Goal: Task Accomplishment & Management: Complete application form

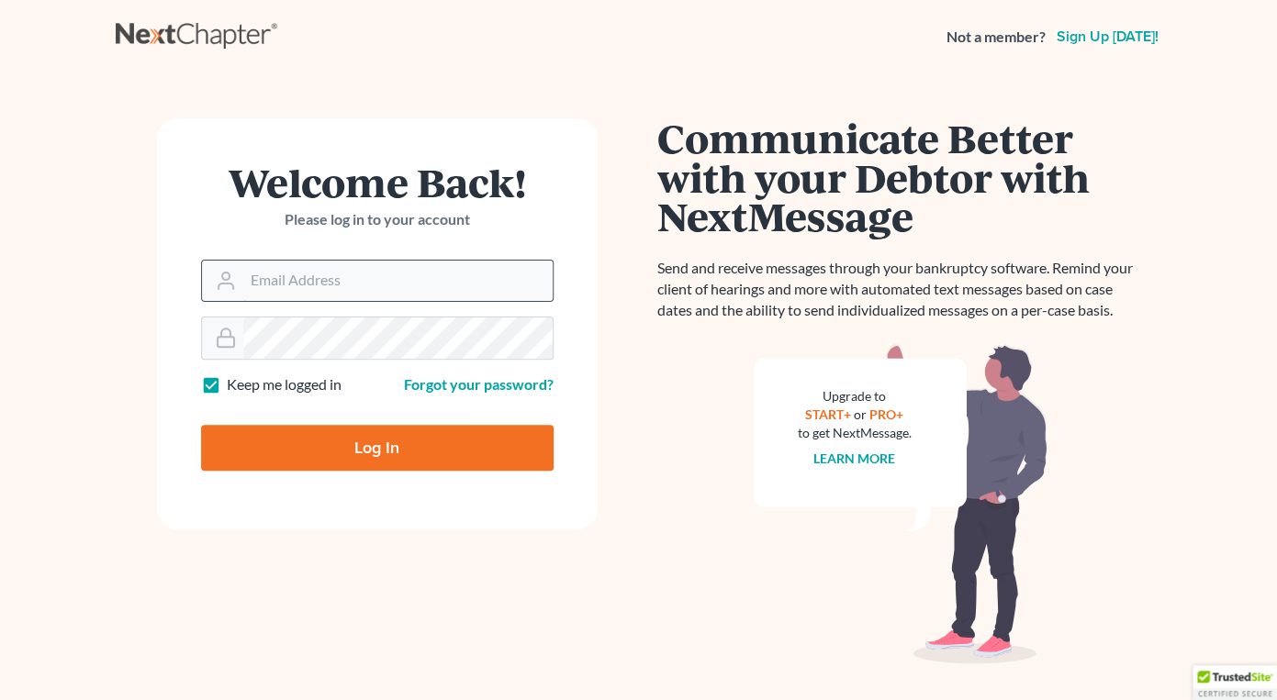
click at [270, 275] on input "Email Address" at bounding box center [397, 281] width 309 height 40
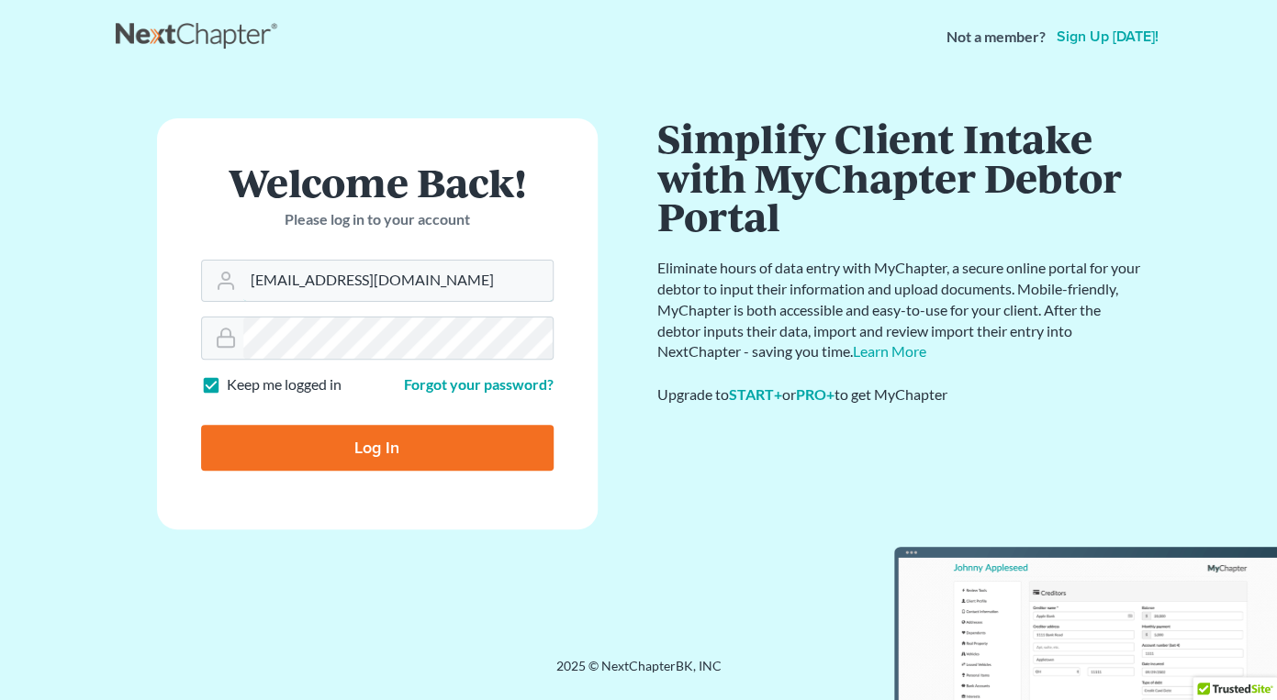
type input "[EMAIL_ADDRESS][DOMAIN_NAME]"
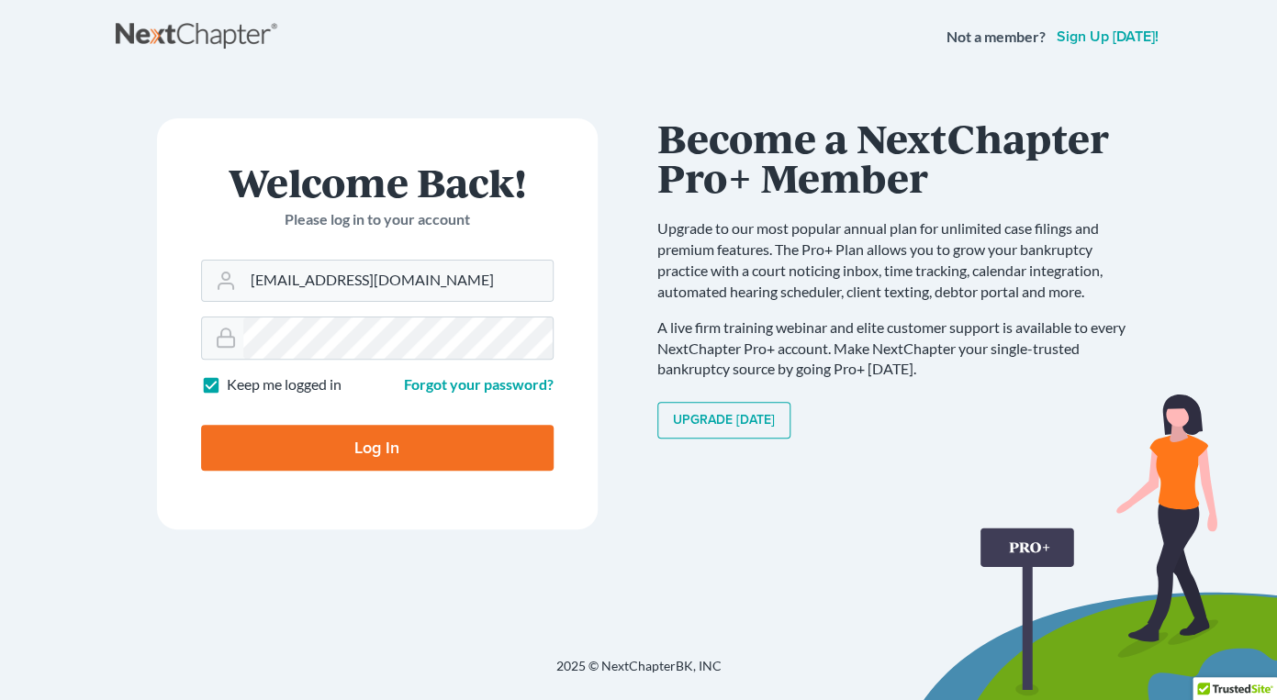
click at [305, 438] on input "Log In" at bounding box center [377, 448] width 352 height 46
type input "Thinking..."
click at [419, 297] on input "Email Address" at bounding box center [397, 281] width 309 height 40
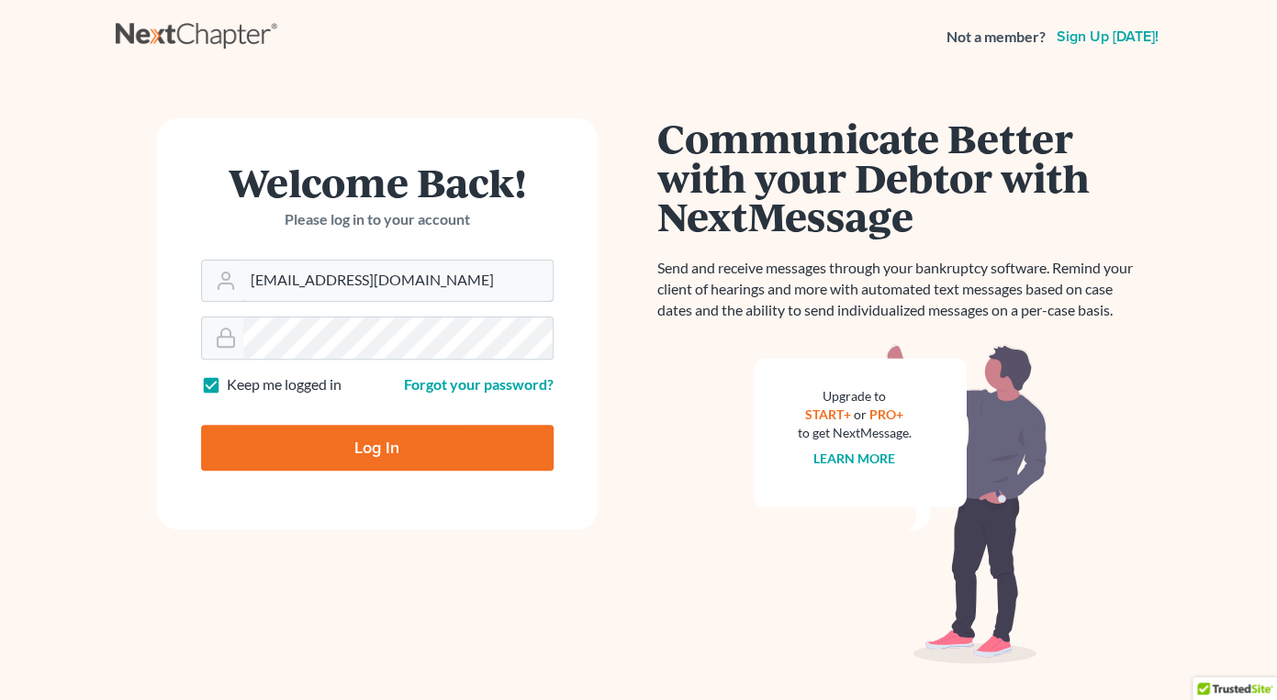
type input "[EMAIL_ADDRESS][DOMAIN_NAME]"
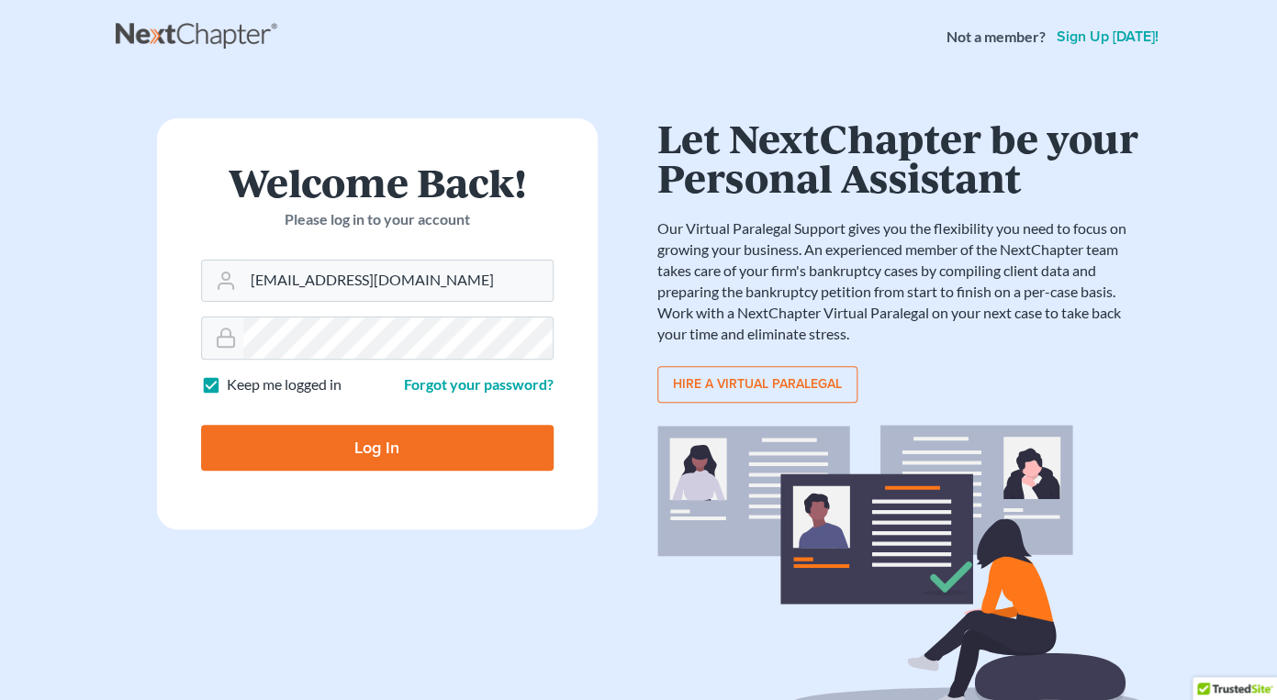
click at [469, 447] on input "Log In" at bounding box center [377, 448] width 352 height 46
type input "Thinking..."
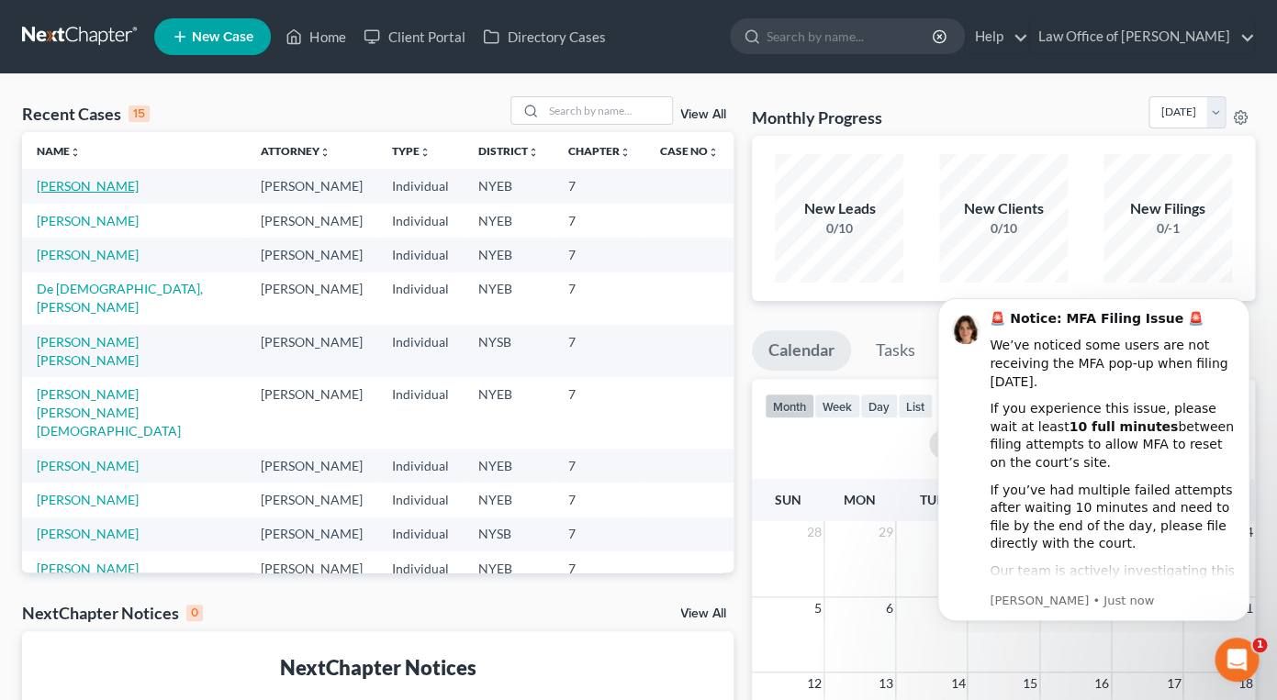
click at [77, 186] on link "[PERSON_NAME]" at bounding box center [88, 186] width 102 height 16
select select "4"
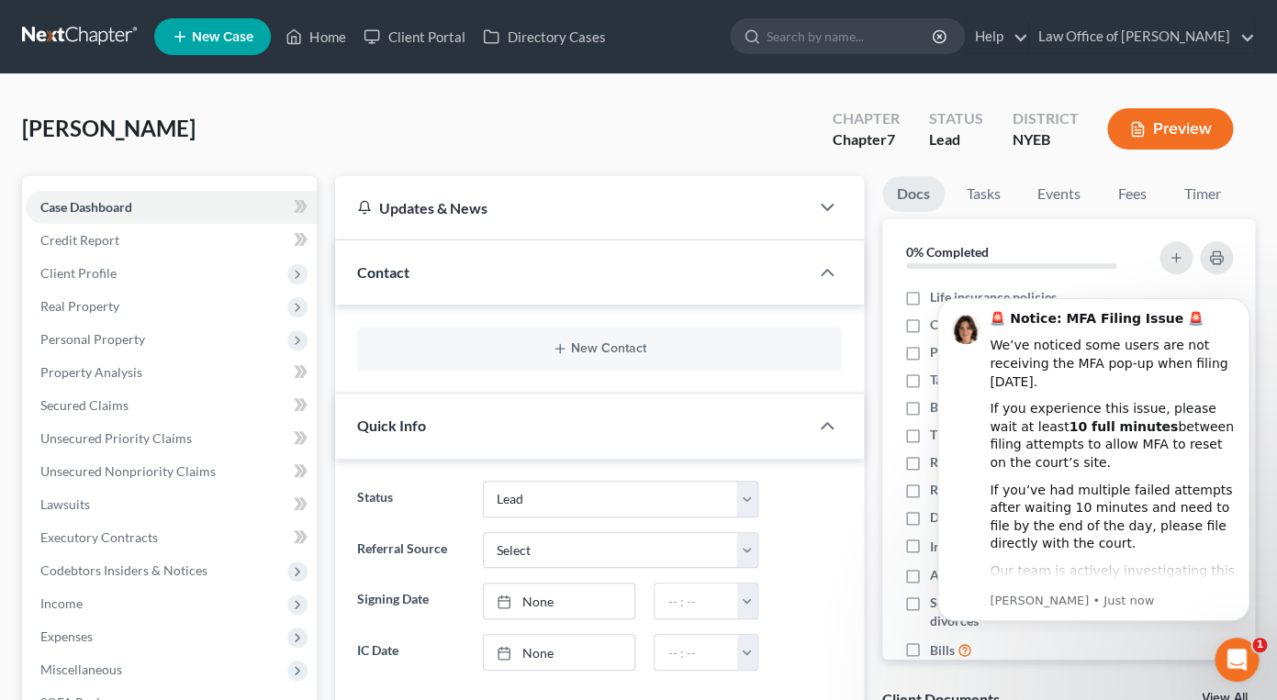
click at [1190, 132] on button "Preview" at bounding box center [1170, 128] width 126 height 41
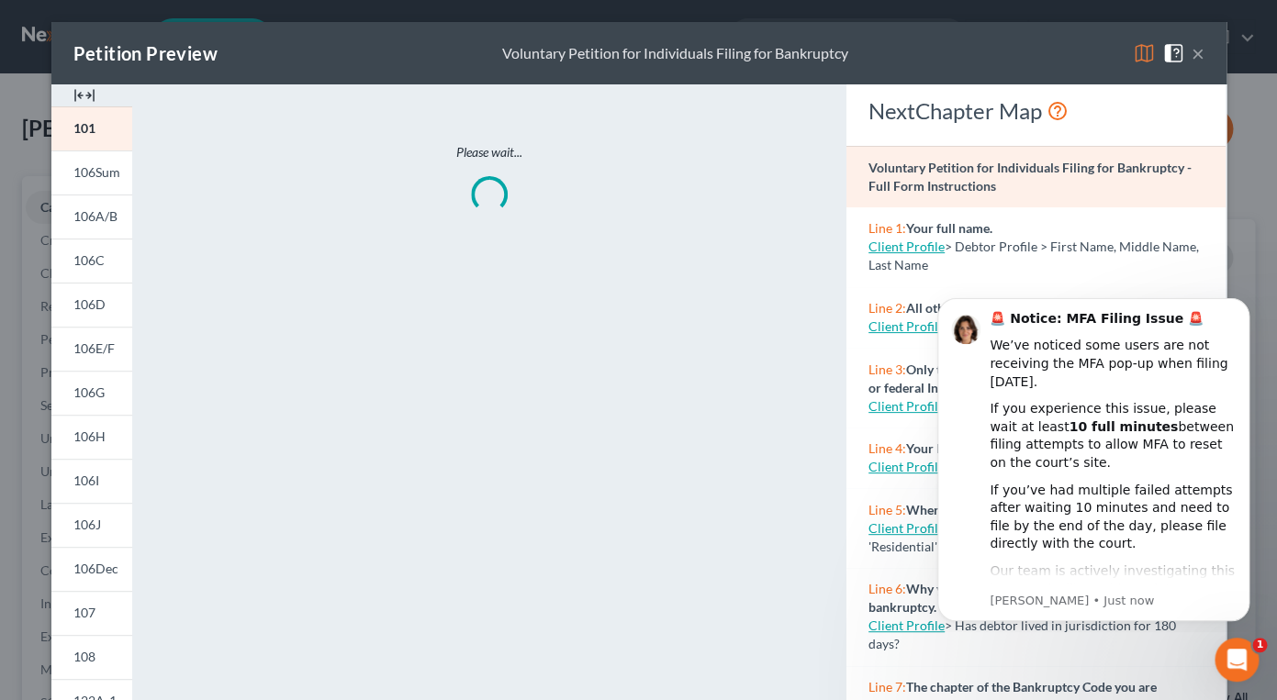
click at [1244, 173] on div "Petition Preview Voluntary Petition for Individuals Filing for Bankruptcy × 101…" at bounding box center [638, 350] width 1277 height 700
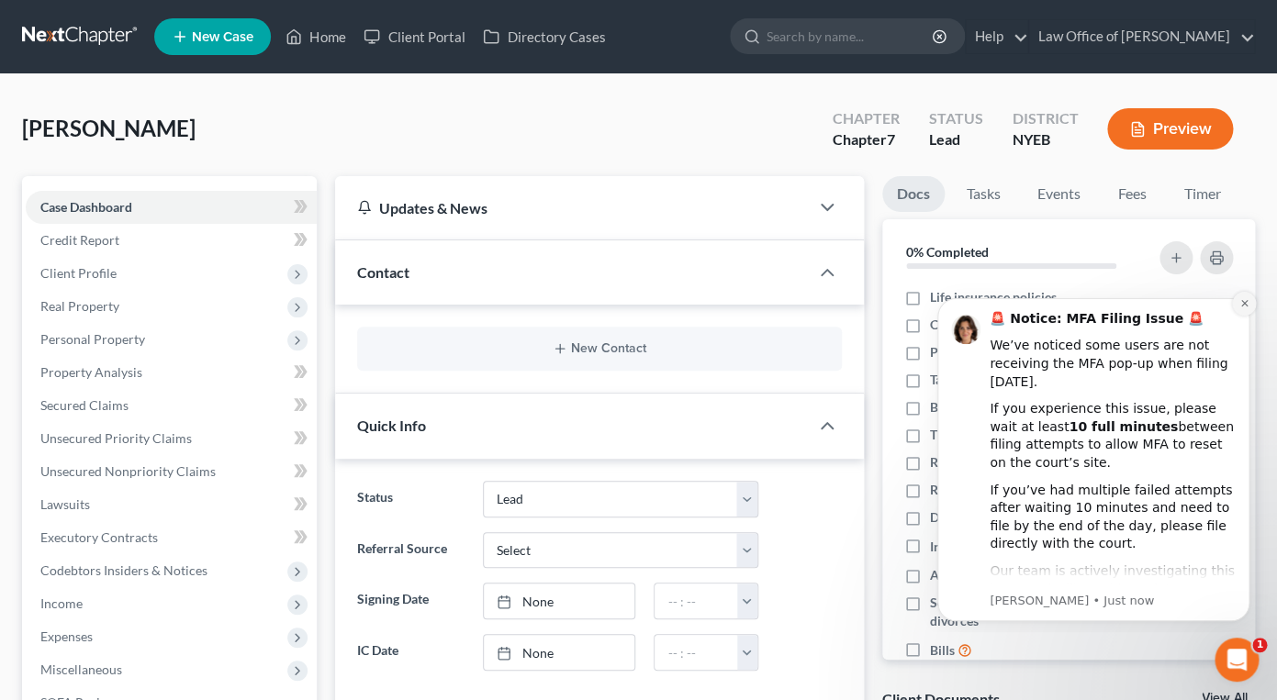
click at [1248, 308] on icon "Dismiss notification" at bounding box center [1244, 303] width 10 height 10
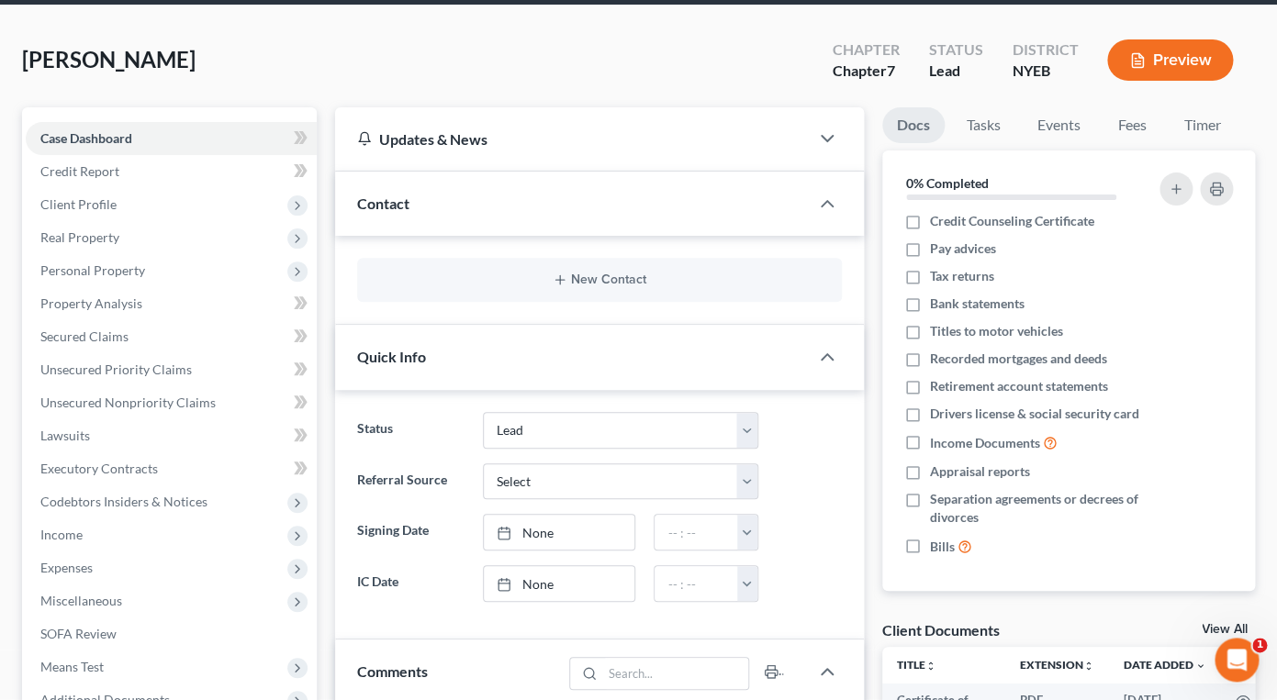
scroll to position [569, 0]
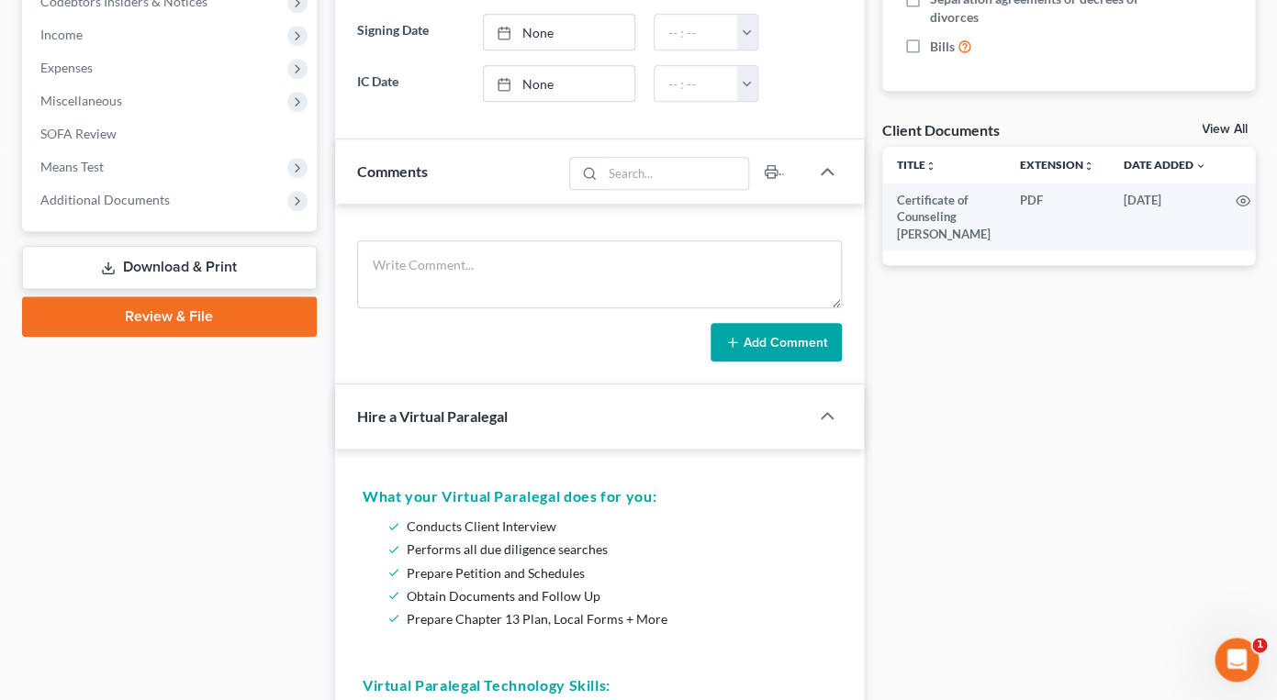
click at [227, 324] on link "Review & File" at bounding box center [169, 316] width 295 height 40
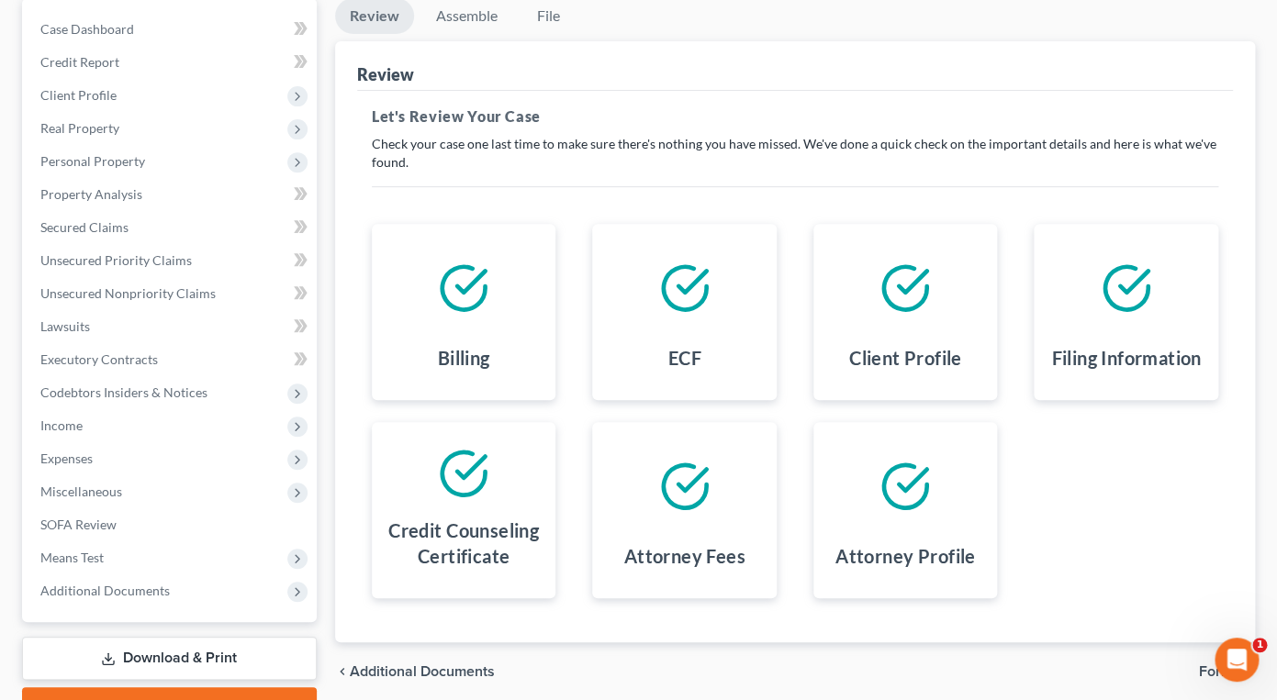
scroll to position [96, 0]
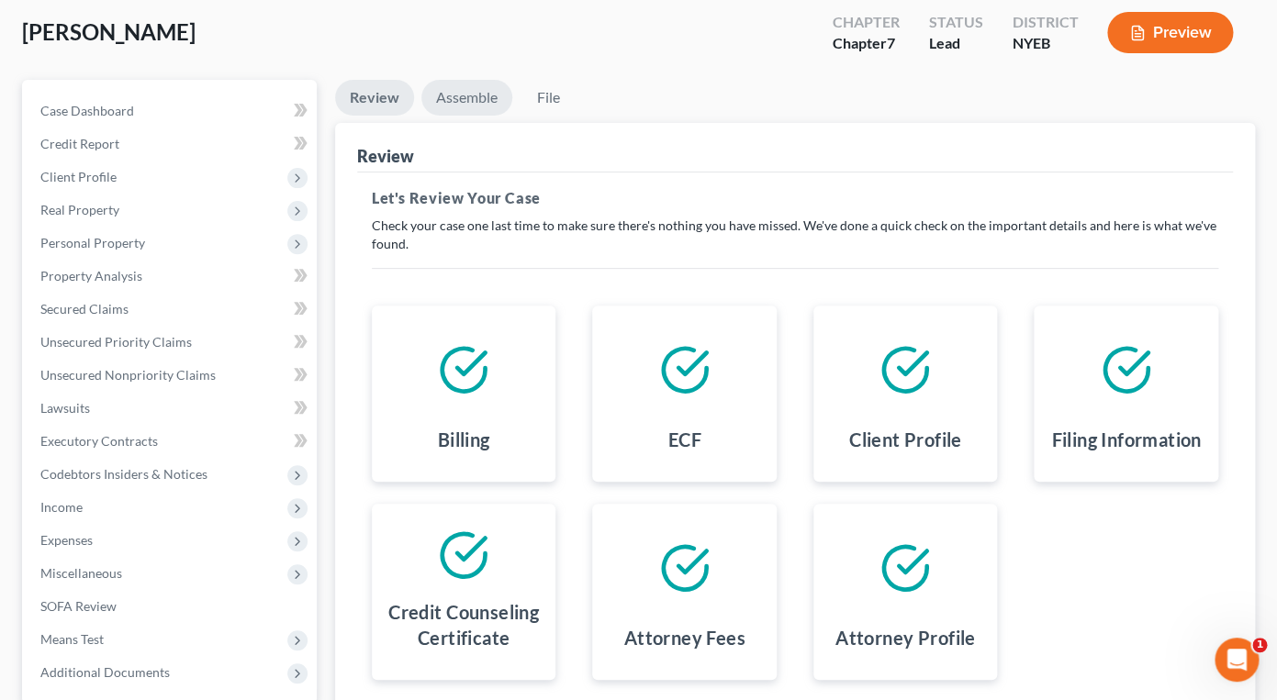
click at [477, 99] on link "Assemble" at bounding box center [466, 98] width 91 height 36
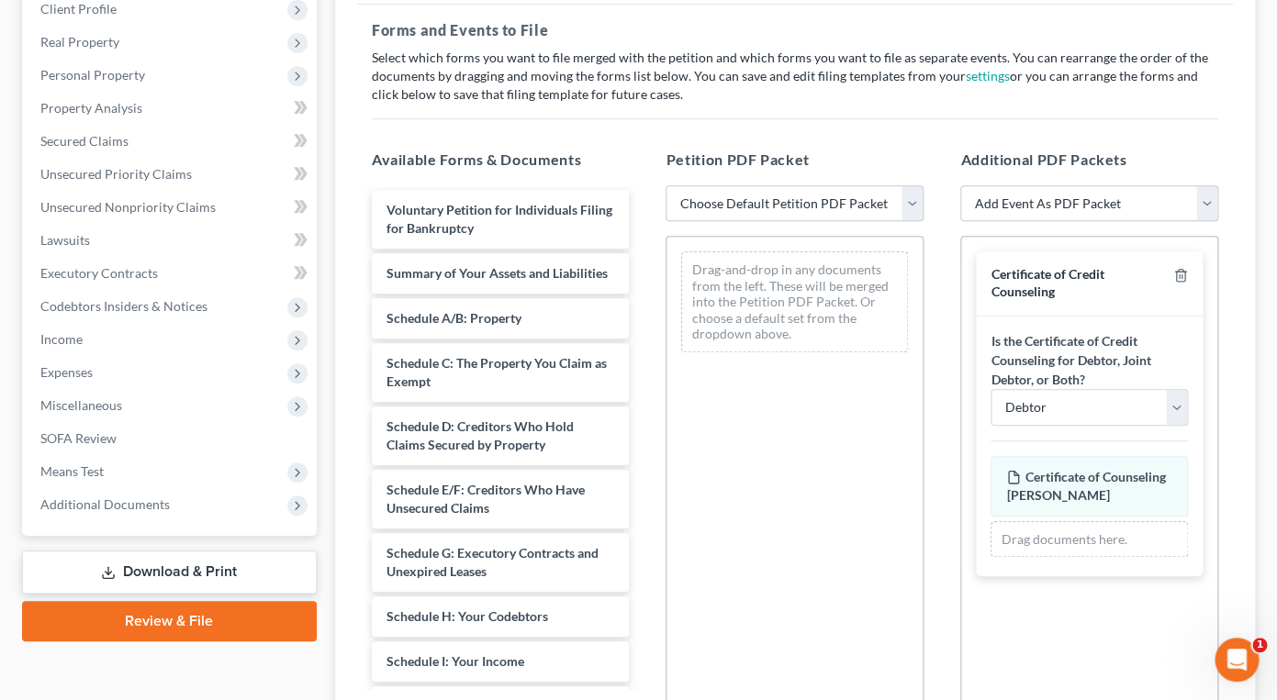
scroll to position [303, 0]
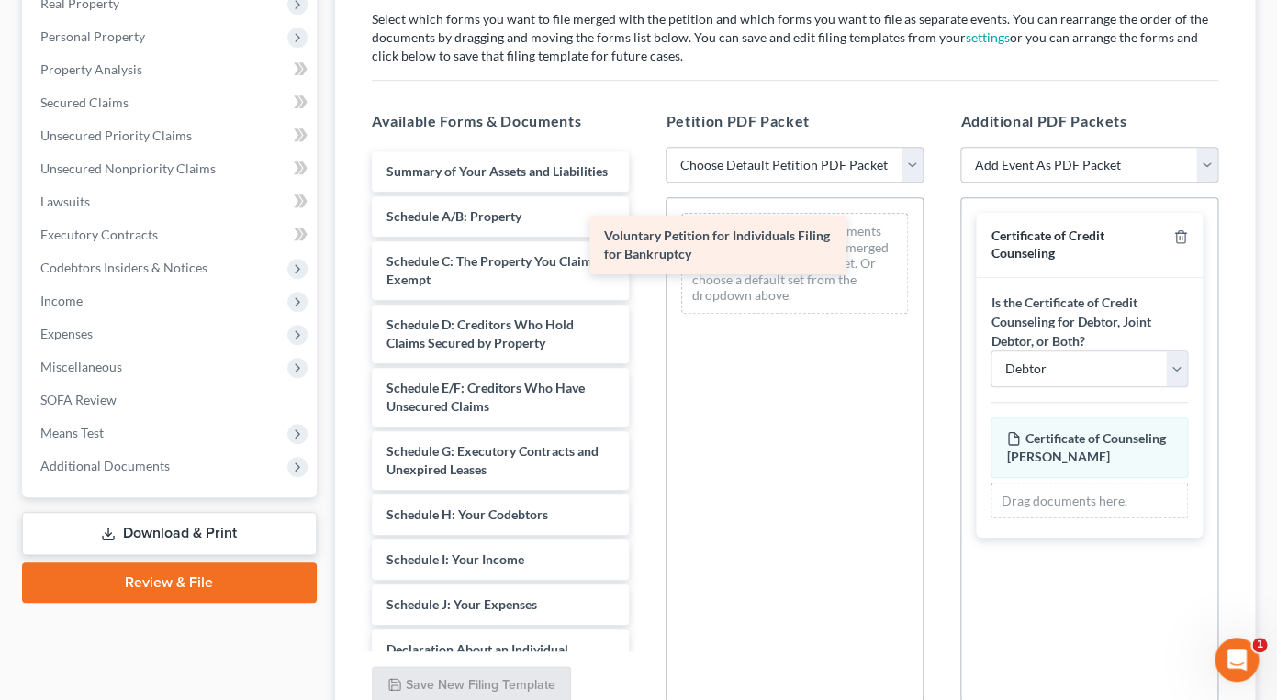
drag, startPoint x: 484, startPoint y: 163, endPoint x: 724, endPoint y: 238, distance: 251.7
click at [644, 238] on div "Voluntary Petition for Individuals Filing for Bankruptcy Voluntary Petition for…" at bounding box center [500, 623] width 287 height 944
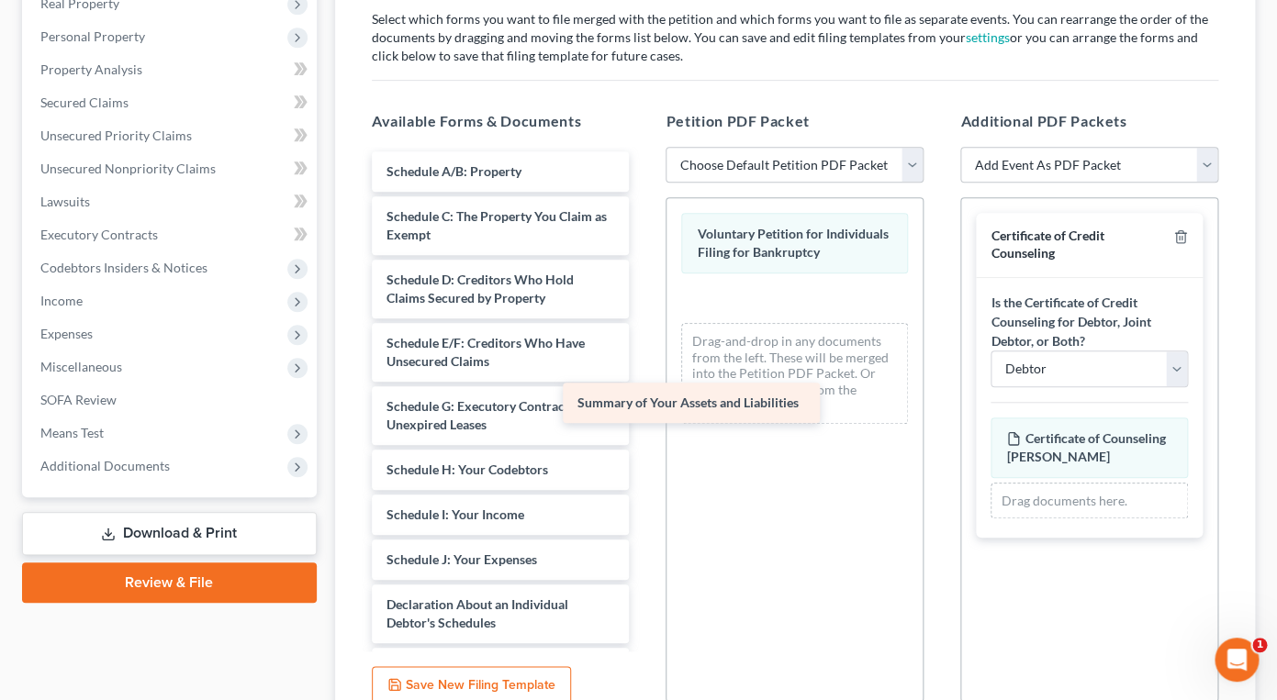
drag, startPoint x: 566, startPoint y: 180, endPoint x: 803, endPoint y: 374, distance: 305.9
click at [644, 374] on div "Summary of Your Assets and Liabilities Summary of Your Assets and Liabilities S…" at bounding box center [500, 600] width 287 height 899
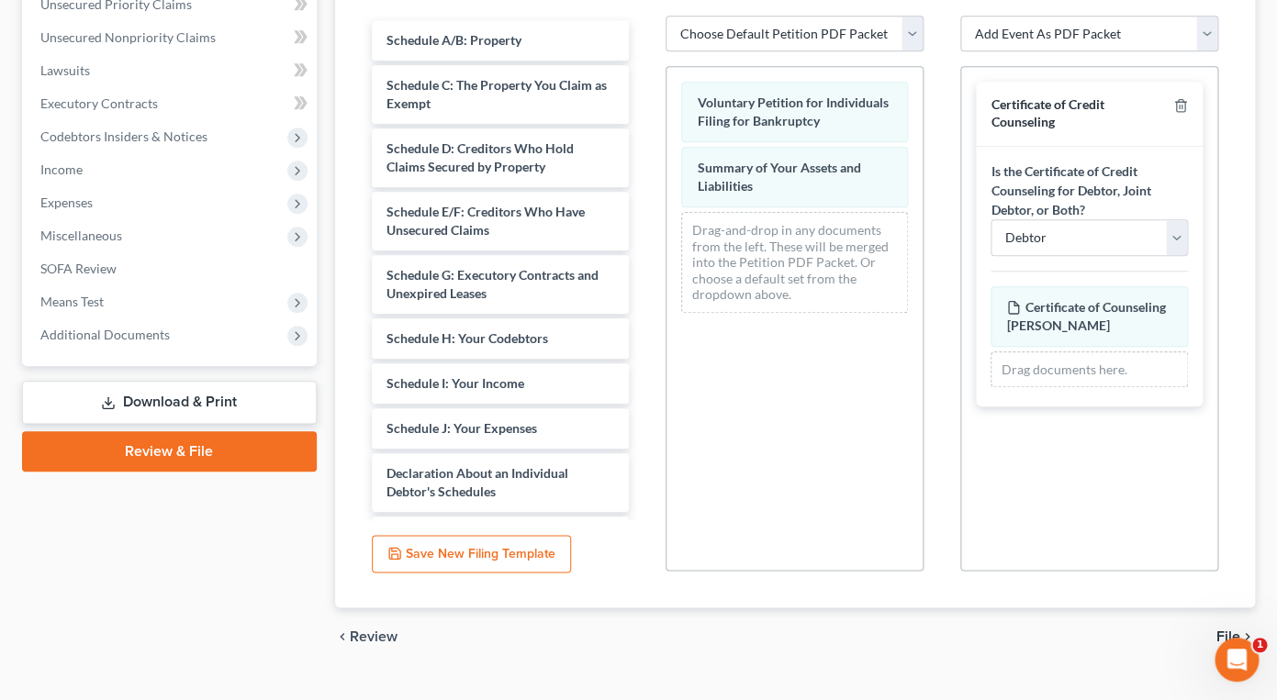
scroll to position [447, 0]
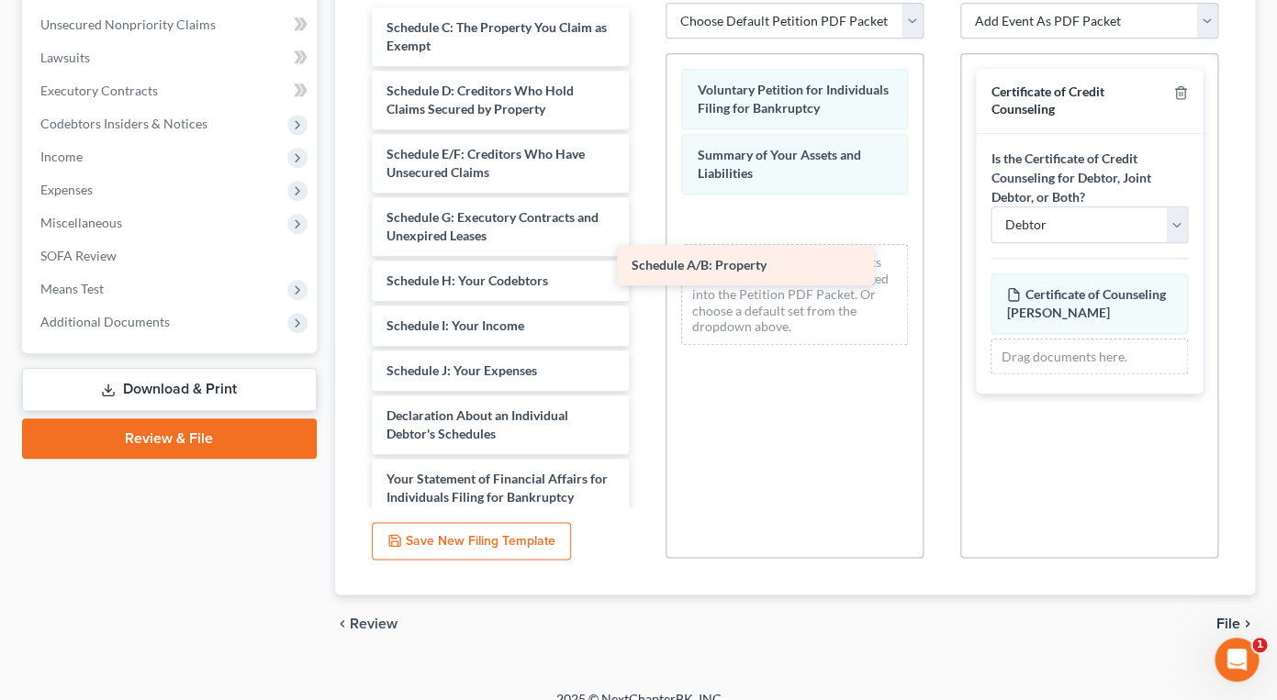
drag, startPoint x: 517, startPoint y: 23, endPoint x: 766, endPoint y: 263, distance: 346.0
click at [644, 263] on div "Schedule A/B: Property Schedule A/B: Property Schedule C: The Property You Clai…" at bounding box center [500, 434] width 287 height 854
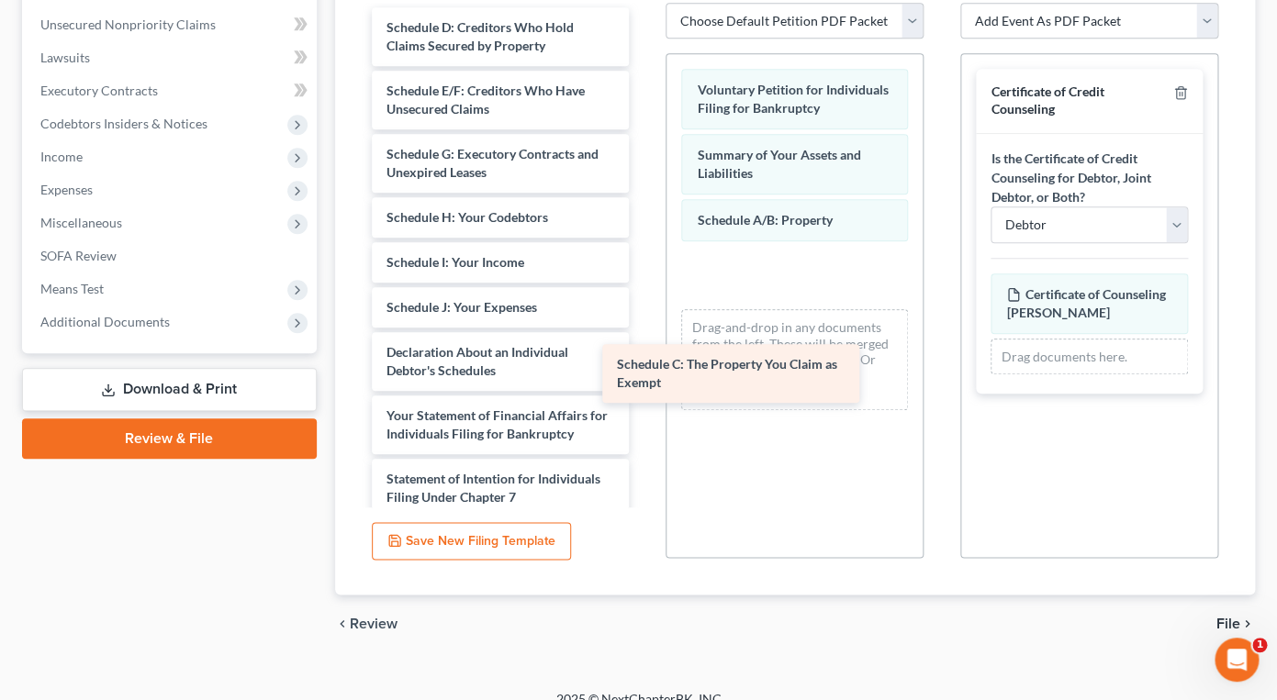
drag, startPoint x: 528, startPoint y: 34, endPoint x: 800, endPoint y: 296, distance: 377.8
click at [644, 296] on div "Schedule C: The Property You Claim as Exempt Schedule C: The Property You Claim…" at bounding box center [500, 402] width 287 height 790
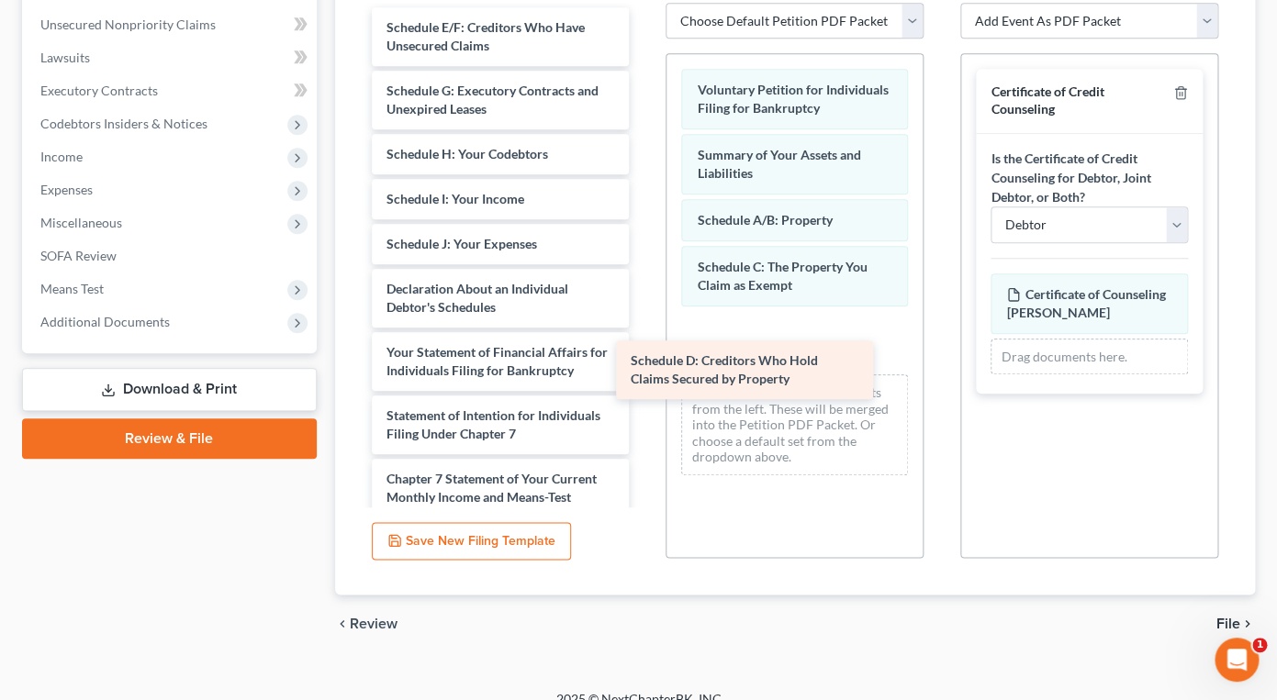
drag, startPoint x: 509, startPoint y: 44, endPoint x: 754, endPoint y: 379, distance: 414.6
click at [644, 379] on div "Schedule D: Creditors Who Hold Claims Secured by Property Schedule D: Creditors…" at bounding box center [500, 370] width 287 height 727
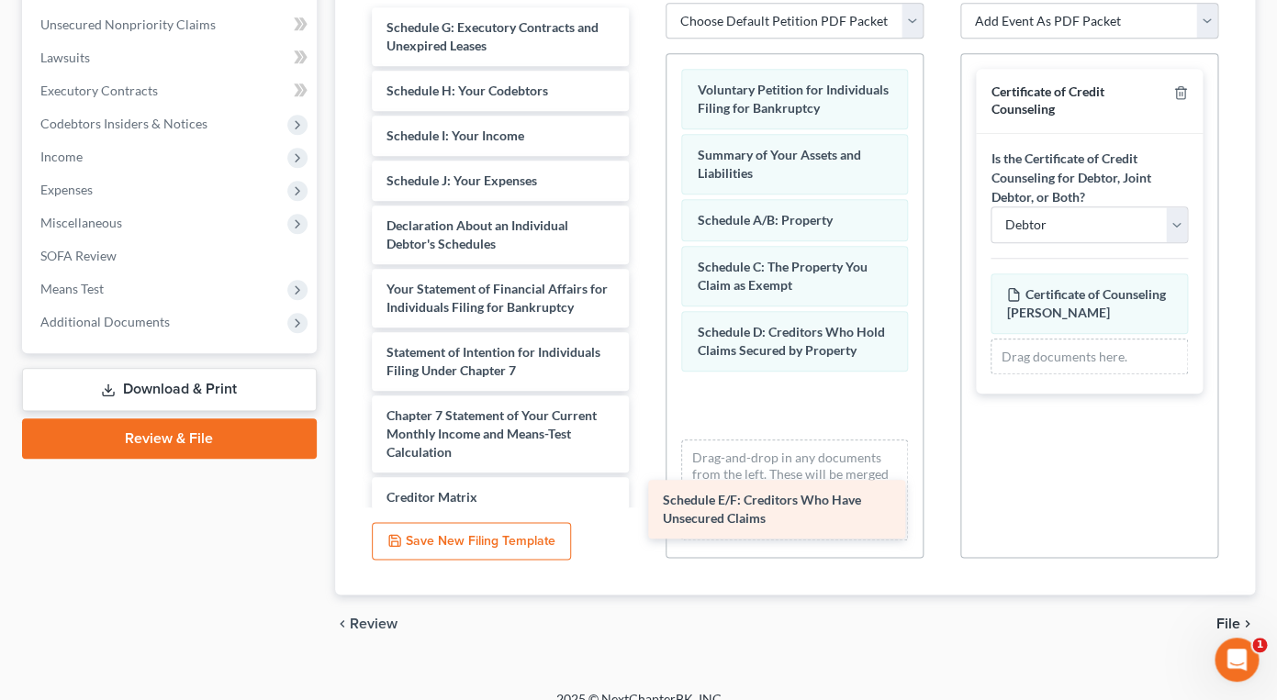
drag, startPoint x: 520, startPoint y: 45, endPoint x: 809, endPoint y: 453, distance: 499.7
click at [644, 453] on div "Schedule E/F: Creditors Who Have Unsecured Claims Schedule E/F: Creditors Who H…" at bounding box center [500, 339] width 287 height 664
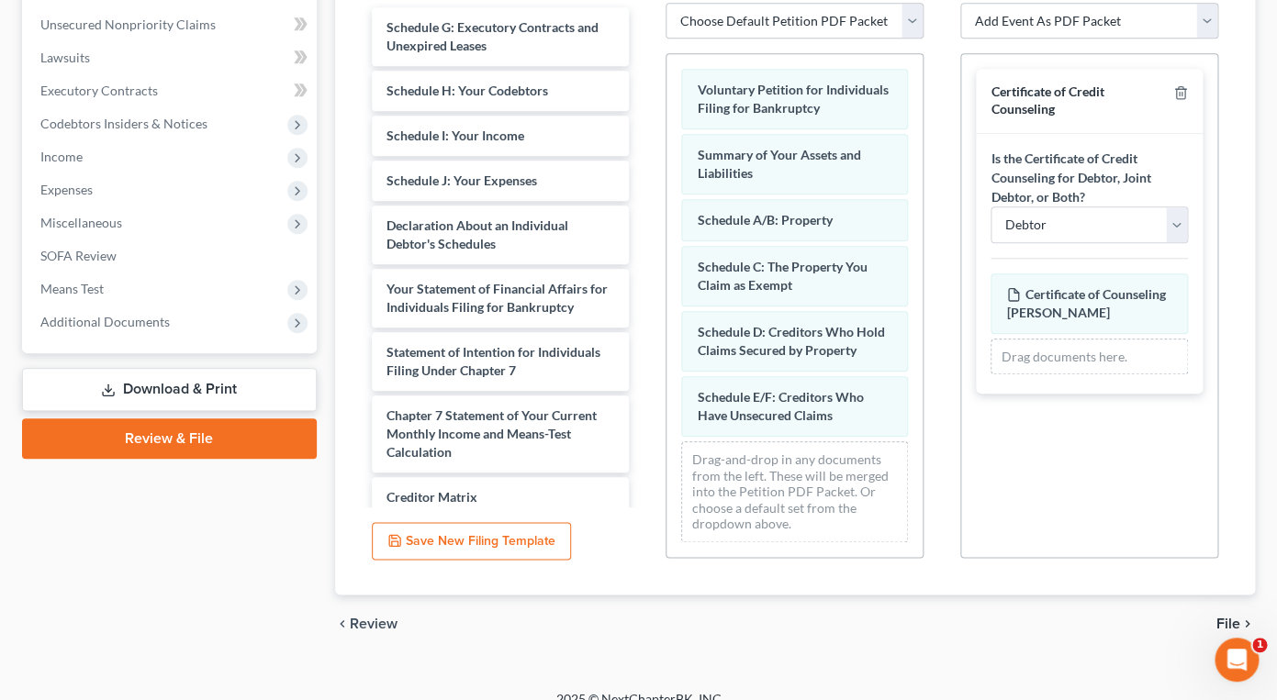
scroll to position [469, 0]
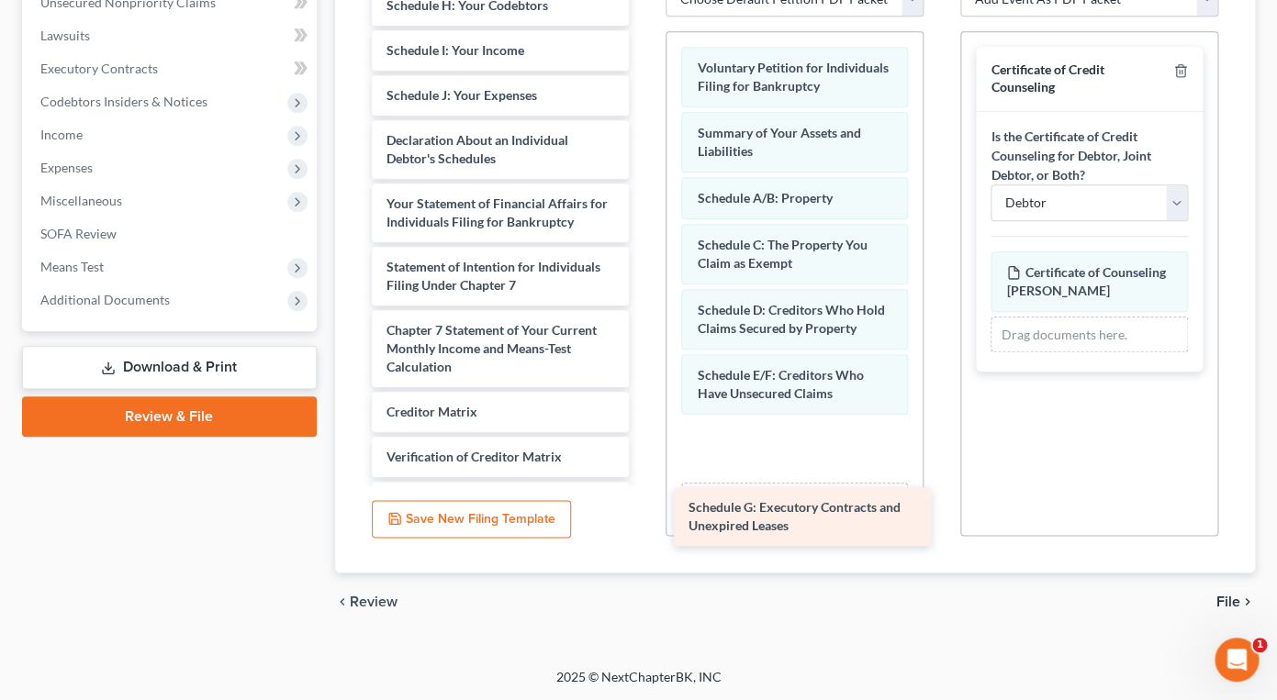
drag, startPoint x: 542, startPoint y: 2, endPoint x: 845, endPoint y: 466, distance: 554.5
click at [644, 466] on div "Schedule G: Executory Contracts and Unexpired Leases Schedule G: Executory Cont…" at bounding box center [500, 285] width 287 height 600
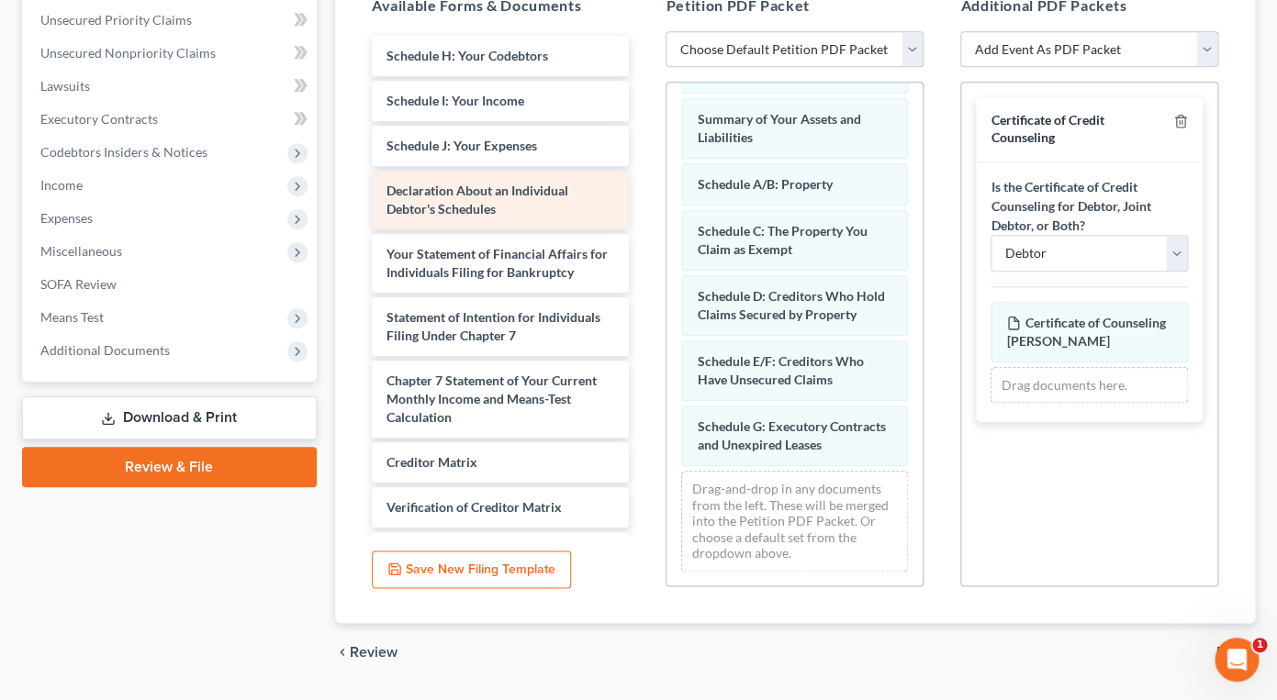
scroll to position [393, 0]
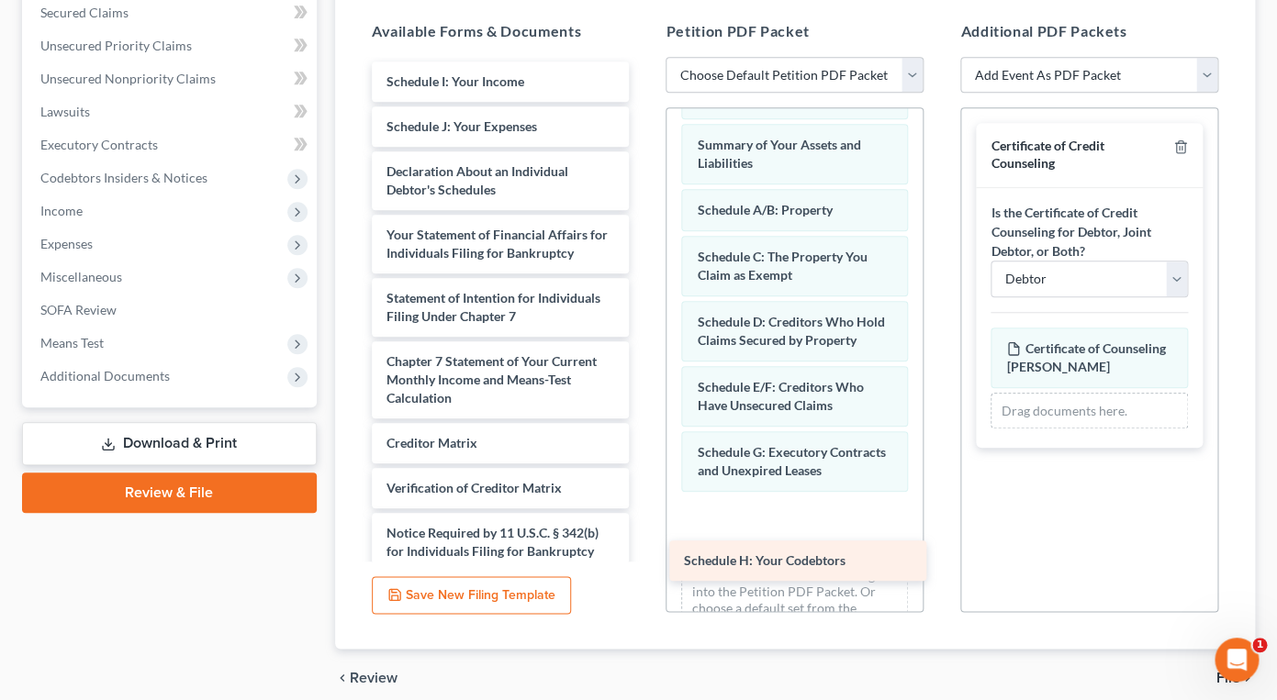
drag, startPoint x: 529, startPoint y: 82, endPoint x: 807, endPoint y: 530, distance: 527.3
click at [644, 530] on div "Schedule H: Your Codebtors Schedule H: Your Codebtors Schedule I: Your Income S…" at bounding box center [500, 339] width 287 height 555
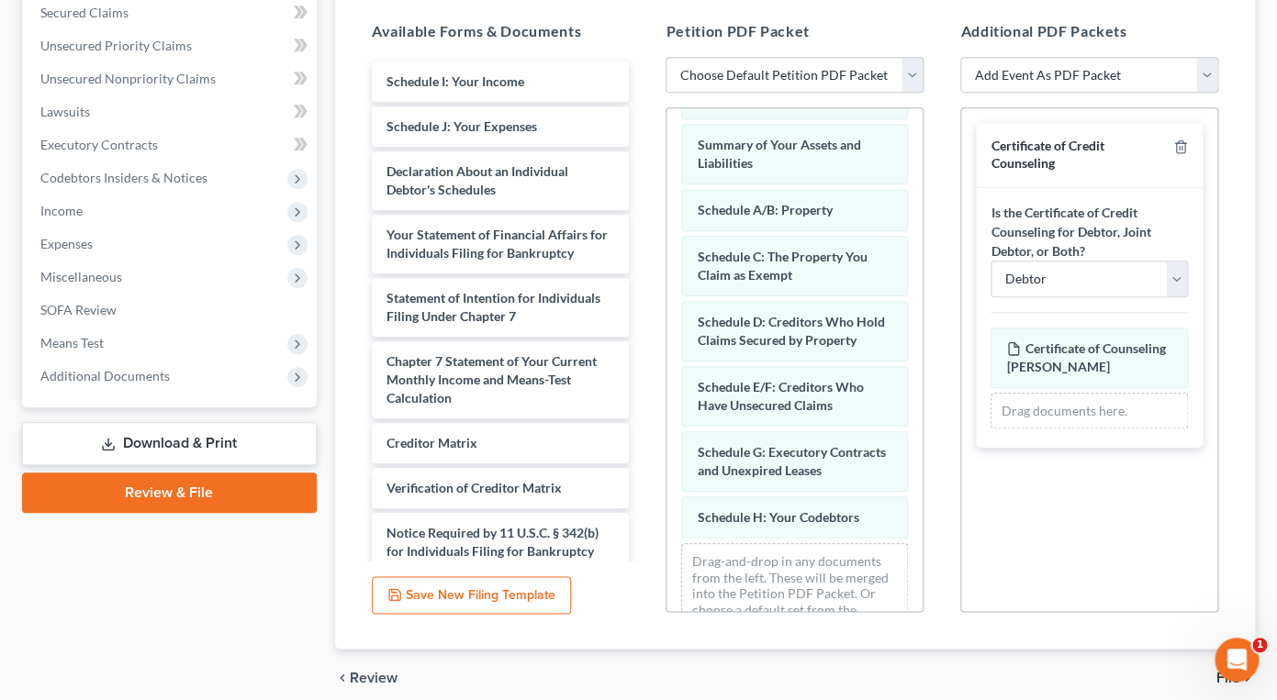
scroll to position [111, 0]
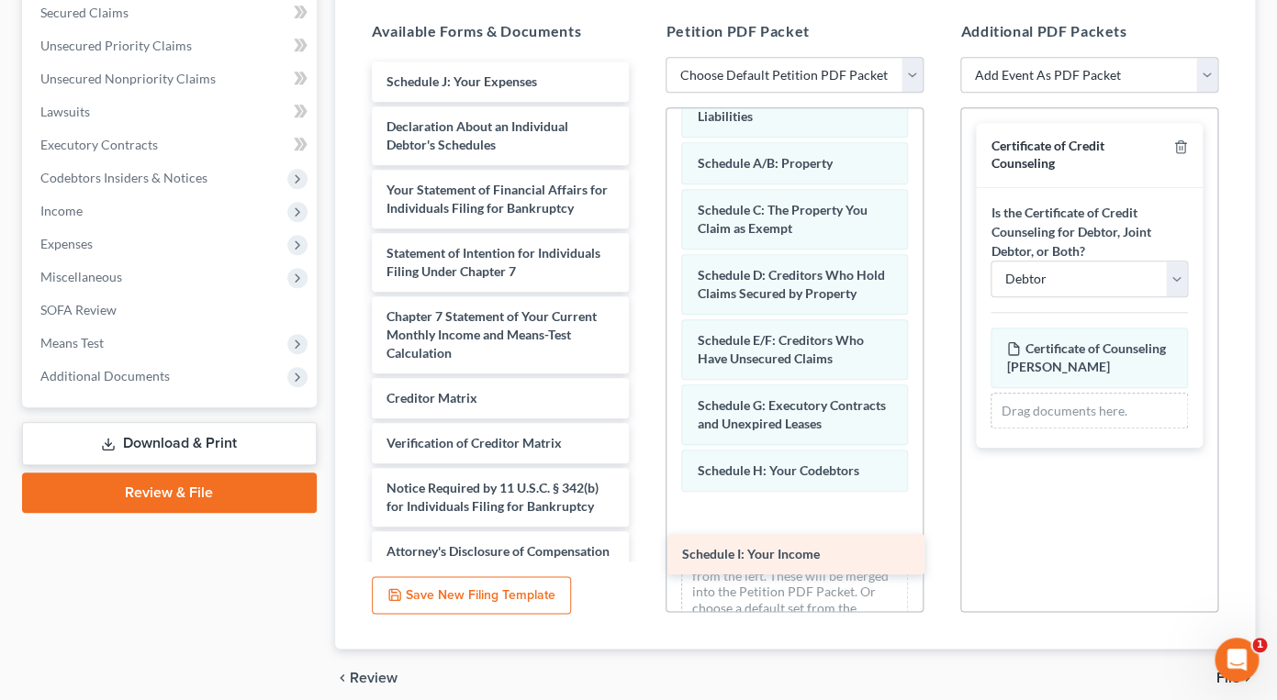
drag, startPoint x: 513, startPoint y: 85, endPoint x: 810, endPoint y: 589, distance: 584.7
click at [644, 572] on div "Schedule I: Your Income Schedule I: Your Income Schedule J: Your Expenses Decla…" at bounding box center [500, 317] width 287 height 510
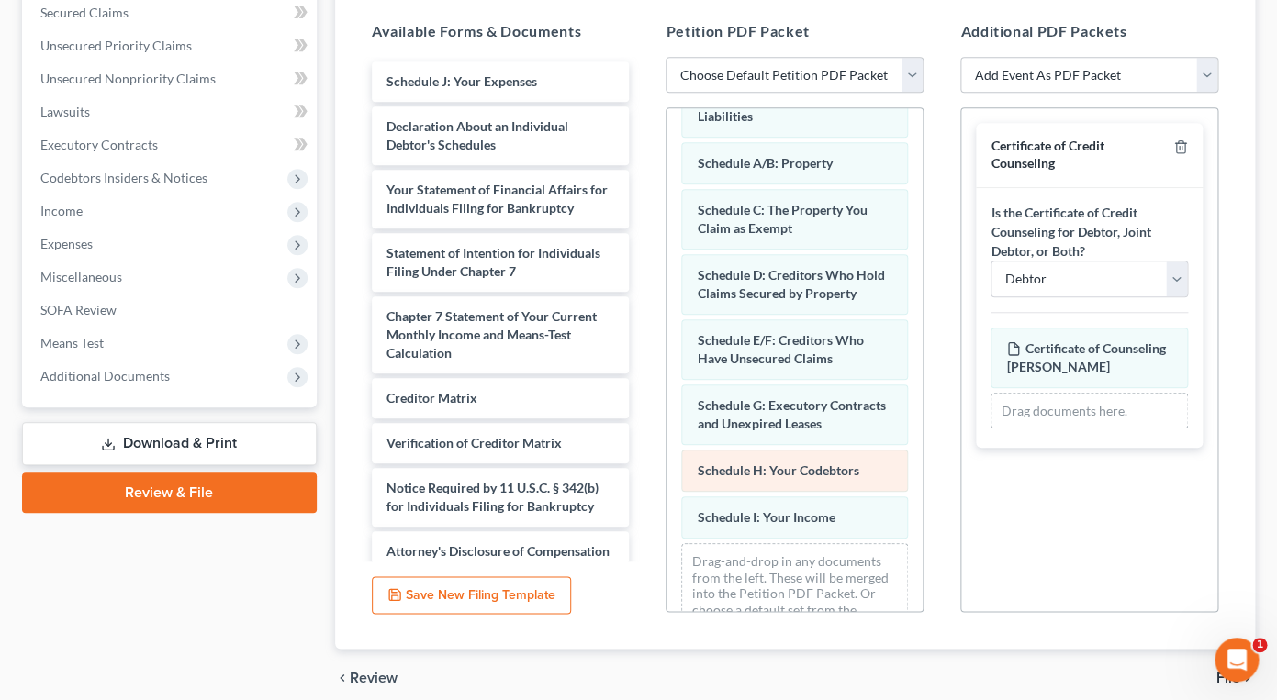
scroll to position [158, 0]
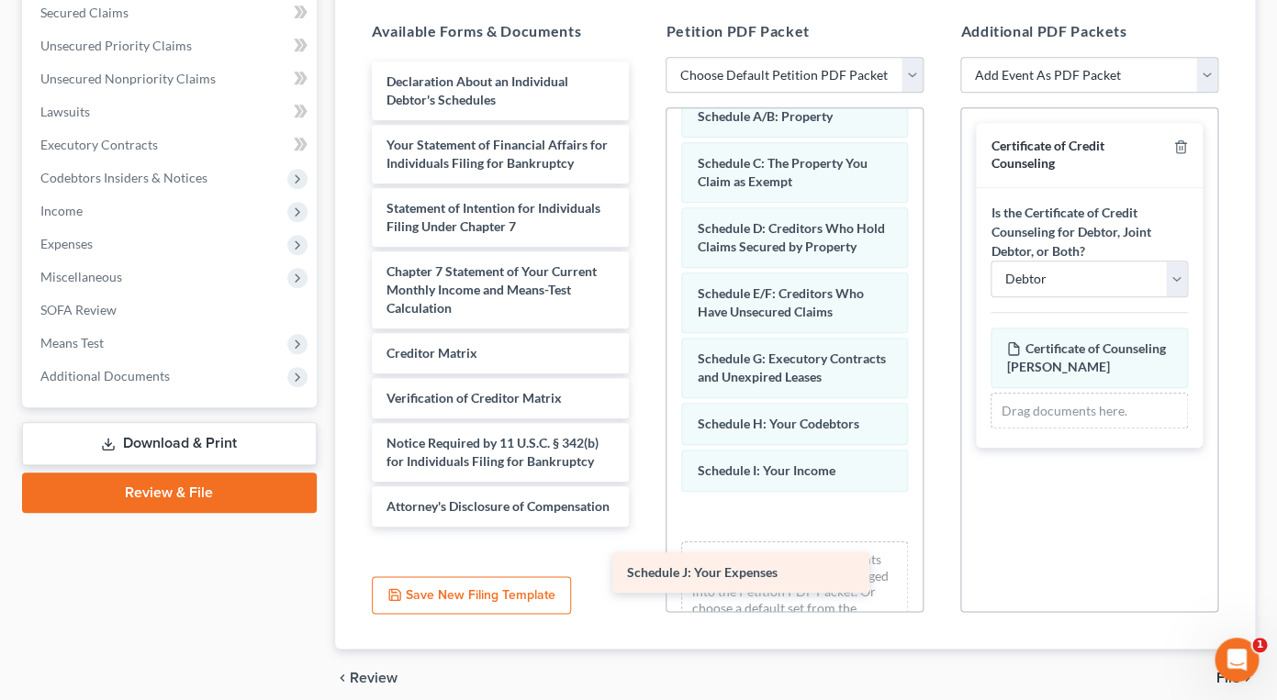
drag, startPoint x: 522, startPoint y: 83, endPoint x: 763, endPoint y: 571, distance: 544.4
click at [644, 527] on div "Schedule J: Your Expenses Schedule J: Your Expenses Declaration About an Indivi…" at bounding box center [500, 294] width 287 height 465
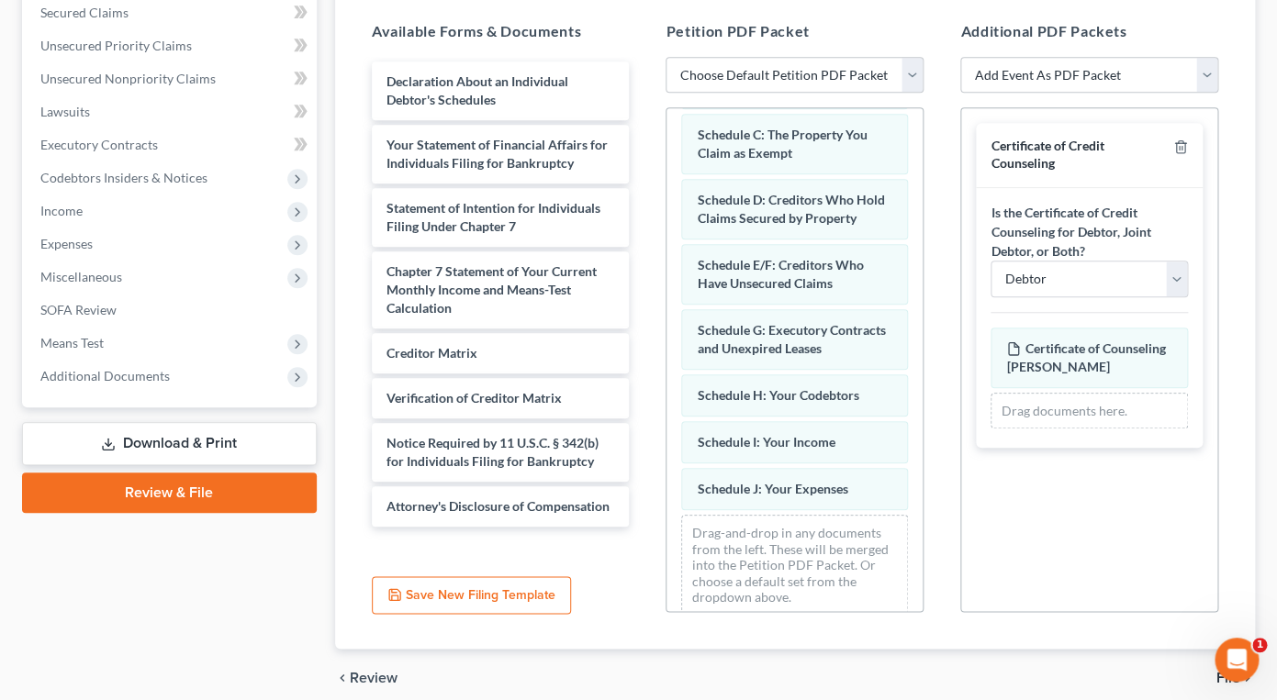
scroll to position [205, 0]
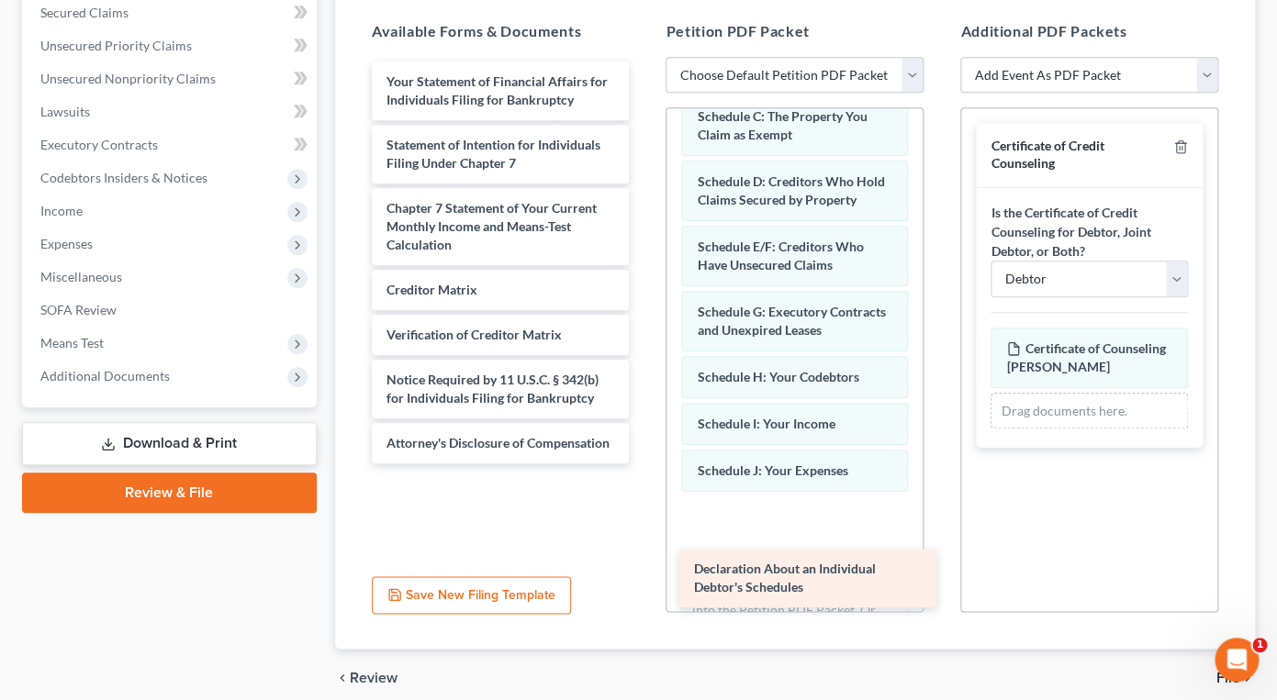
drag, startPoint x: 520, startPoint y: 92, endPoint x: 815, endPoint y: 559, distance: 552.4
click at [644, 464] on div "Declaration About an Individual Debtor's Schedules Declaration About an Individ…" at bounding box center [500, 263] width 287 height 402
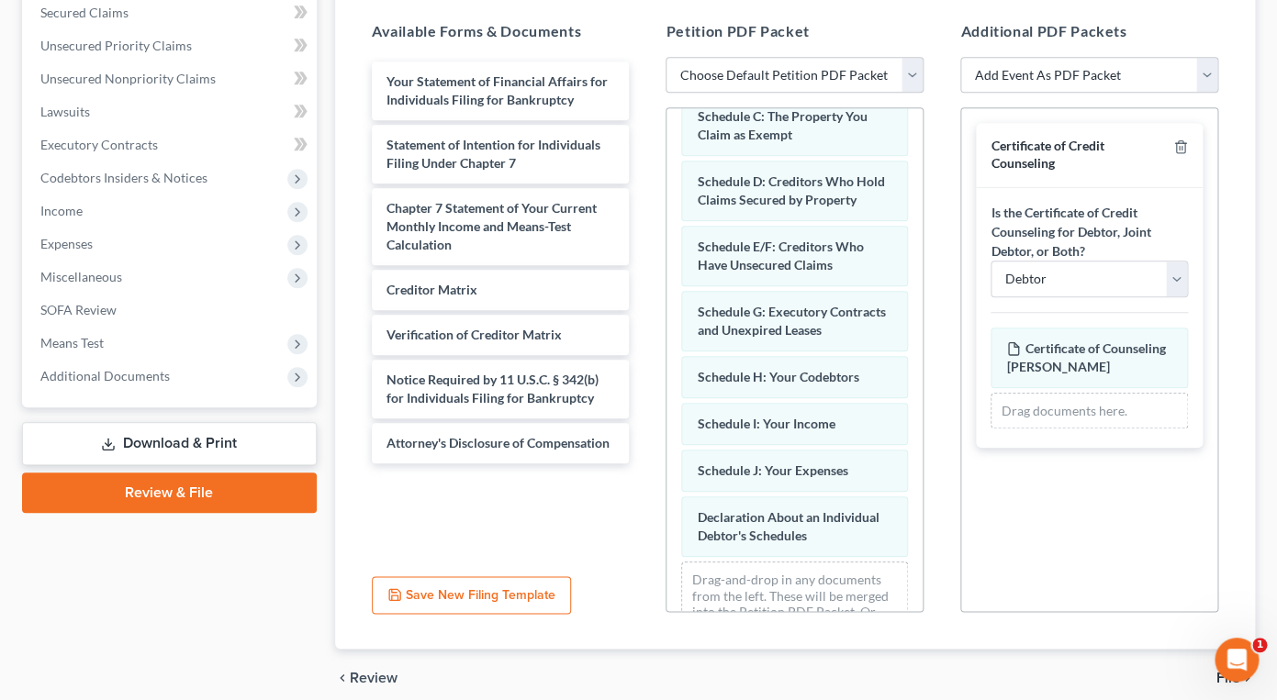
scroll to position [270, 0]
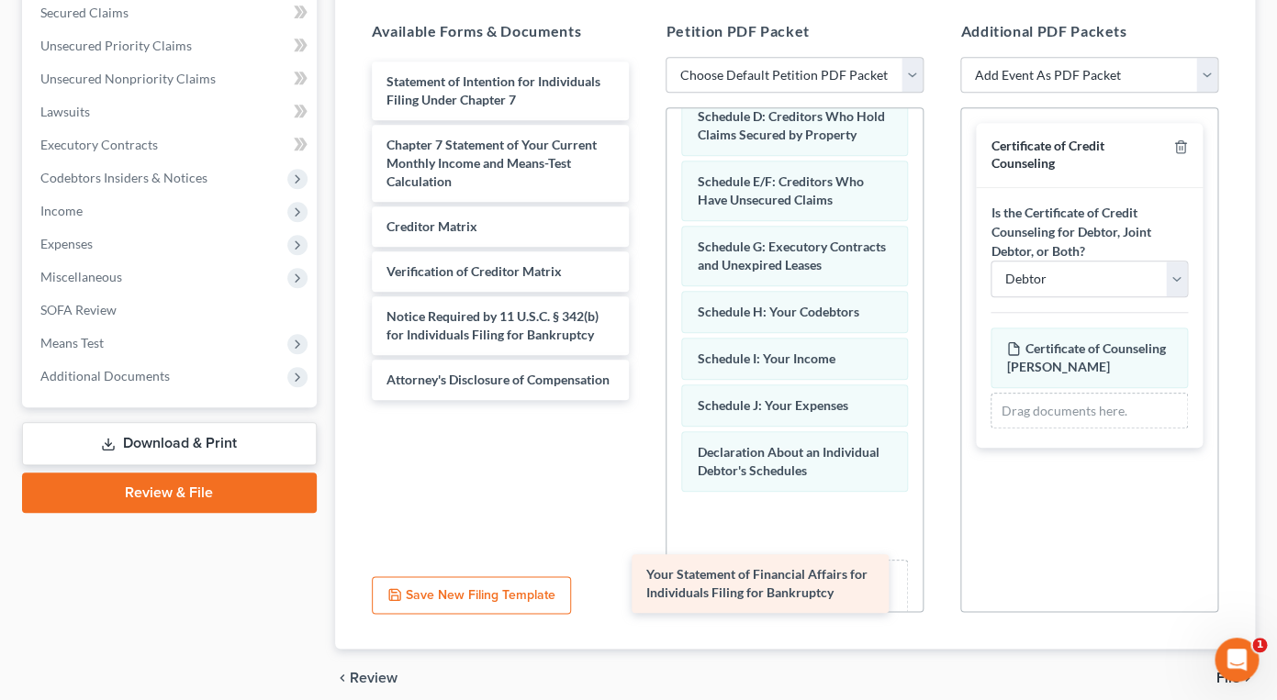
drag, startPoint x: 464, startPoint y: 78, endPoint x: 746, endPoint y: 499, distance: 506.9
click at [644, 400] on div "Your Statement of Financial Affairs for Individuals Filing for Bankruptcy Your …" at bounding box center [500, 231] width 287 height 339
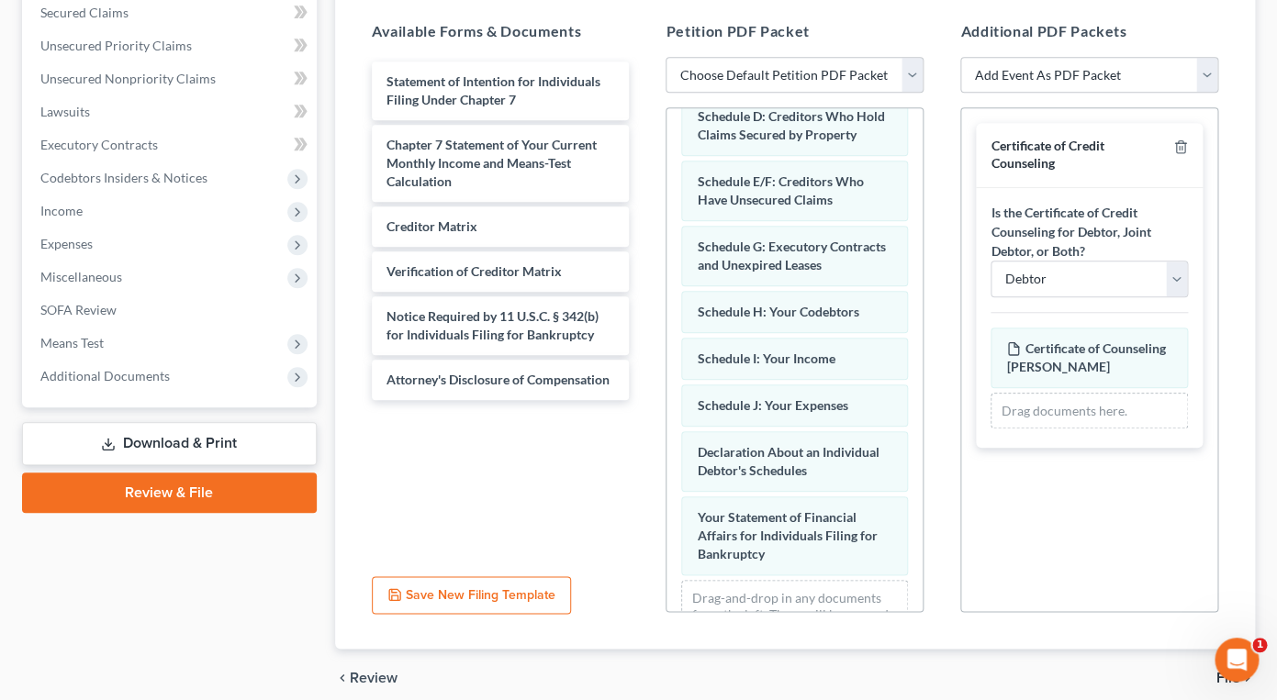
scroll to position [353, 0]
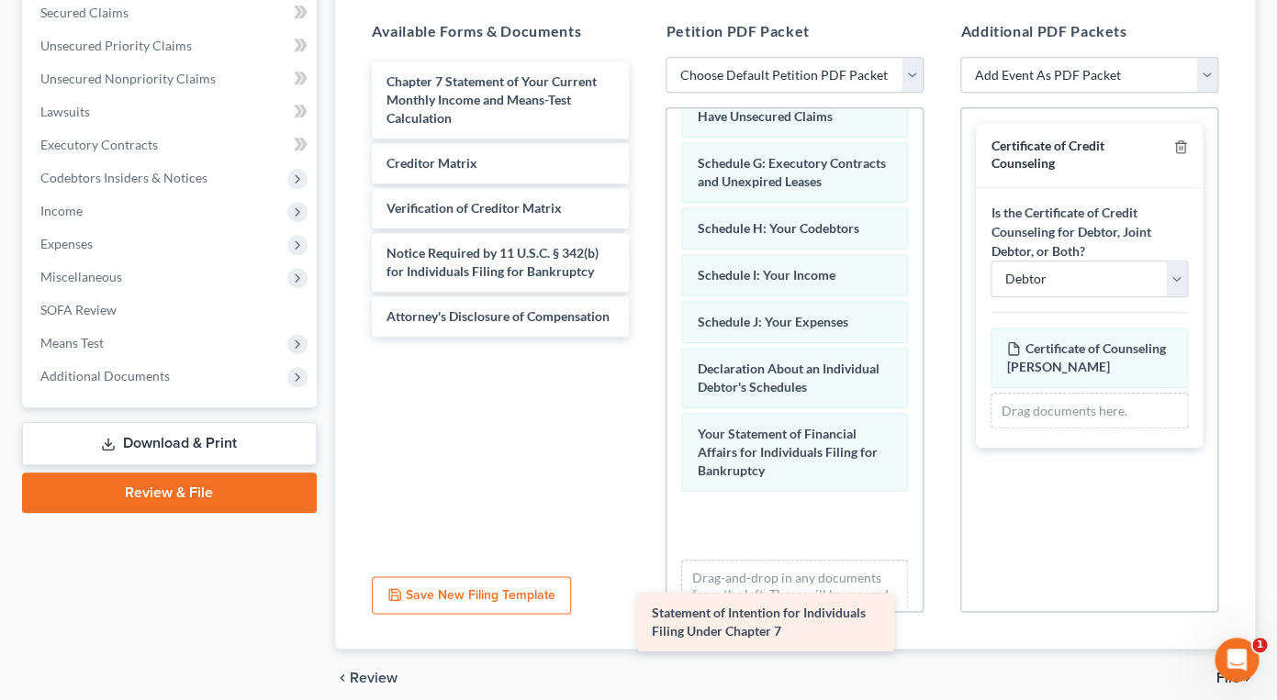
drag, startPoint x: 489, startPoint y: 82, endPoint x: 760, endPoint y: 553, distance: 543.2
click at [644, 337] on div "Statement of Intention for Individuals Filing Under Chapter 7 Statement of Inte…" at bounding box center [500, 199] width 287 height 275
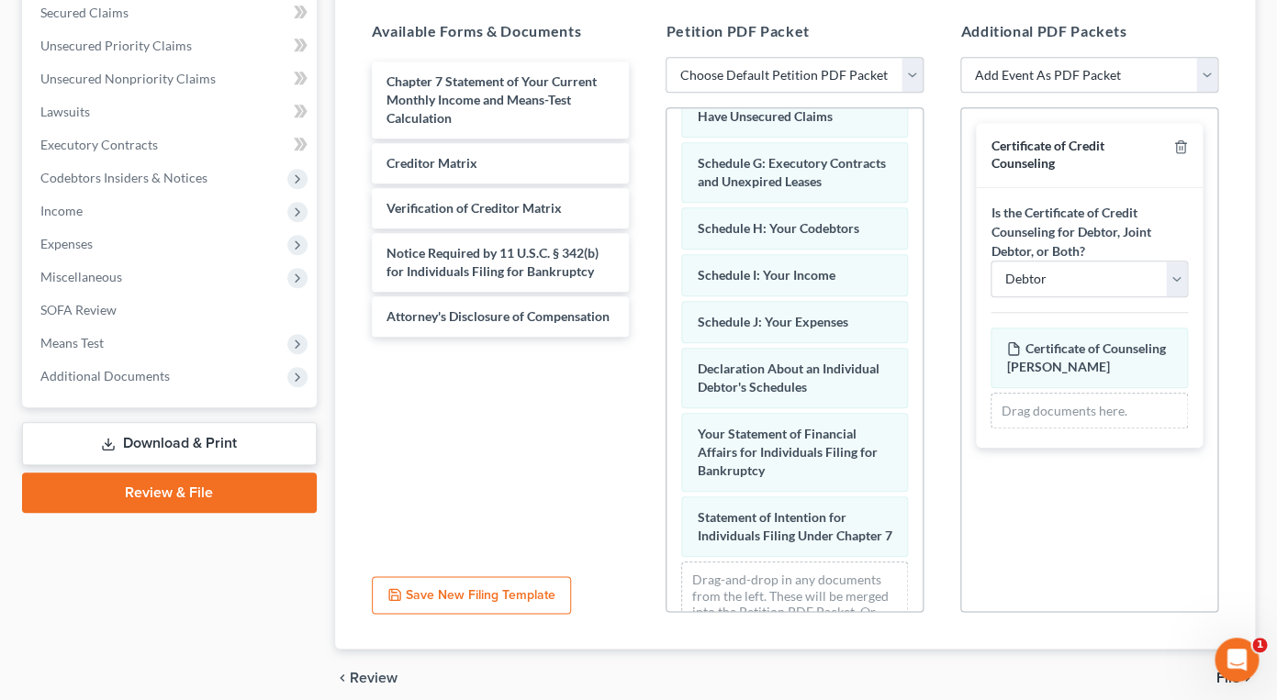
scroll to position [419, 0]
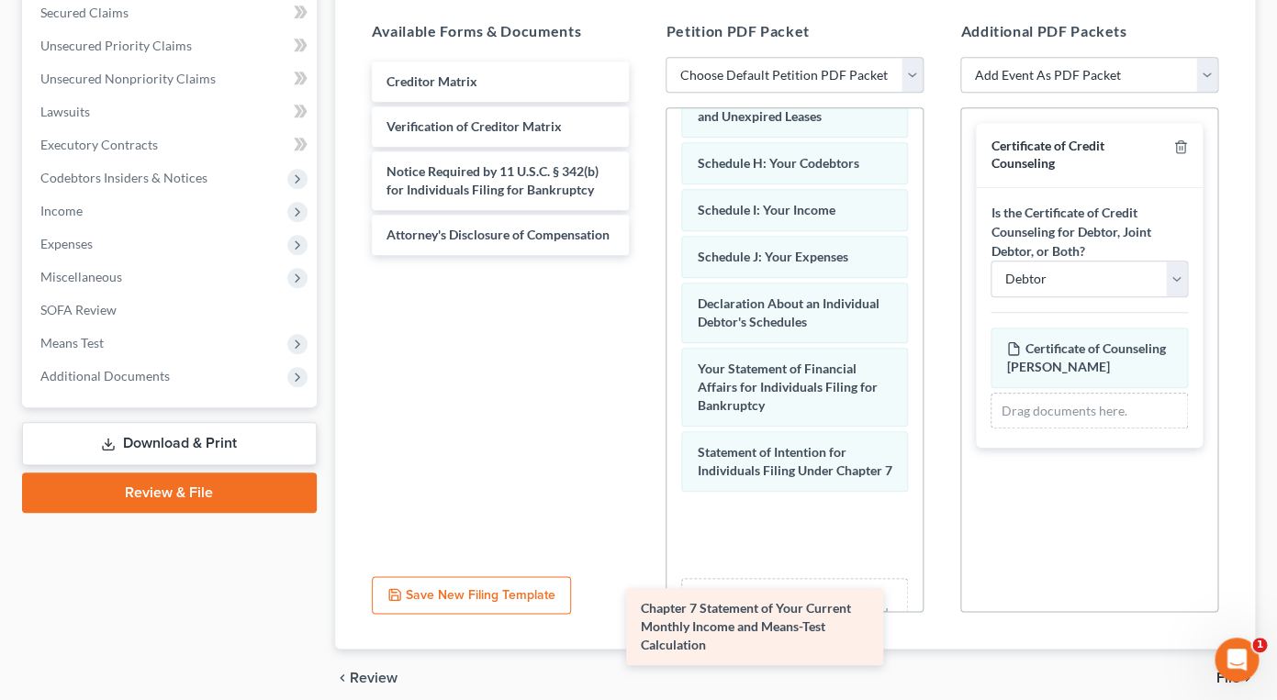
drag, startPoint x: 507, startPoint y: 107, endPoint x: 769, endPoint y: 584, distance: 544.0
click at [644, 255] on div "Chapter 7 Statement of Your Current Monthly Income and Means-Test Calculation C…" at bounding box center [500, 159] width 287 height 194
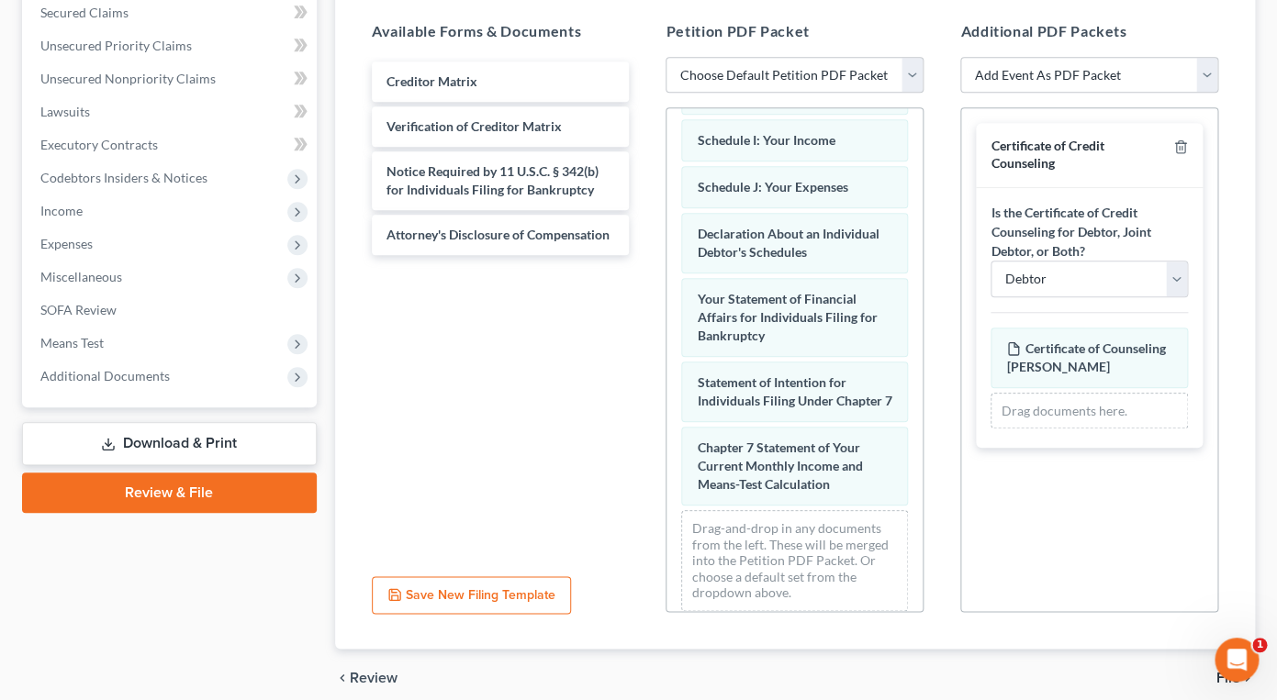
scroll to position [502, 0]
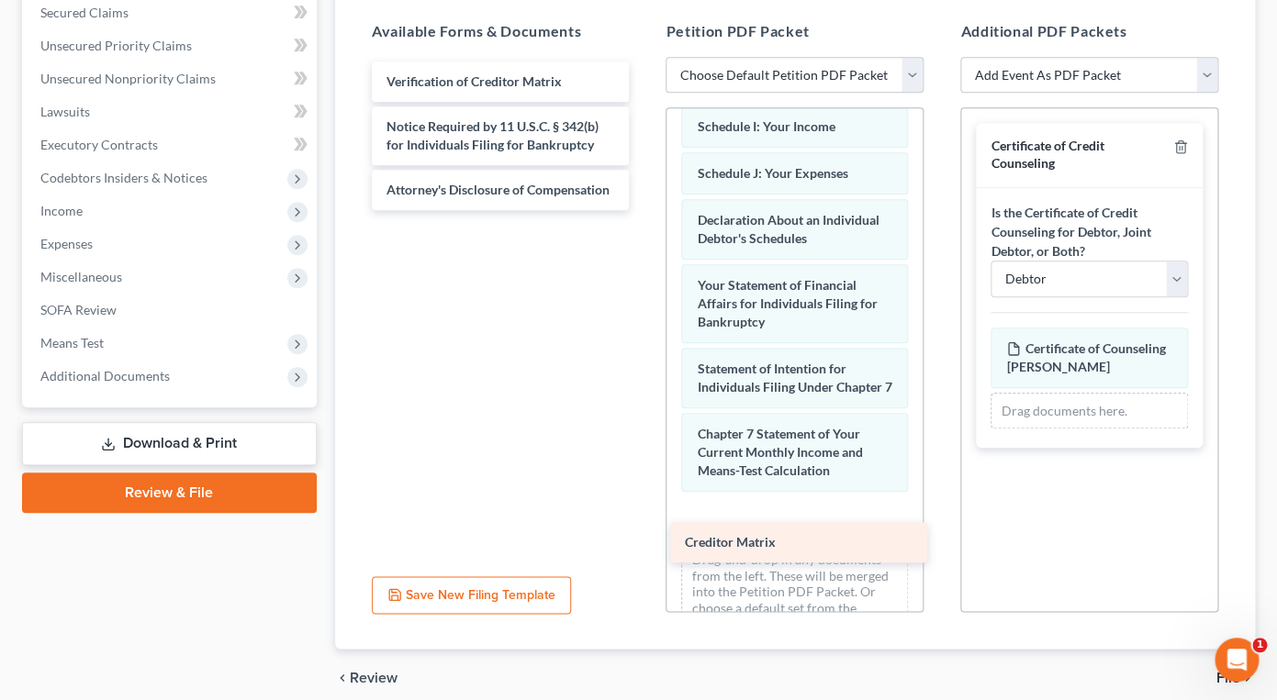
drag, startPoint x: 498, startPoint y: 95, endPoint x: 796, endPoint y: 561, distance: 553.6
click at [644, 210] on div "Creditor Matrix Creditor Matrix Verification of Creditor Matrix Notice Required…" at bounding box center [500, 136] width 287 height 149
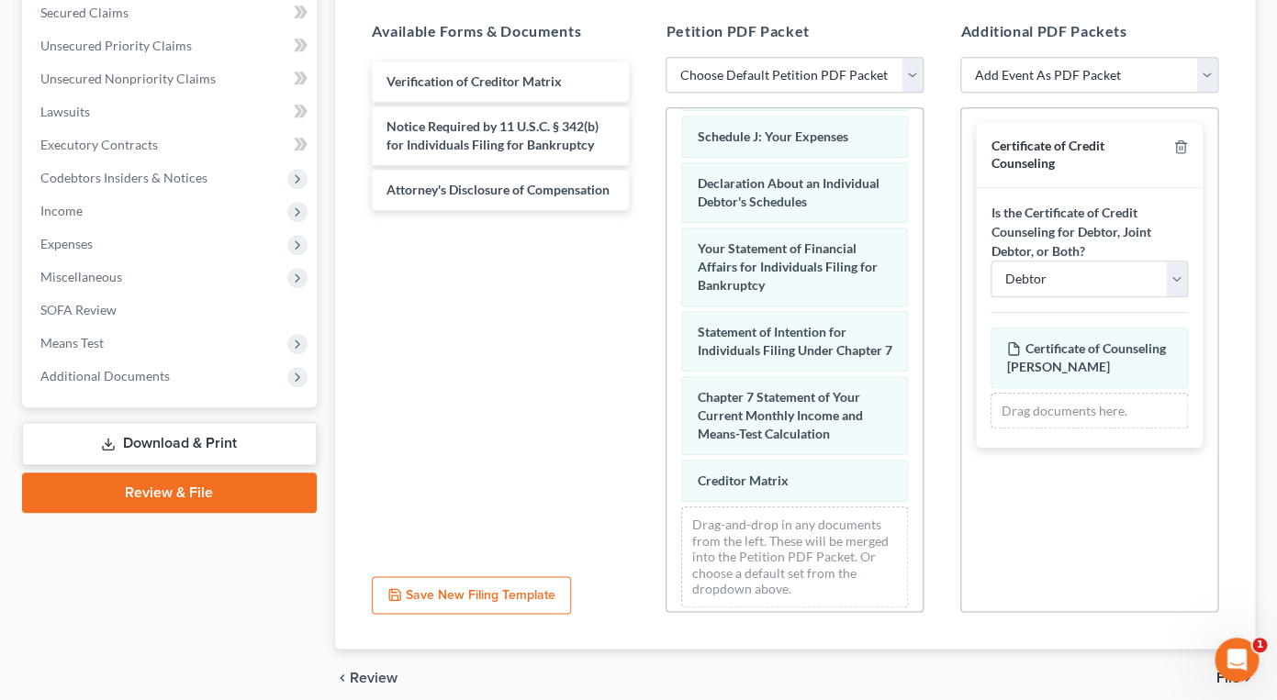
scroll to position [549, 0]
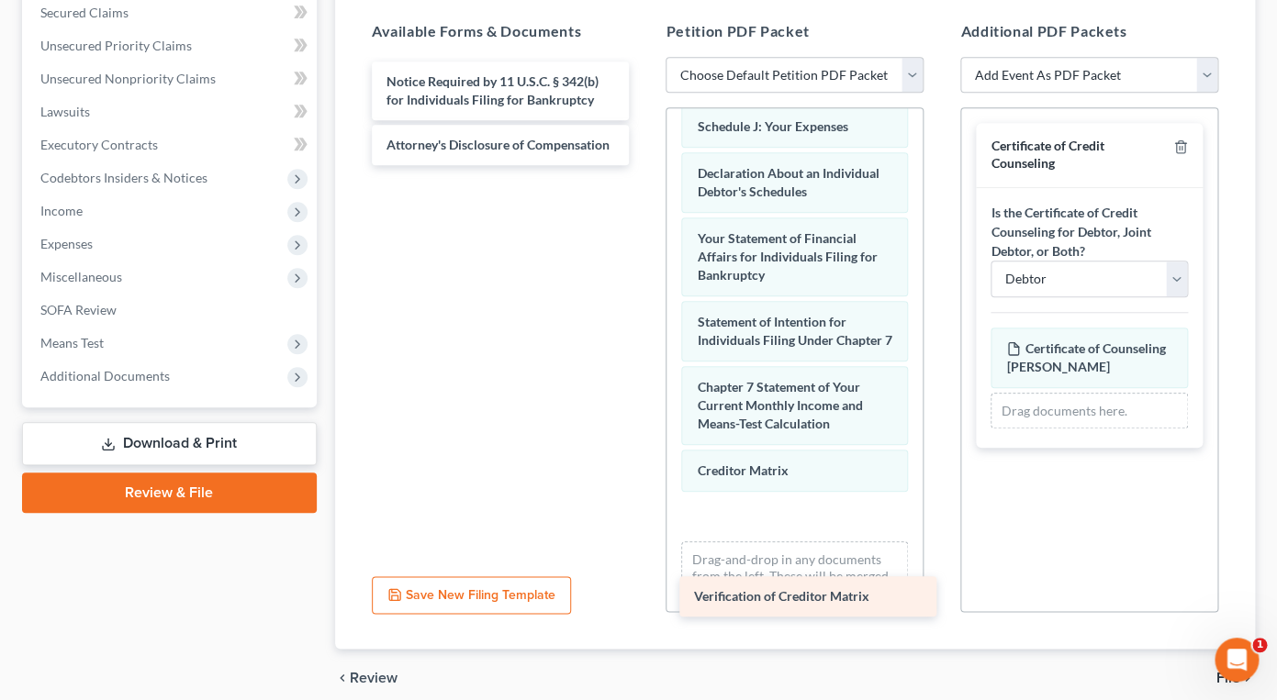
drag, startPoint x: 514, startPoint y: 94, endPoint x: 793, endPoint y: 552, distance: 536.4
click at [644, 165] on div "Verification of Creditor Matrix Verification of Creditor Matrix Notice Required…" at bounding box center [500, 114] width 287 height 104
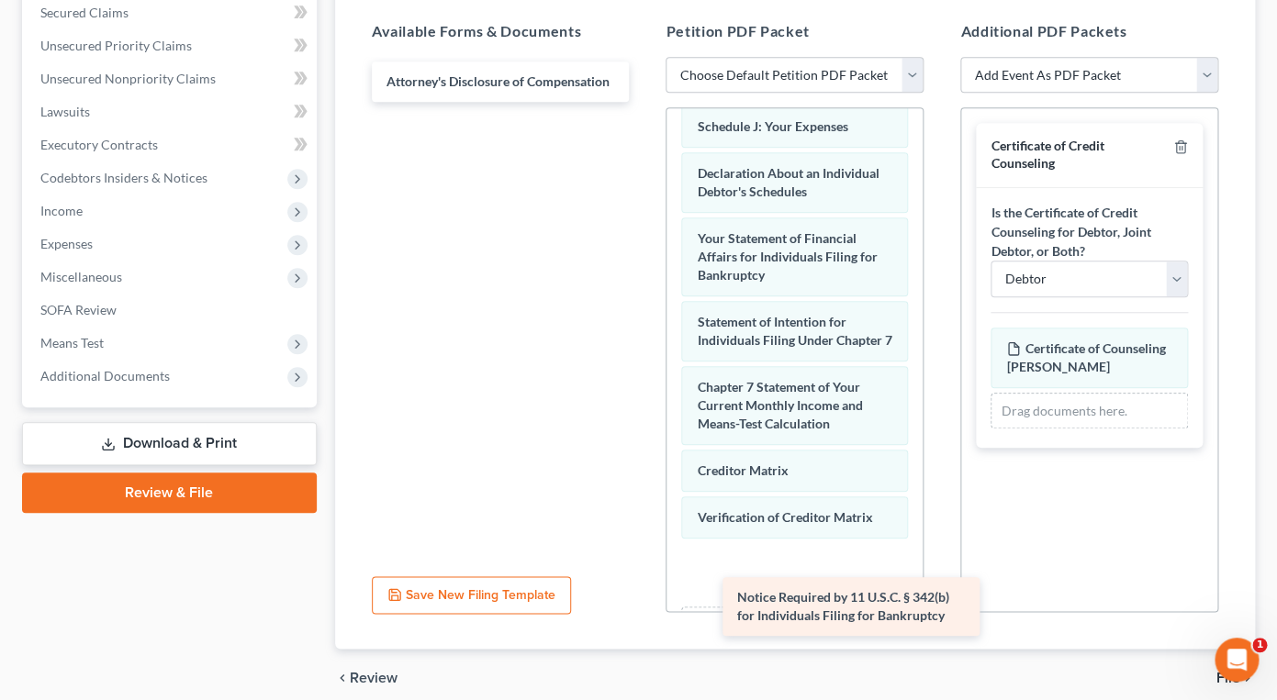
drag, startPoint x: 451, startPoint y: 73, endPoint x: 799, endPoint y: 581, distance: 615.4
click at [644, 102] on div "Notice Required by 11 U.S.C. § 342(b) for Individuals Filing for Bankruptcy Not…" at bounding box center [500, 82] width 287 height 40
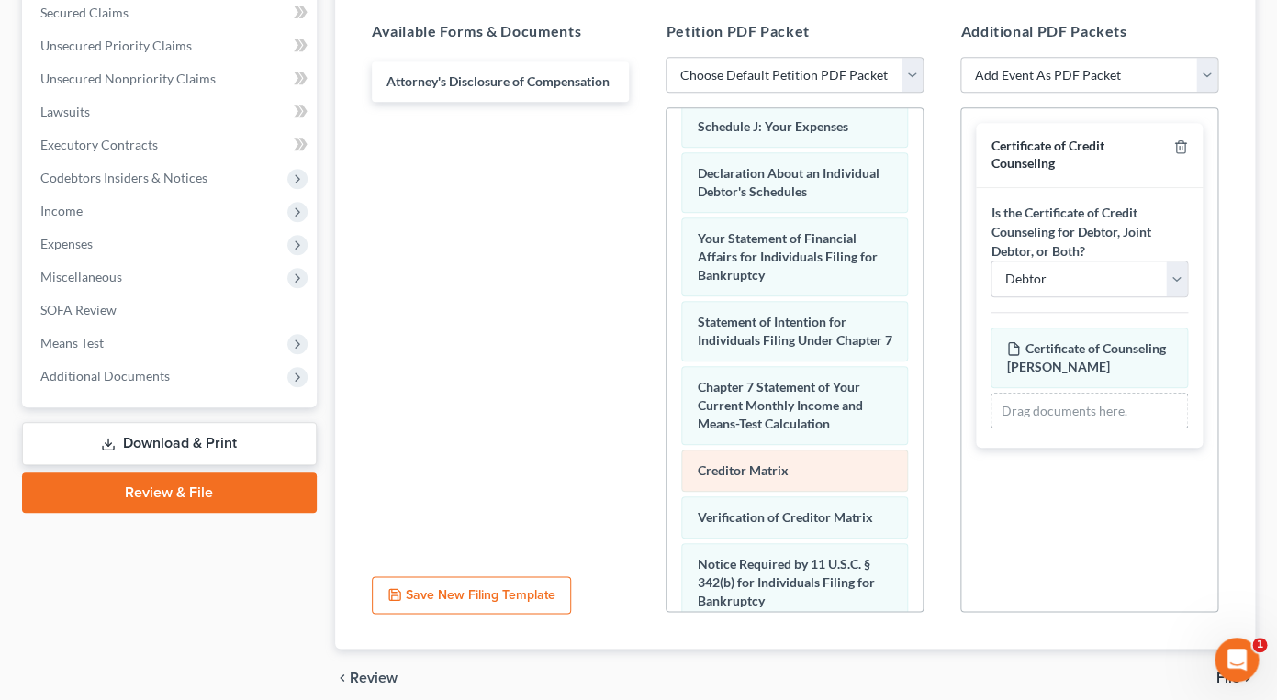
scroll to position [679, 0]
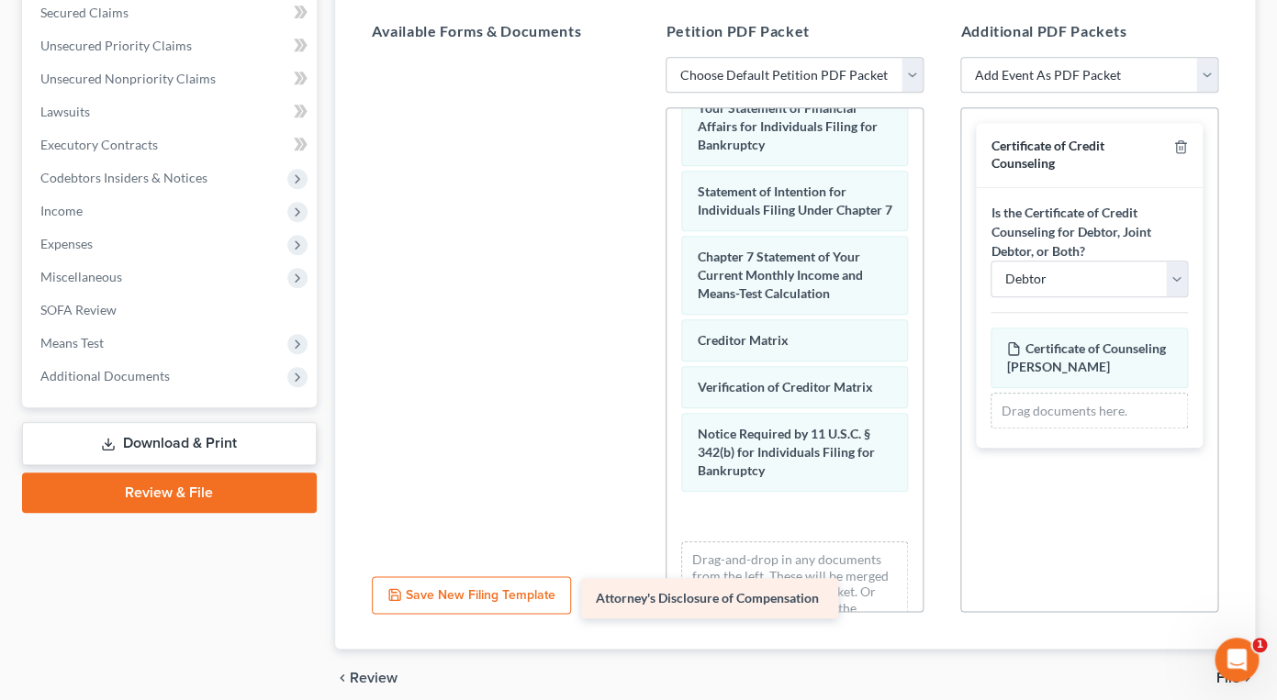
drag, startPoint x: 533, startPoint y: 73, endPoint x: 744, endPoint y: 546, distance: 518.2
click at [644, 57] on div "Attorney's Disclosure of Compensation Attorney's Disclosure of Compensation" at bounding box center [500, 57] width 287 height 0
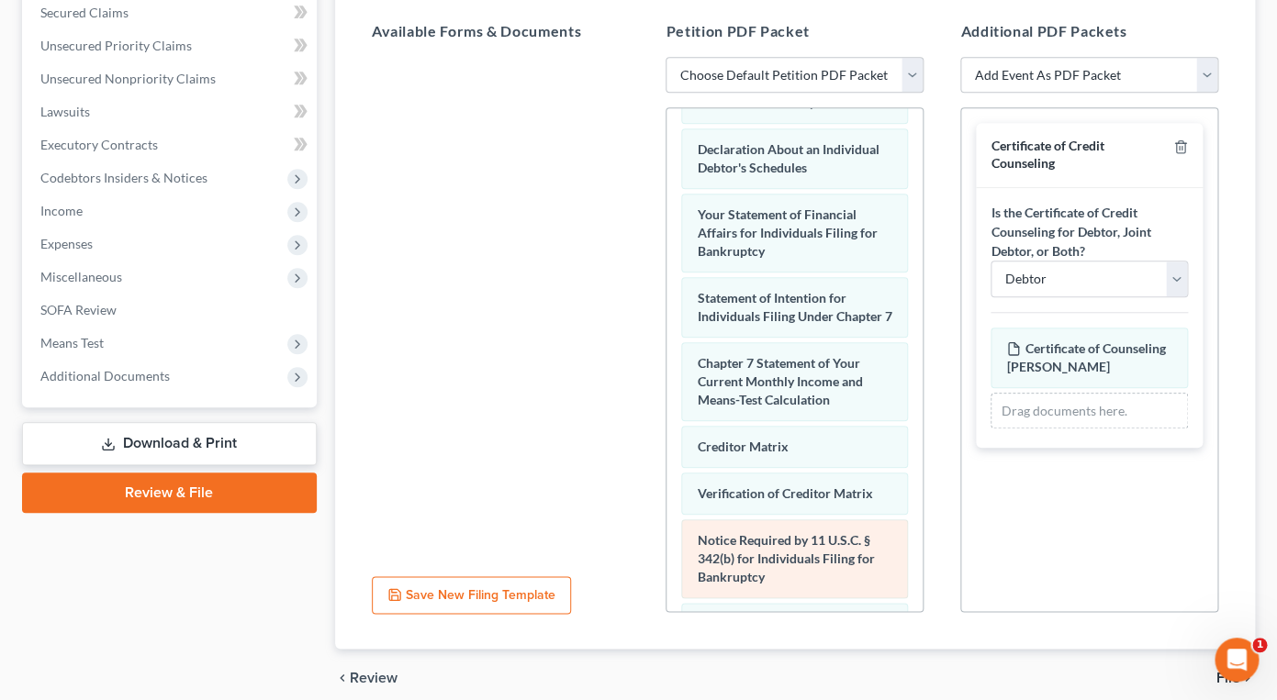
scroll to position [744, 0]
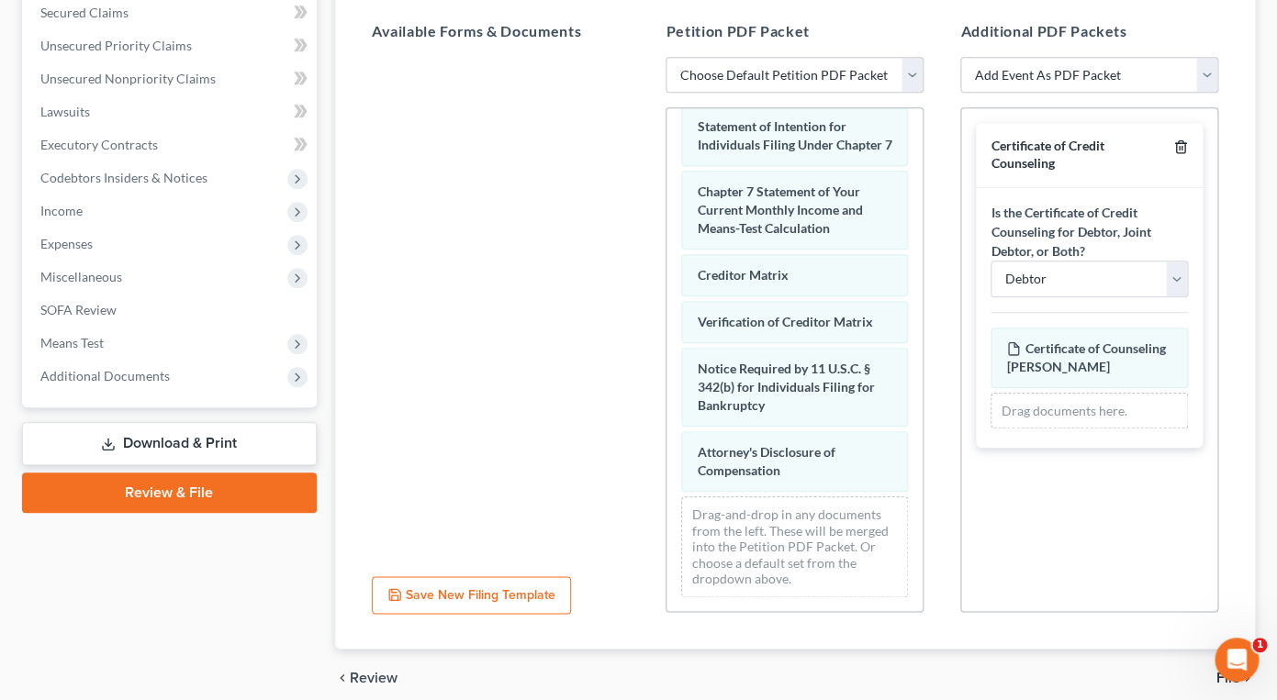
click at [1180, 147] on line "button" at bounding box center [1180, 149] width 0 height 4
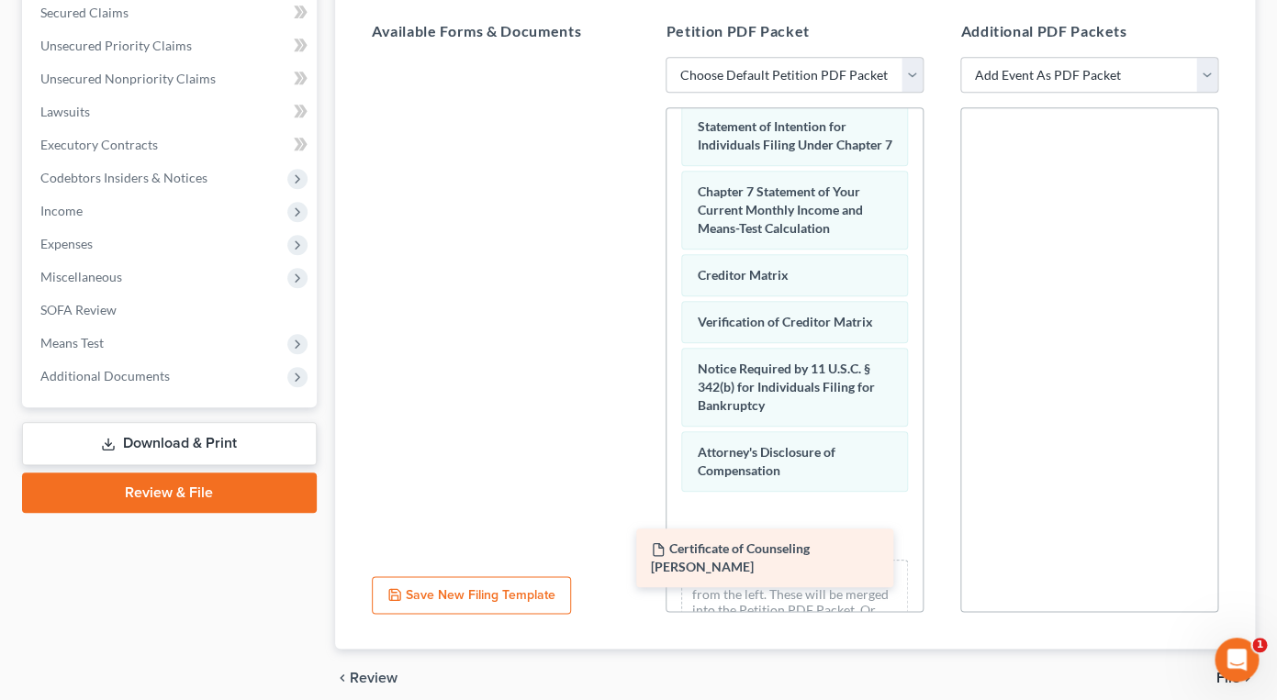
drag, startPoint x: 557, startPoint y: 90, endPoint x: 827, endPoint y: 517, distance: 505.0
click at [644, 57] on div "Certificate of Counseling [PERSON_NAME] Certificate of Counseling [PERSON_NAME]" at bounding box center [500, 57] width 287 height 0
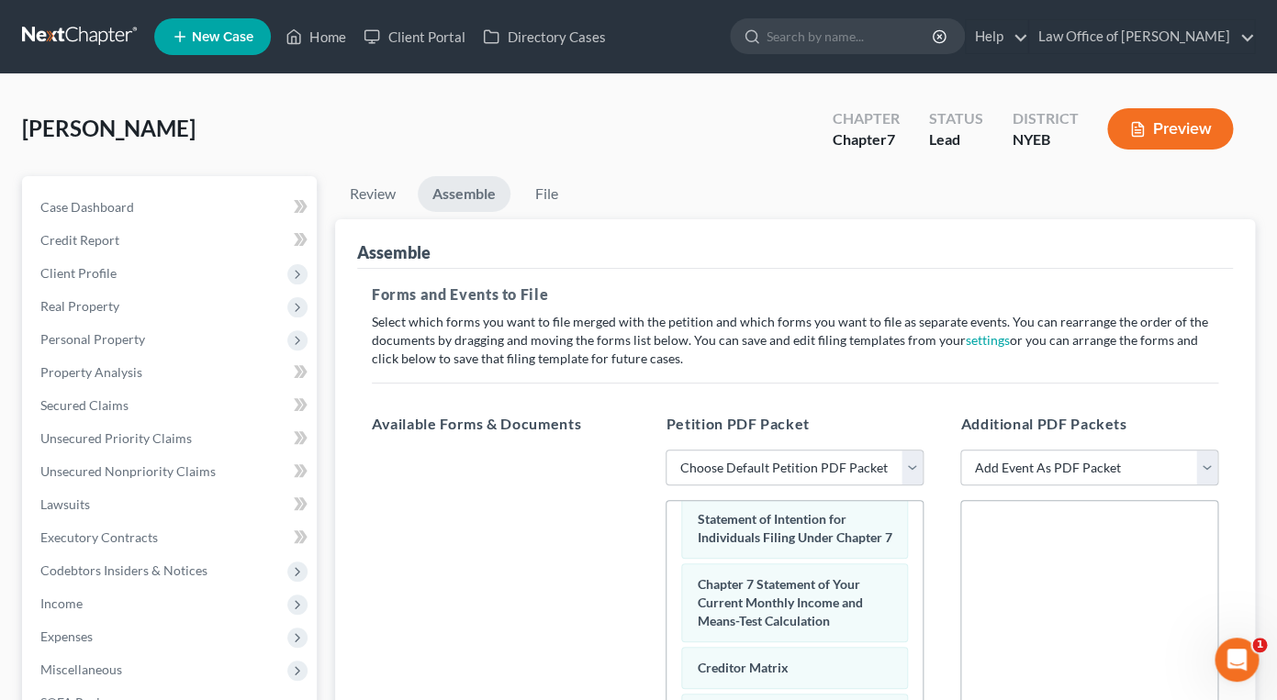
scroll to position [469, 0]
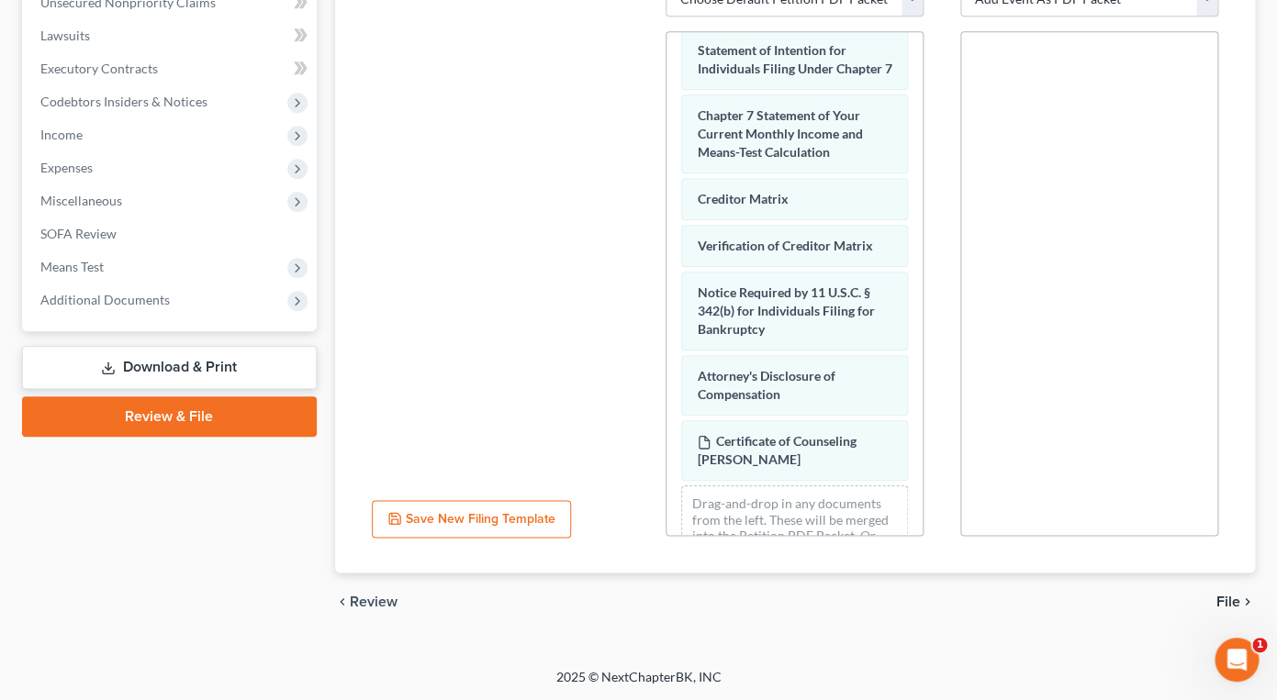
click at [1223, 595] on span "File" at bounding box center [1228, 602] width 24 height 15
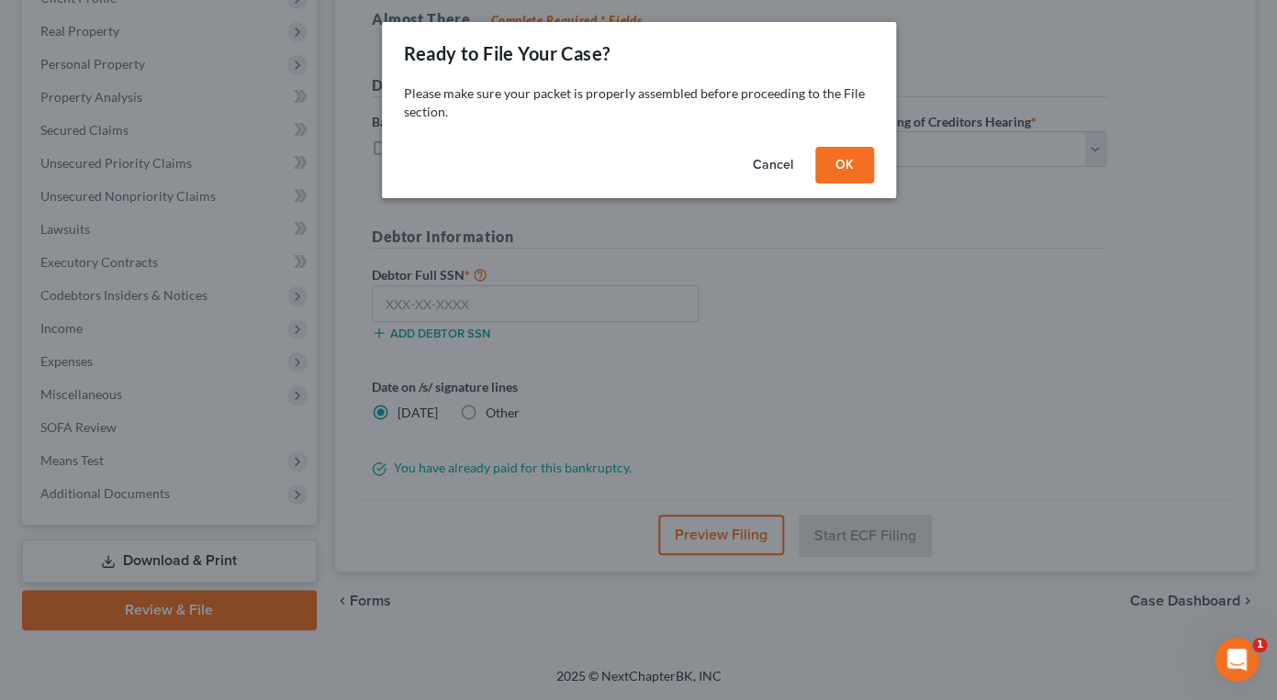
scroll to position [274, 0]
click at [782, 166] on button "Cancel" at bounding box center [773, 165] width 70 height 37
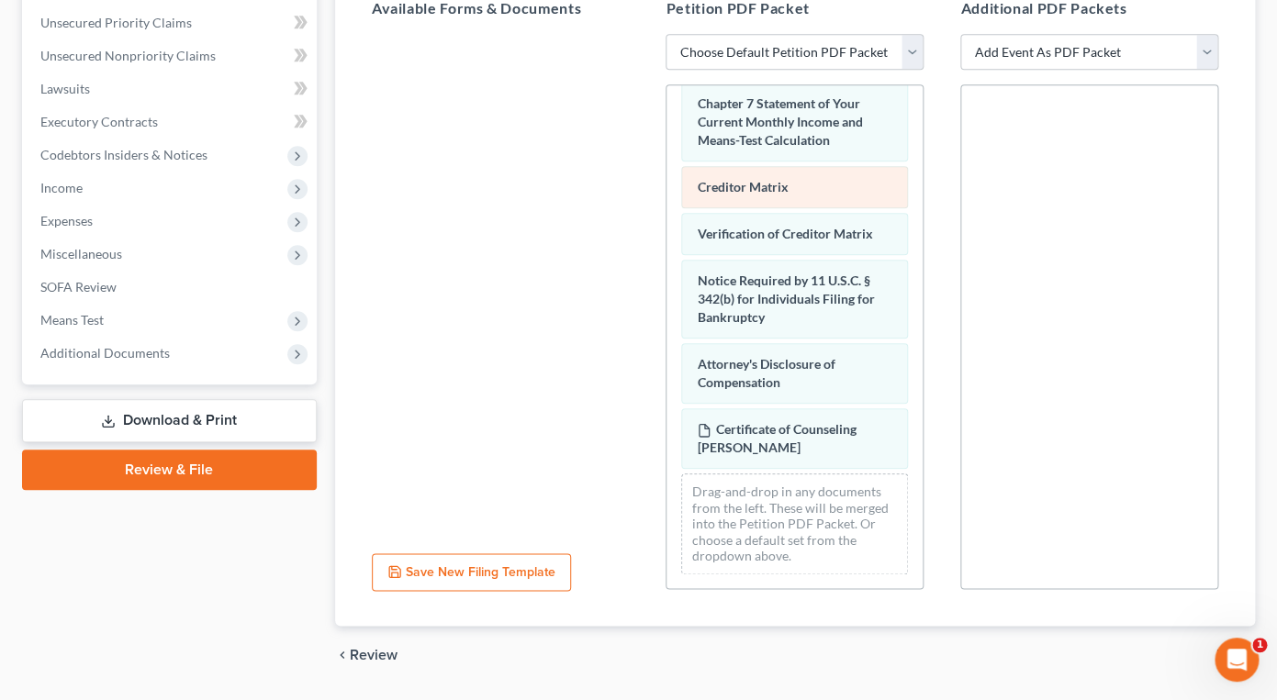
scroll to position [469, 0]
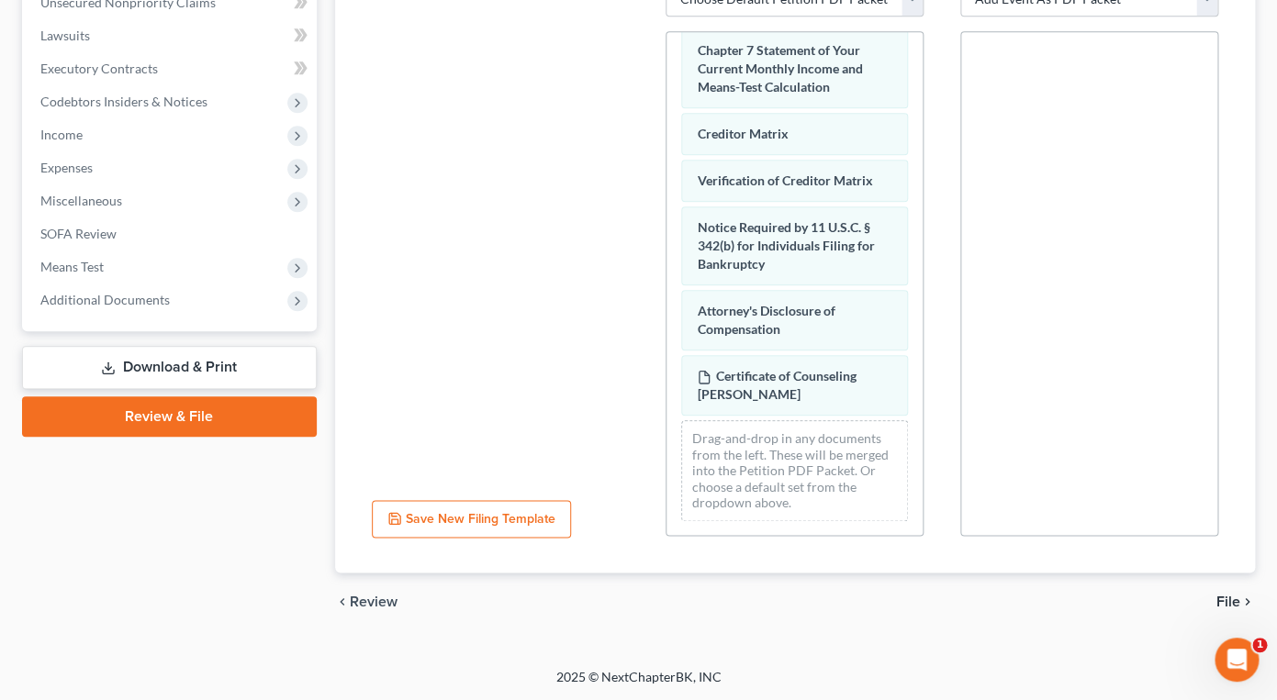
click at [1233, 598] on span "File" at bounding box center [1228, 602] width 24 height 15
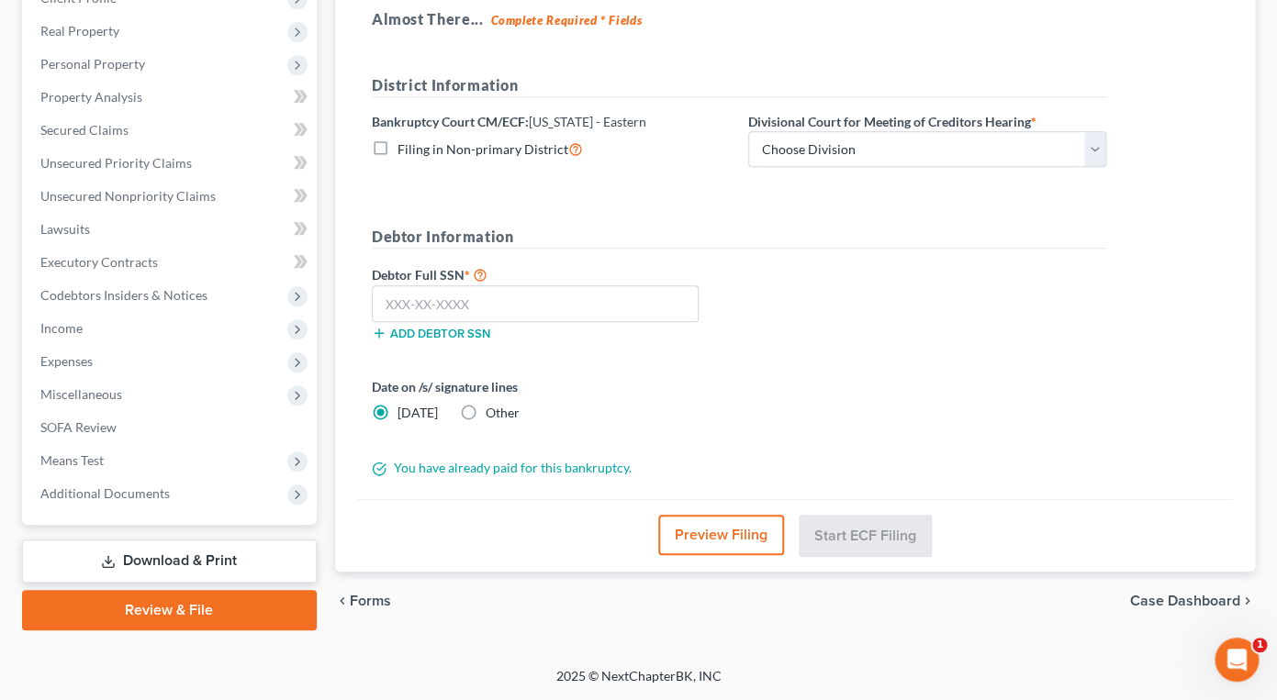
scroll to position [274, 0]
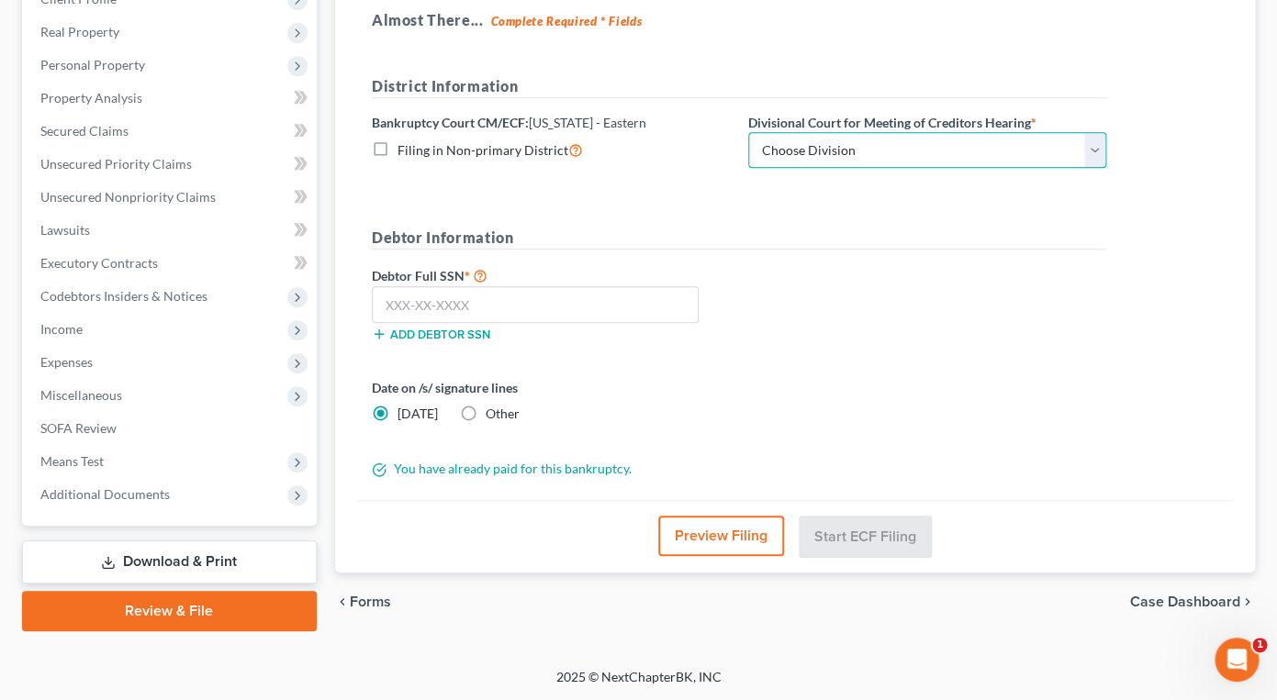
select select "0"
click option "Brooklyn" at bounding box center [0, 0] width 0 height 0
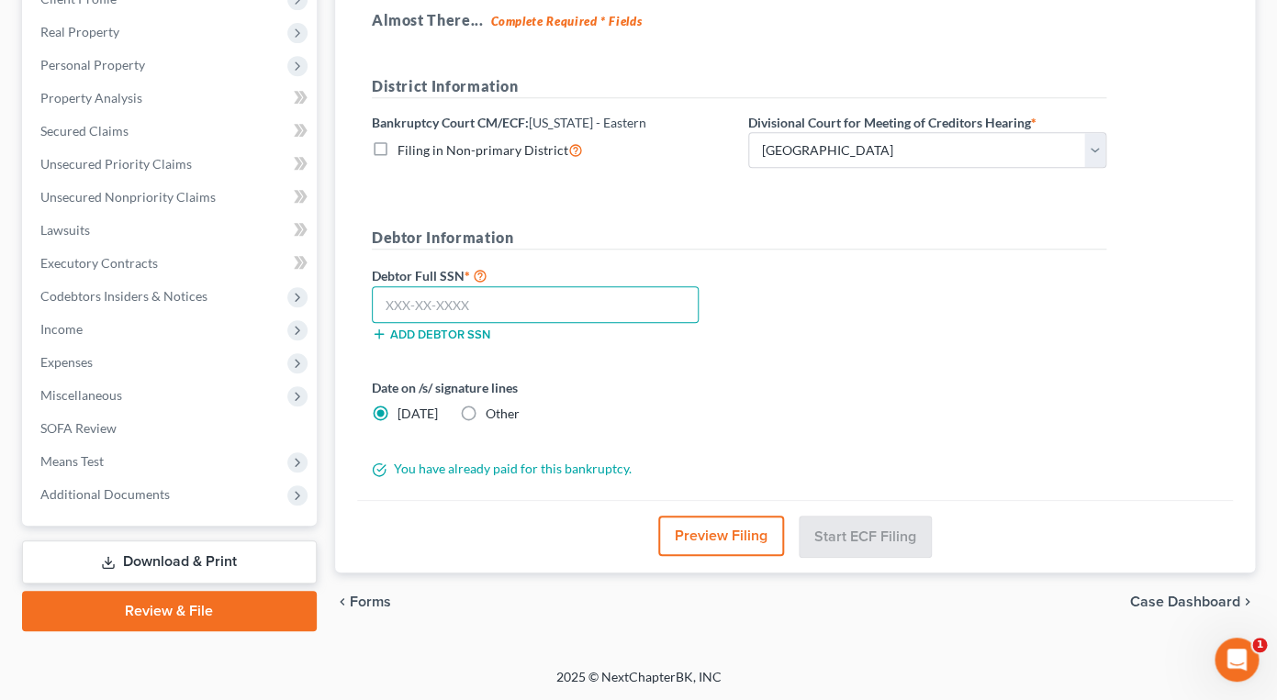
click at [508, 298] on input "text" at bounding box center [535, 304] width 327 height 37
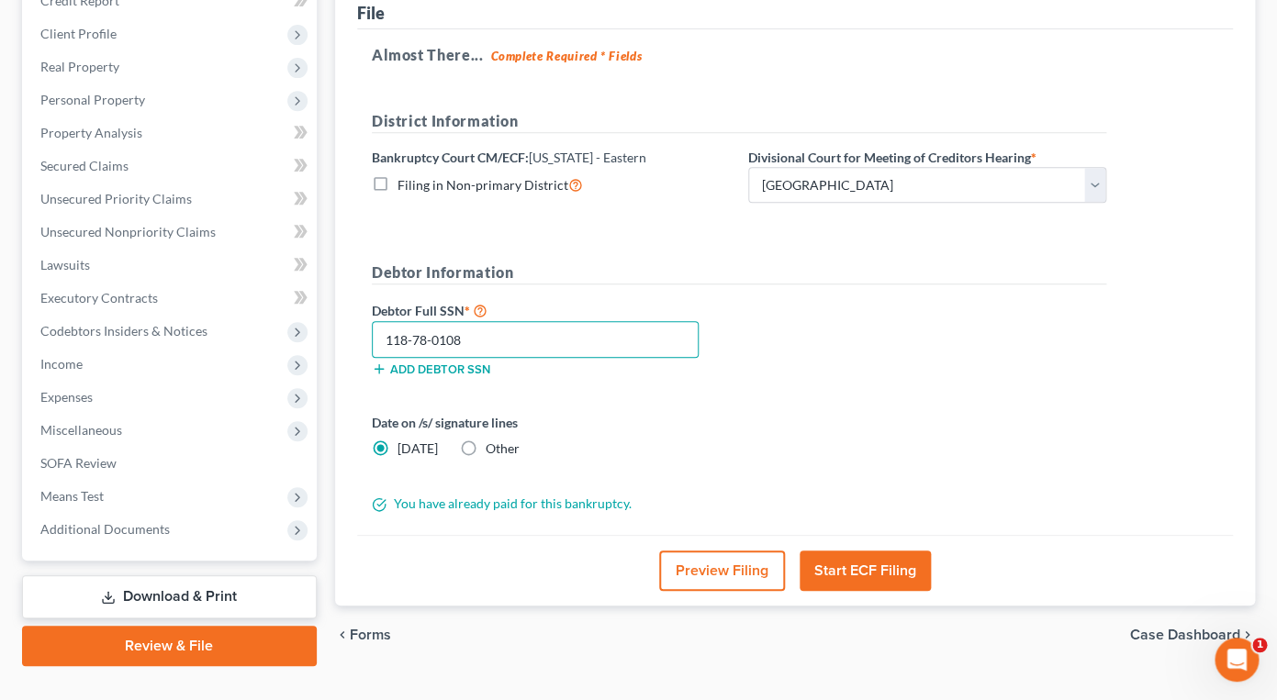
scroll to position [274, 0]
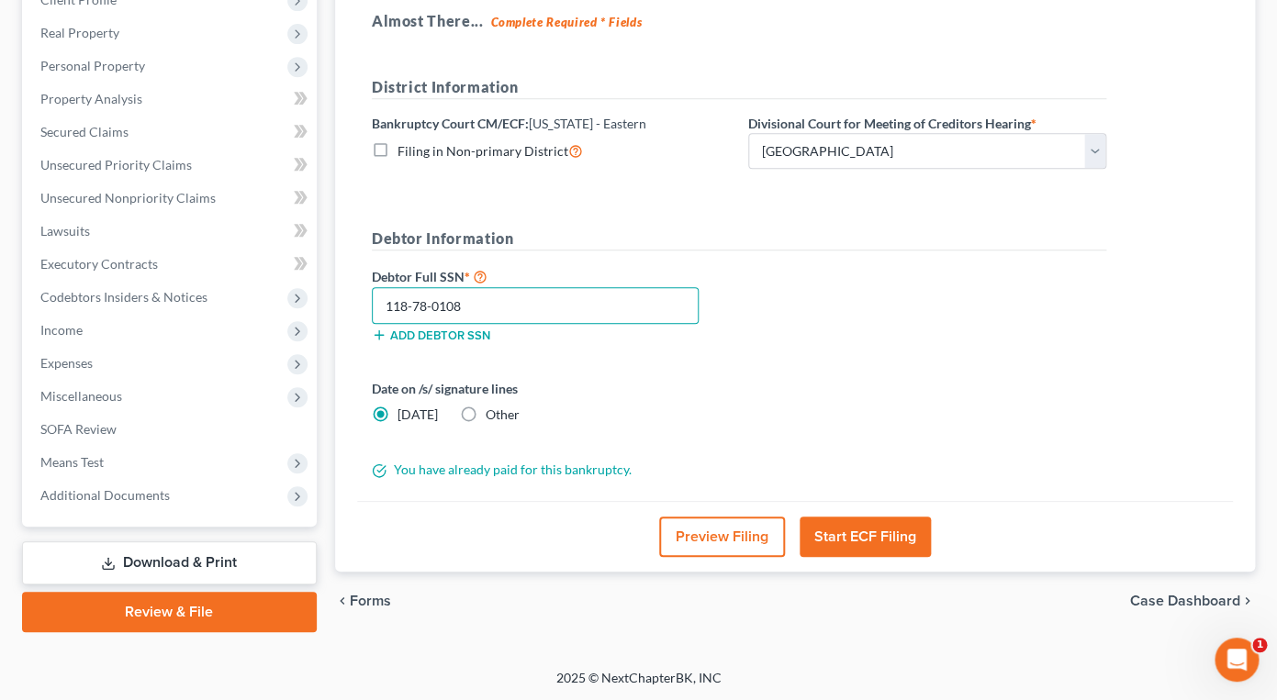
type input "118-78-0108"
click at [873, 533] on button "Start ECF Filing" at bounding box center [865, 537] width 131 height 40
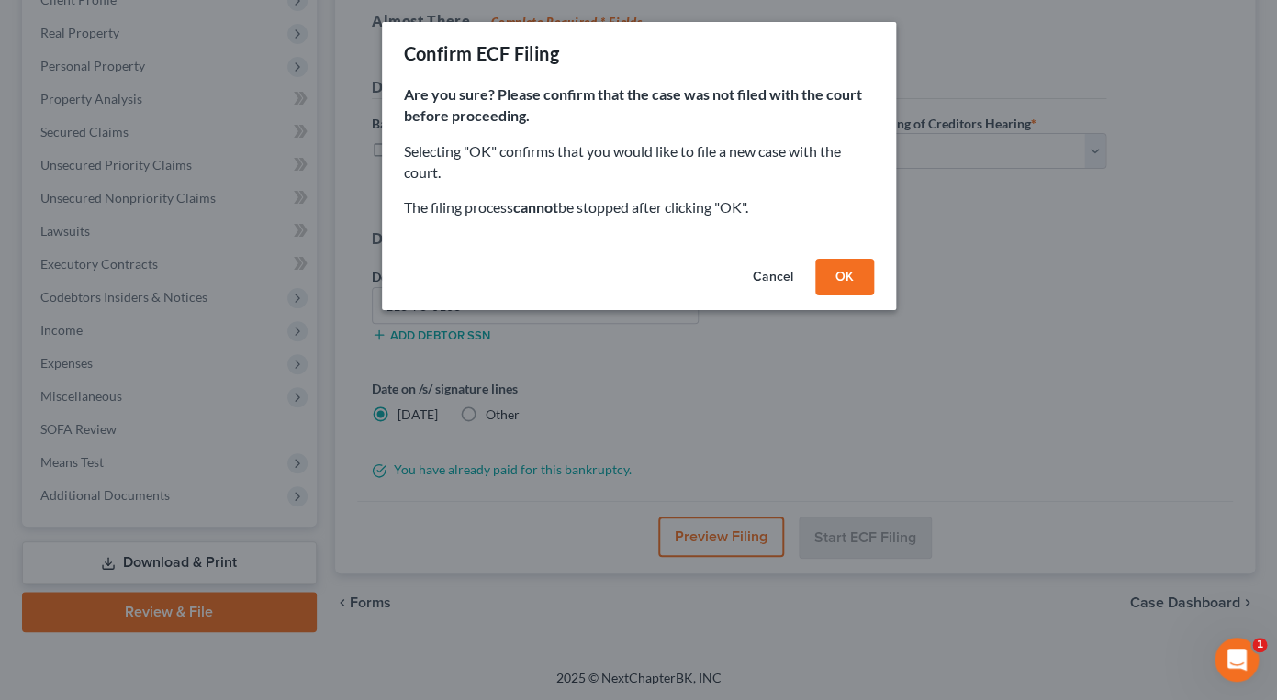
click at [847, 284] on button "OK" at bounding box center [844, 277] width 59 height 37
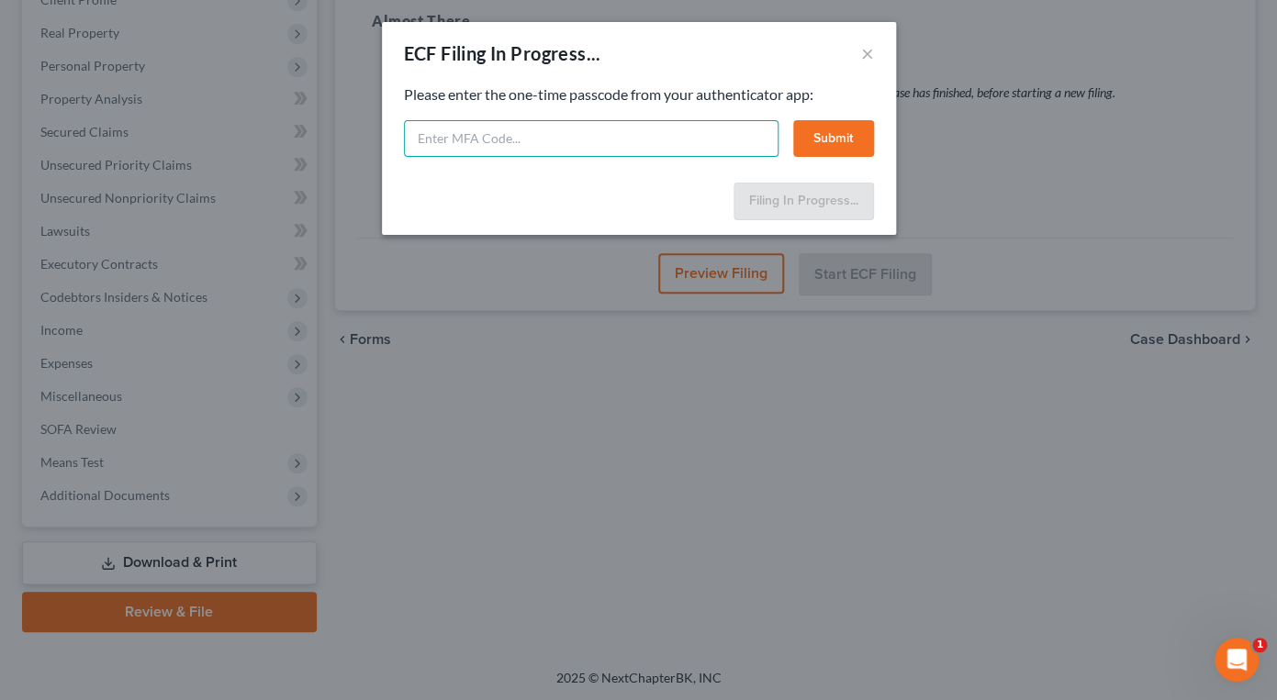
click at [603, 150] on input "text" at bounding box center [591, 138] width 375 height 37
type input "143355"
click at [845, 136] on button "Submit" at bounding box center [833, 138] width 81 height 37
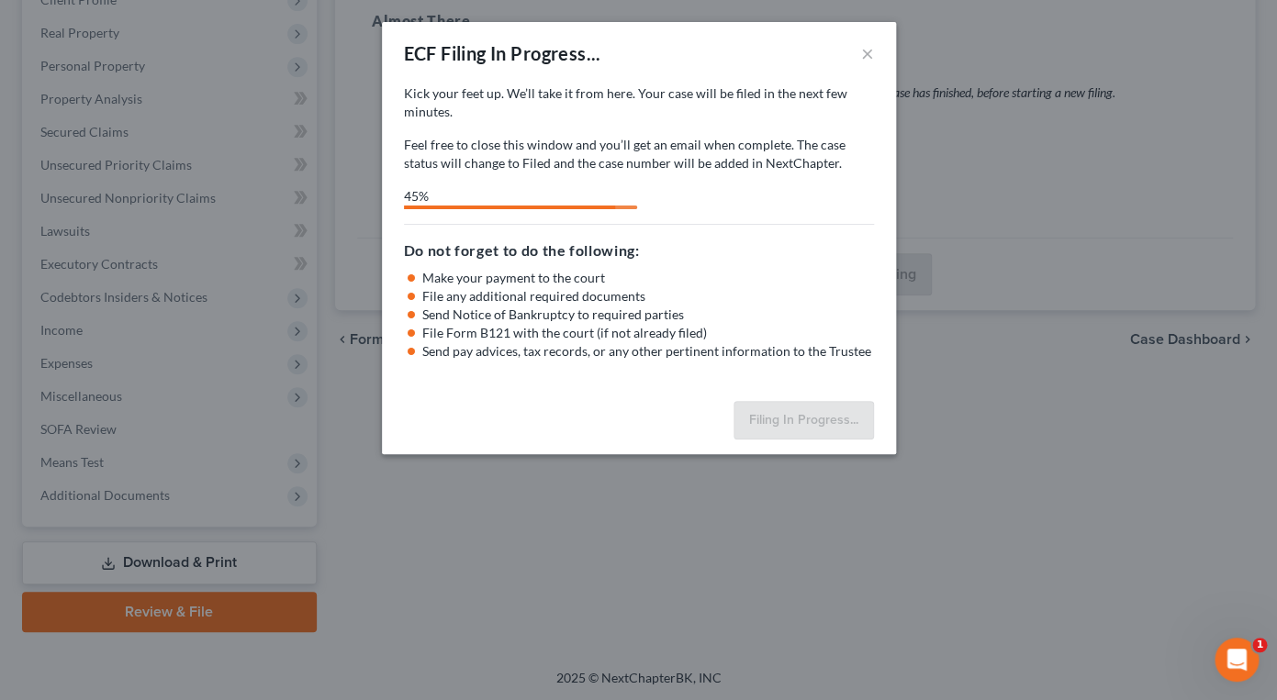
select select "0"
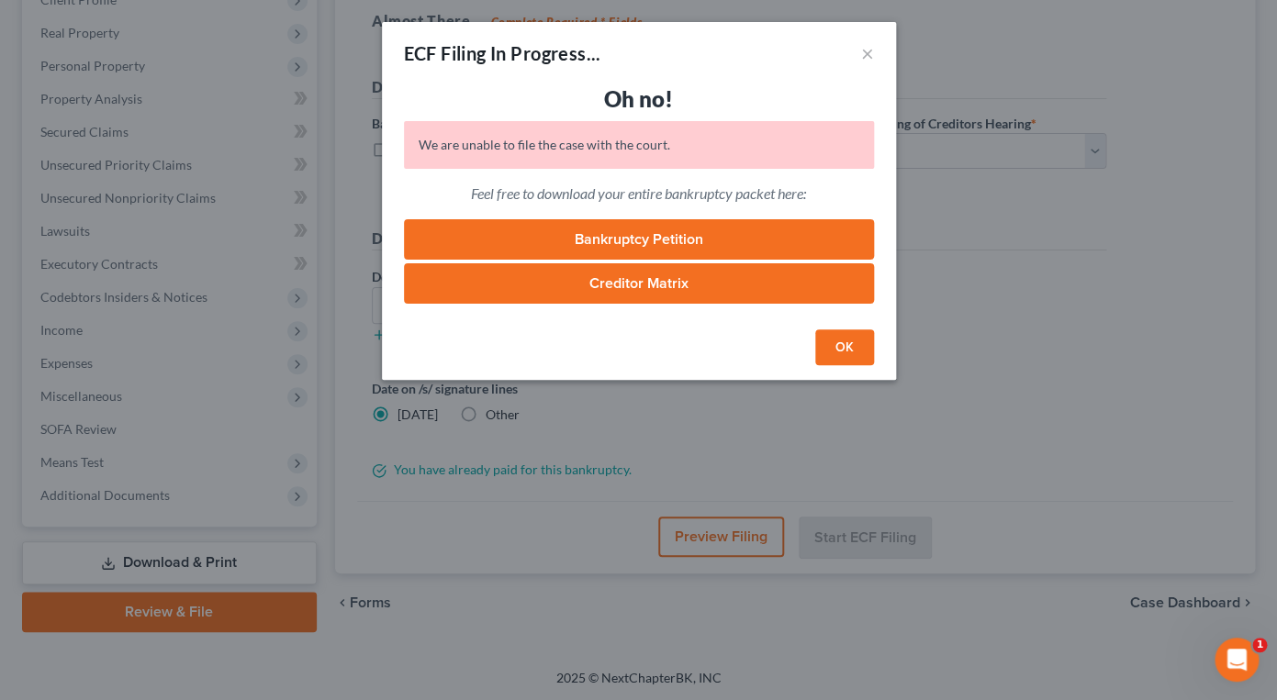
click at [845, 136] on div "We are unable to file the case with the court." at bounding box center [639, 145] width 470 height 48
click at [867, 57] on button "×" at bounding box center [867, 53] width 13 height 22
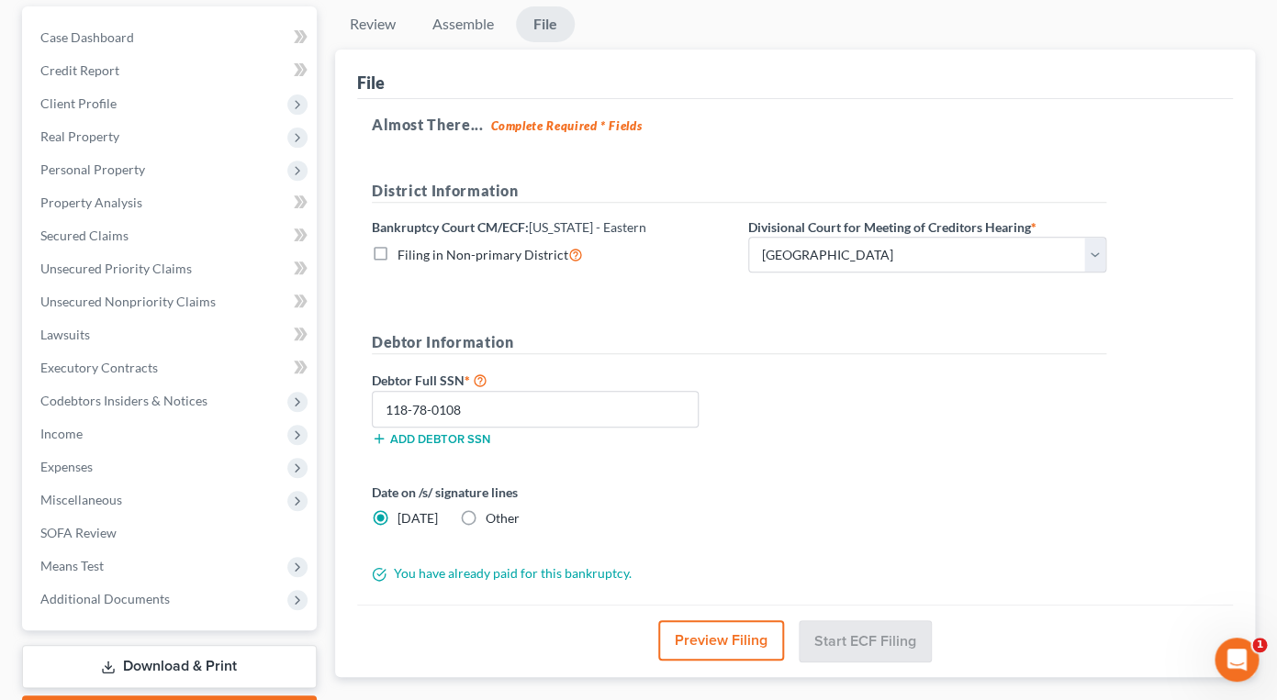
scroll to position [194, 0]
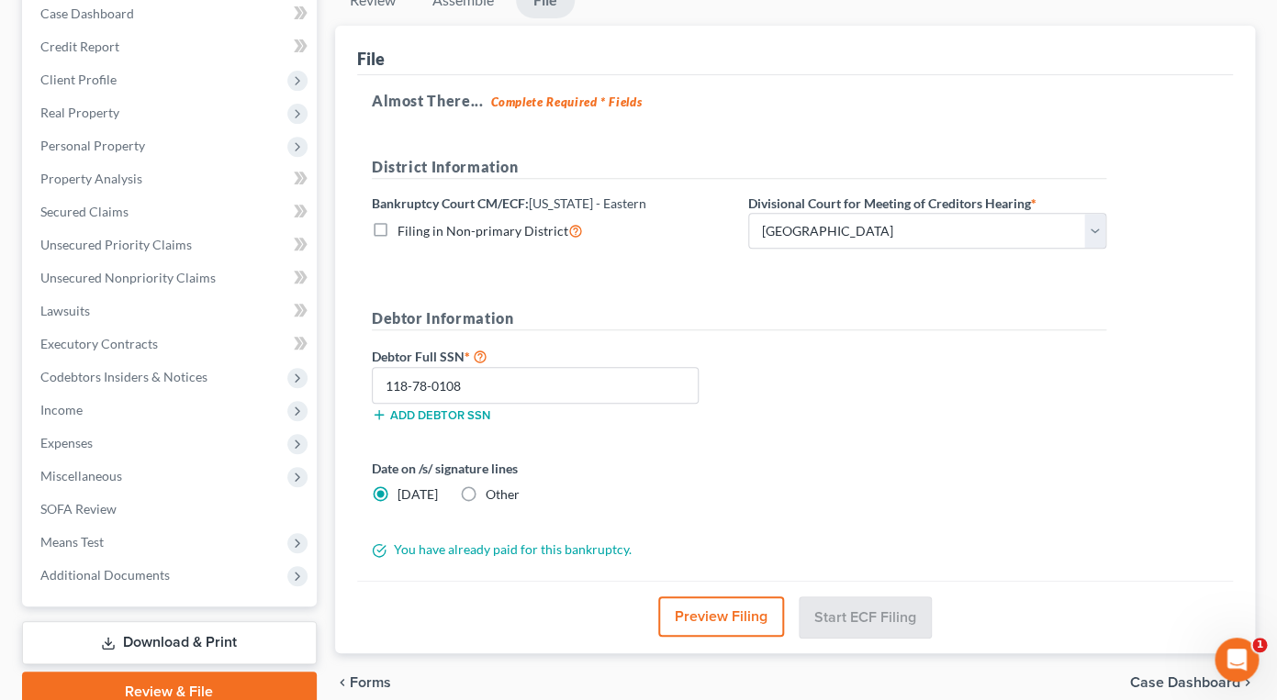
click at [390, 248] on div "Bankruptcy Court CM/ECF: New York - Eastern Filing in Non-primary District" at bounding box center [551, 222] width 376 height 56
click at [387, 245] on div "Bankruptcy Court CM/ECF: New York - Eastern Filing in Non-primary District" at bounding box center [551, 222] width 376 height 56
click at [397, 238] on label "Filing in Non-primary District" at bounding box center [489, 230] width 185 height 21
click at [405, 232] on input "Filing in Non-primary District" at bounding box center [411, 226] width 12 height 12
checkbox input "true"
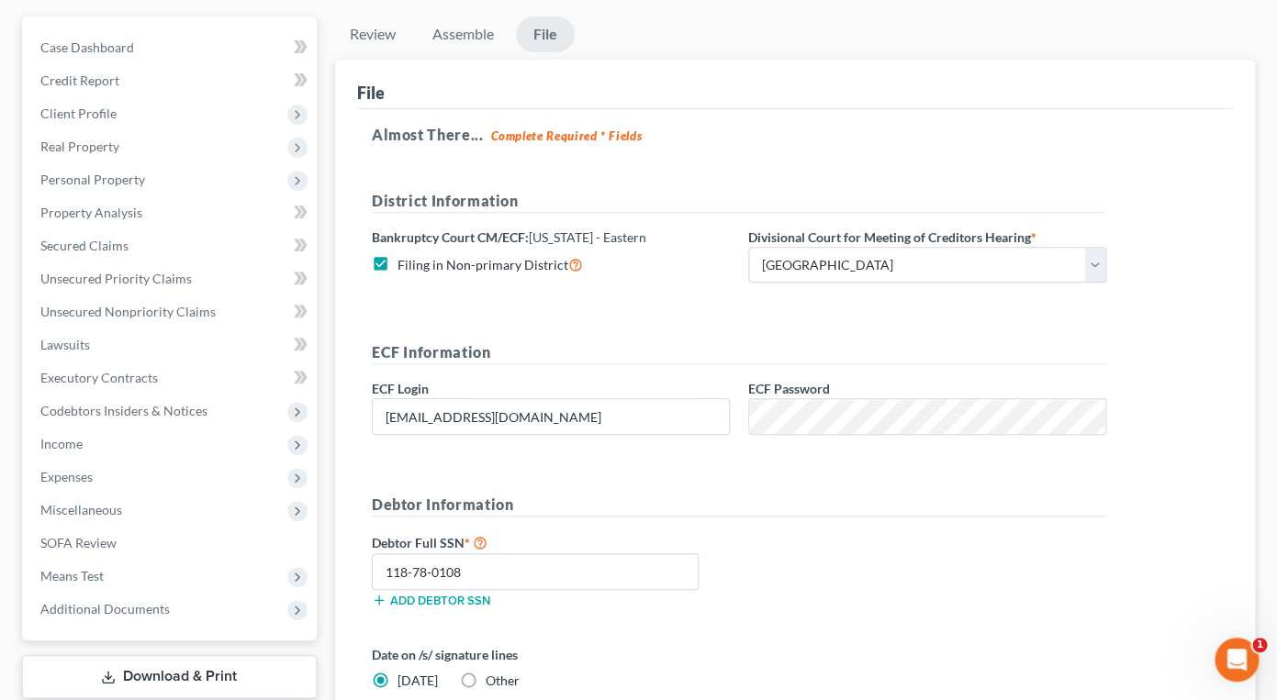
scroll to position [0, 0]
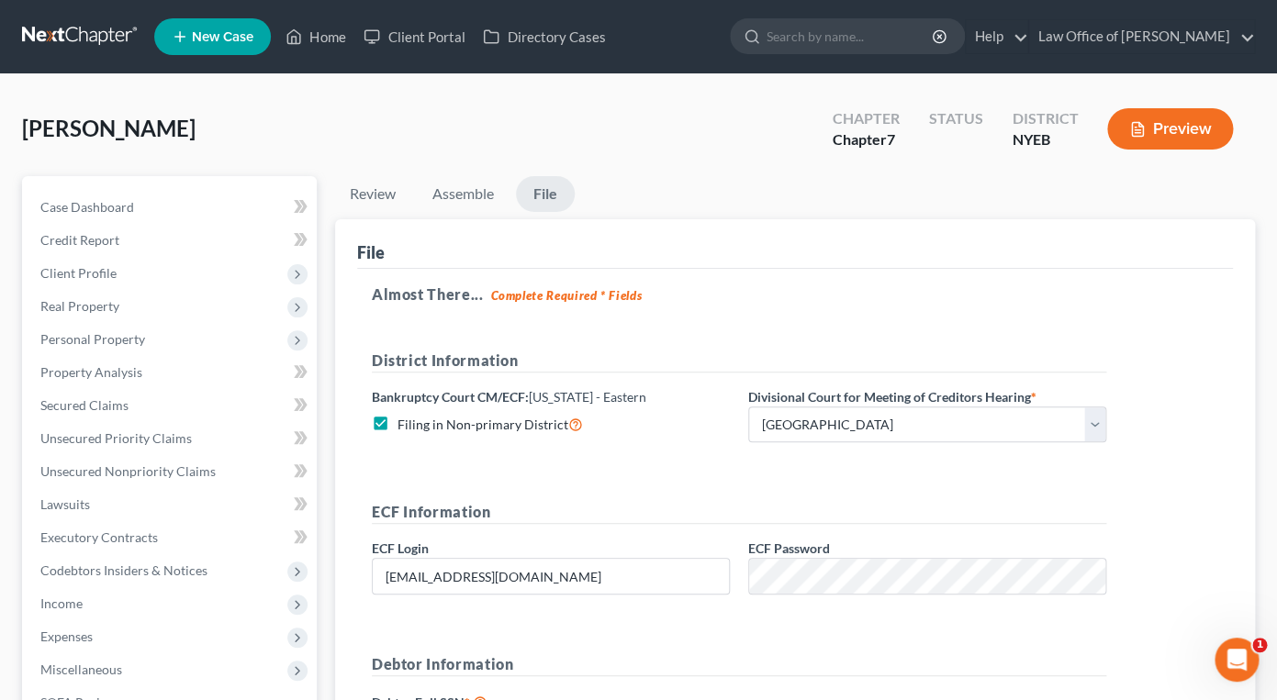
click at [114, 41] on link at bounding box center [80, 36] width 117 height 33
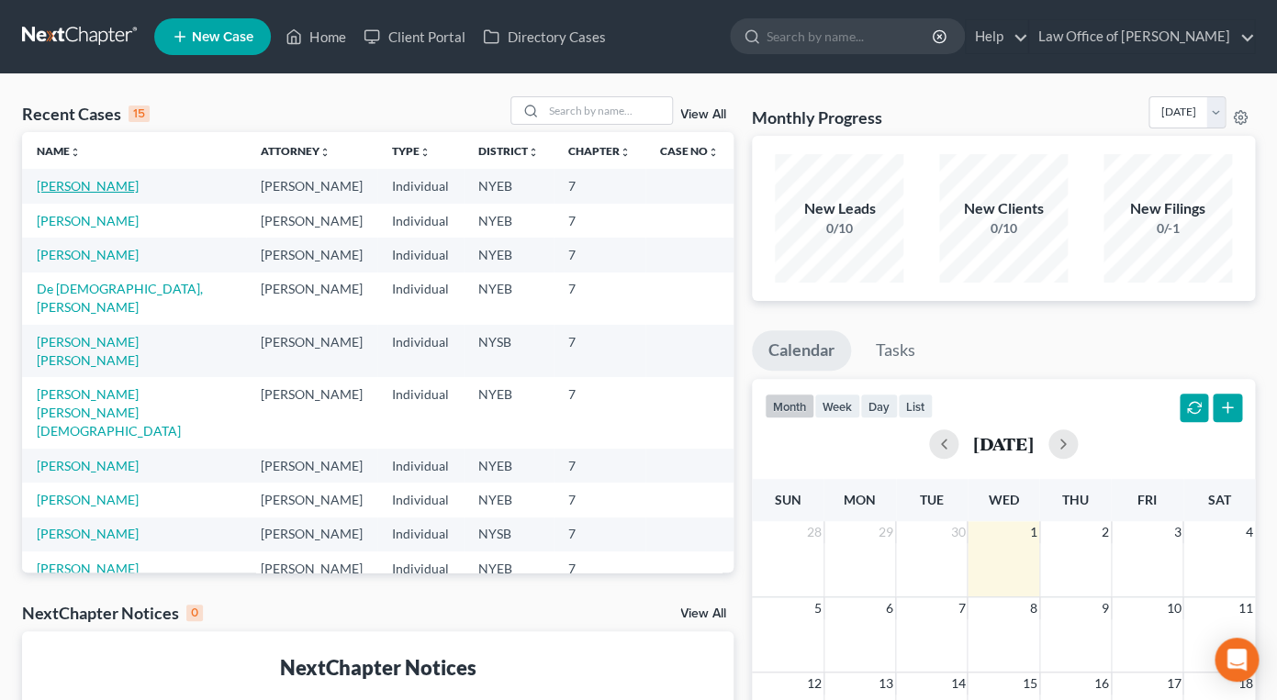
click at [72, 187] on link "[PERSON_NAME]" at bounding box center [88, 186] width 102 height 16
select select "4"
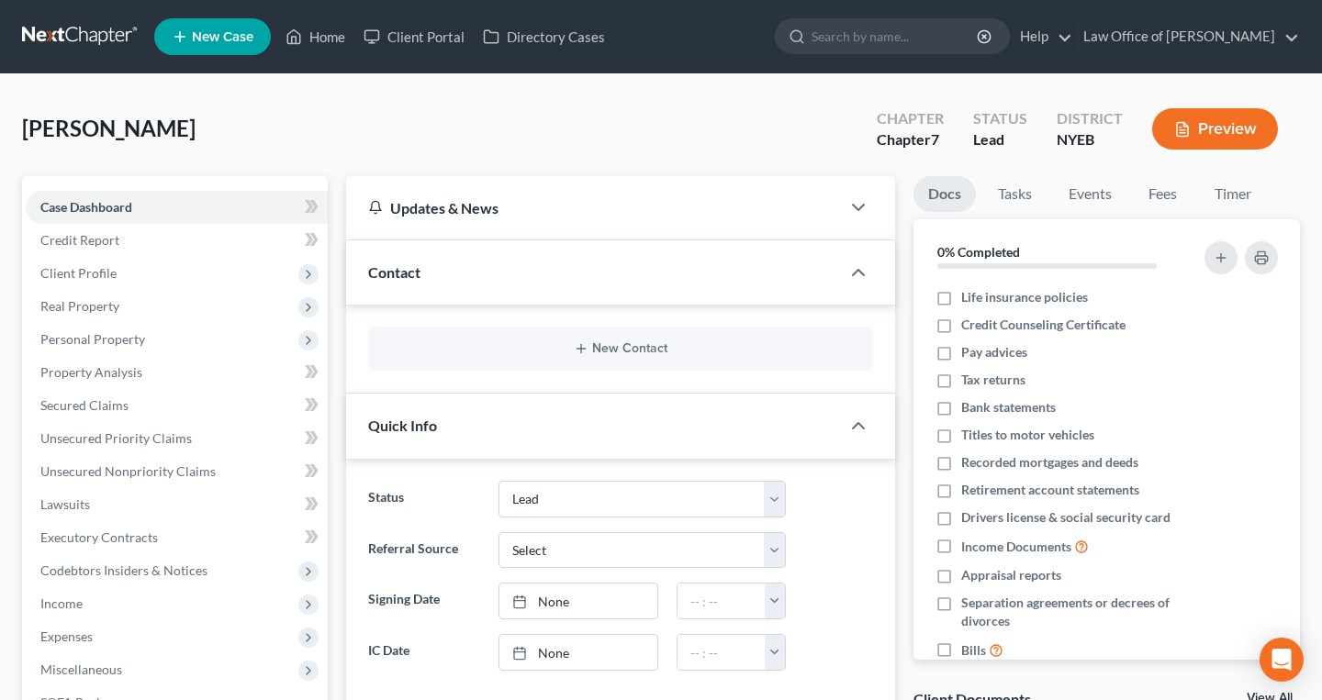
click at [1204, 119] on button "Preview" at bounding box center [1215, 128] width 126 height 41
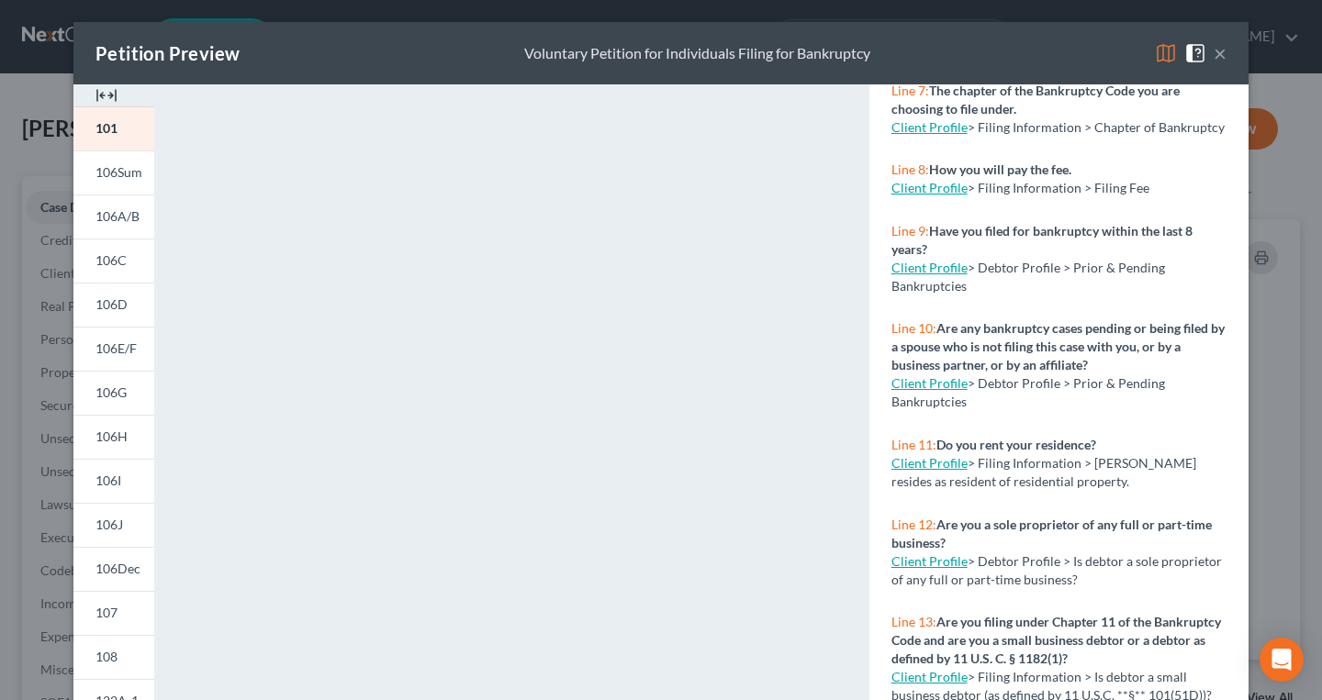
scroll to position [634, 0]
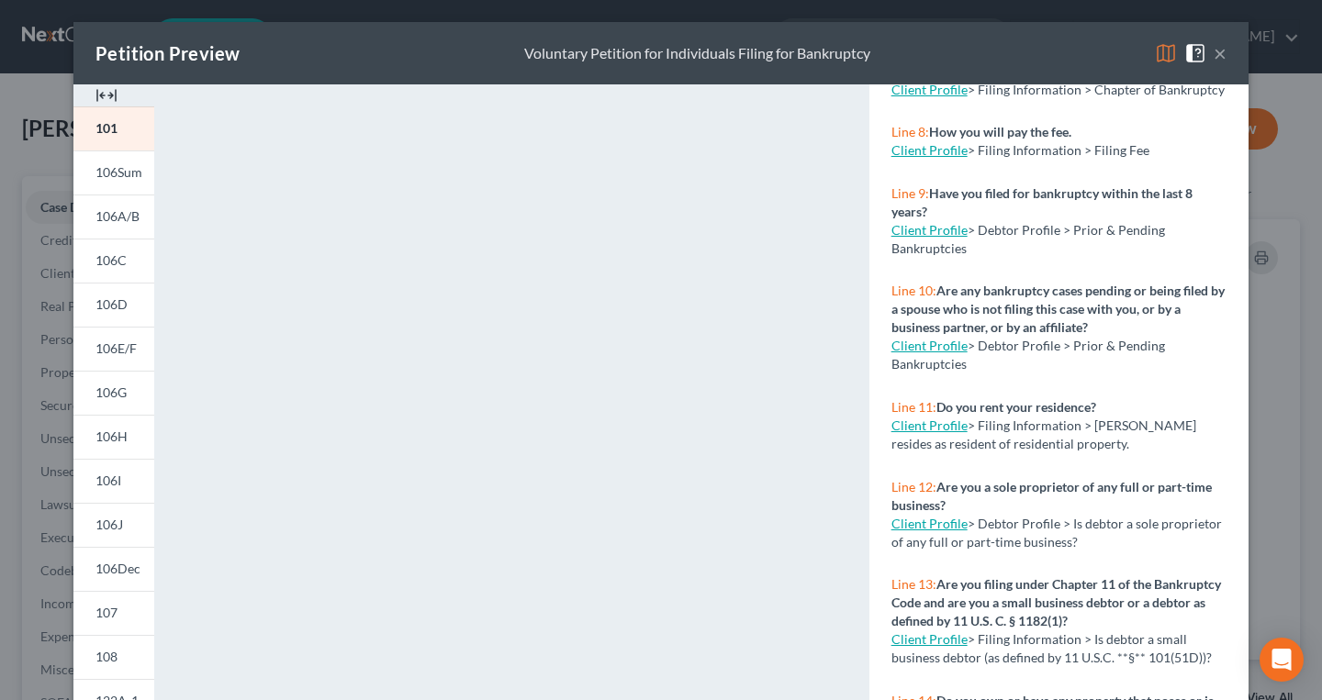
click at [1219, 60] on button "×" at bounding box center [1220, 53] width 13 height 22
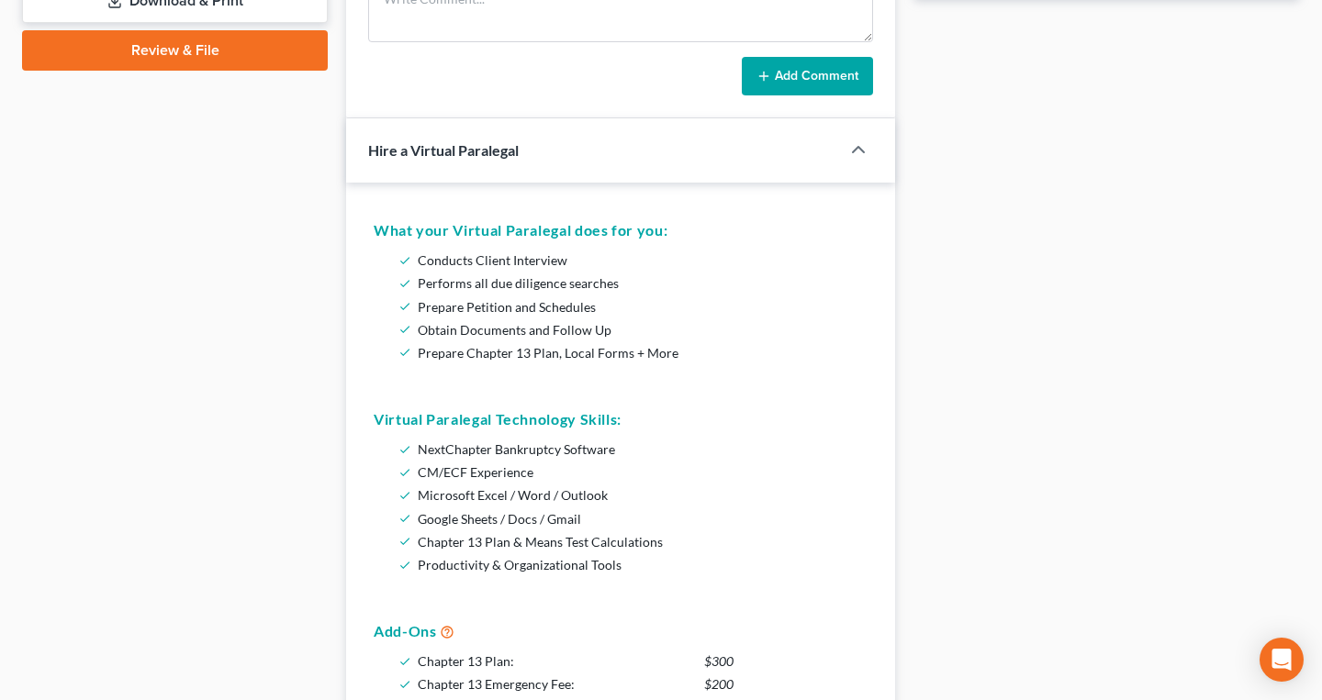
scroll to position [789, 0]
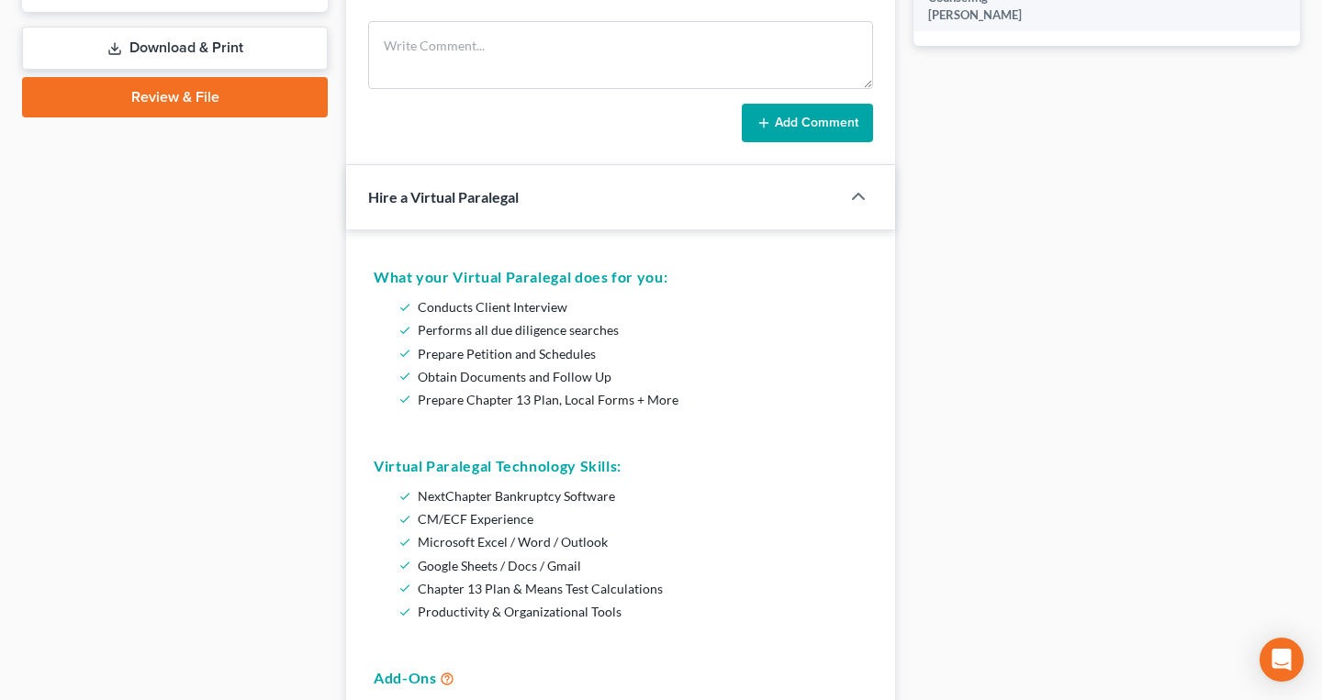
click at [186, 44] on link "Download & Print" at bounding box center [175, 48] width 306 height 43
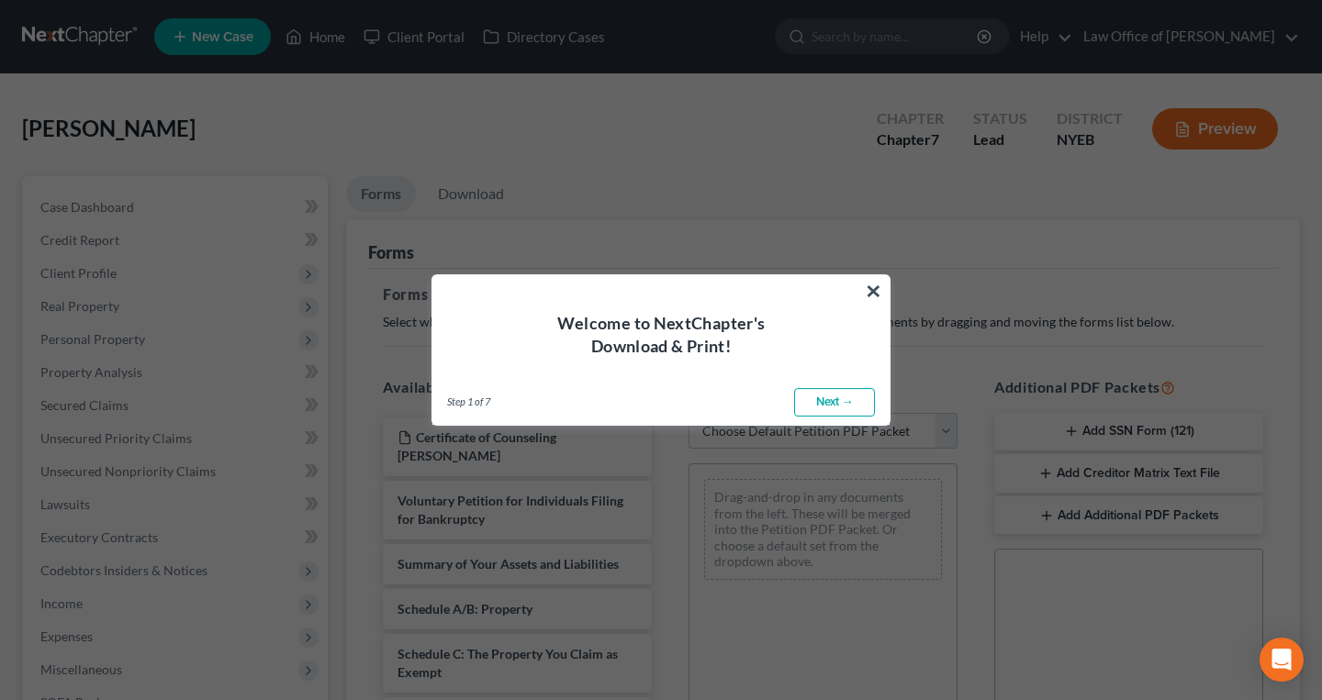
click at [829, 404] on link "Next →" at bounding box center [834, 402] width 81 height 29
select select "0"
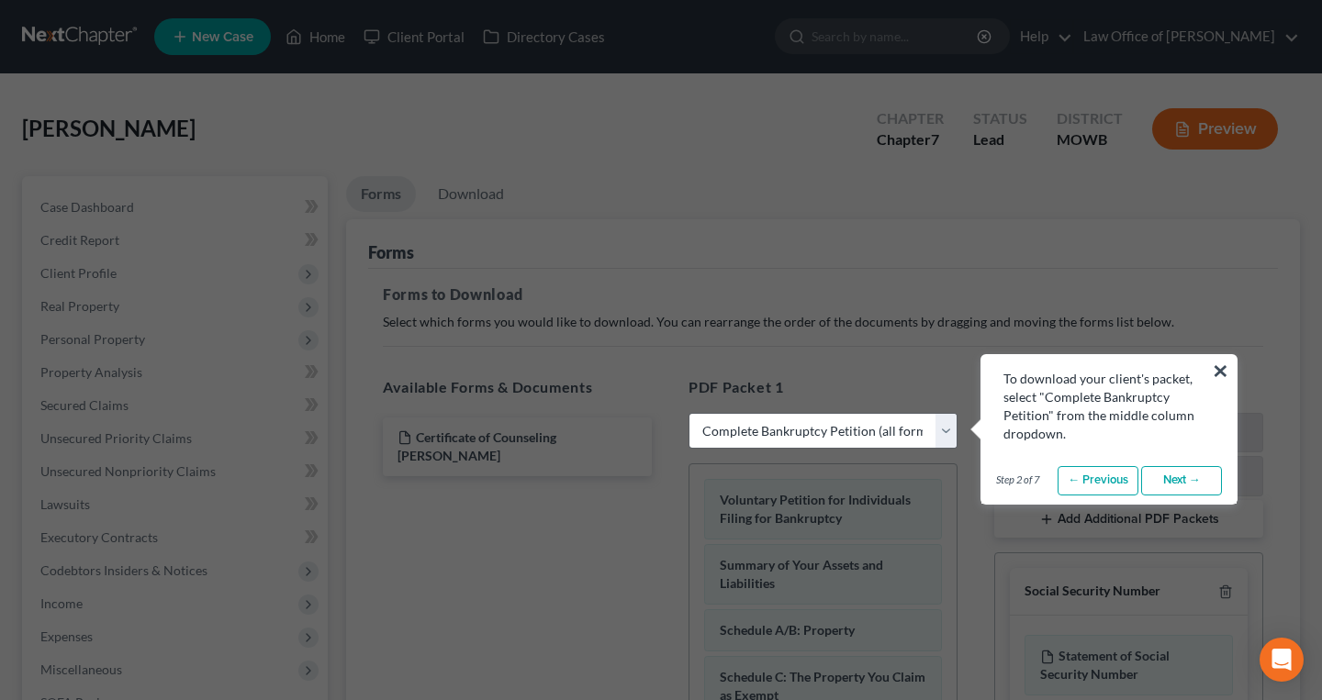
click at [1176, 486] on link "Next →" at bounding box center [1181, 480] width 81 height 29
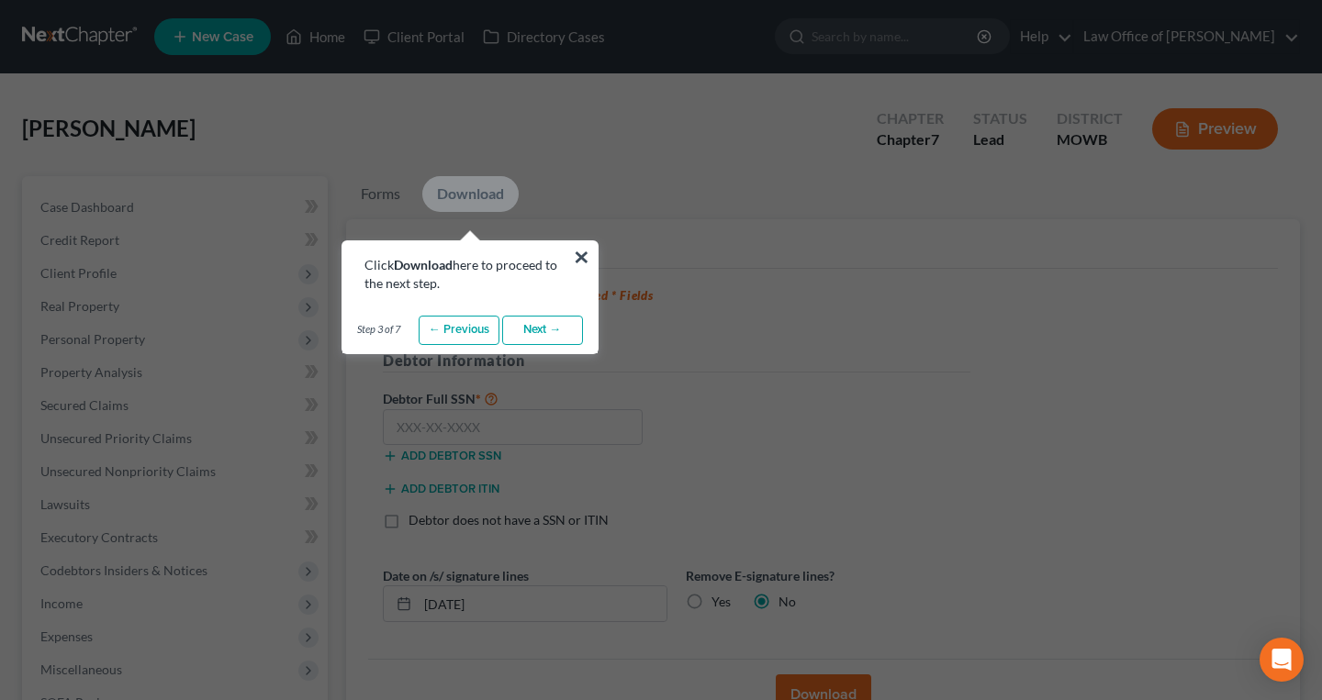
click at [553, 336] on link "Next →" at bounding box center [542, 330] width 81 height 29
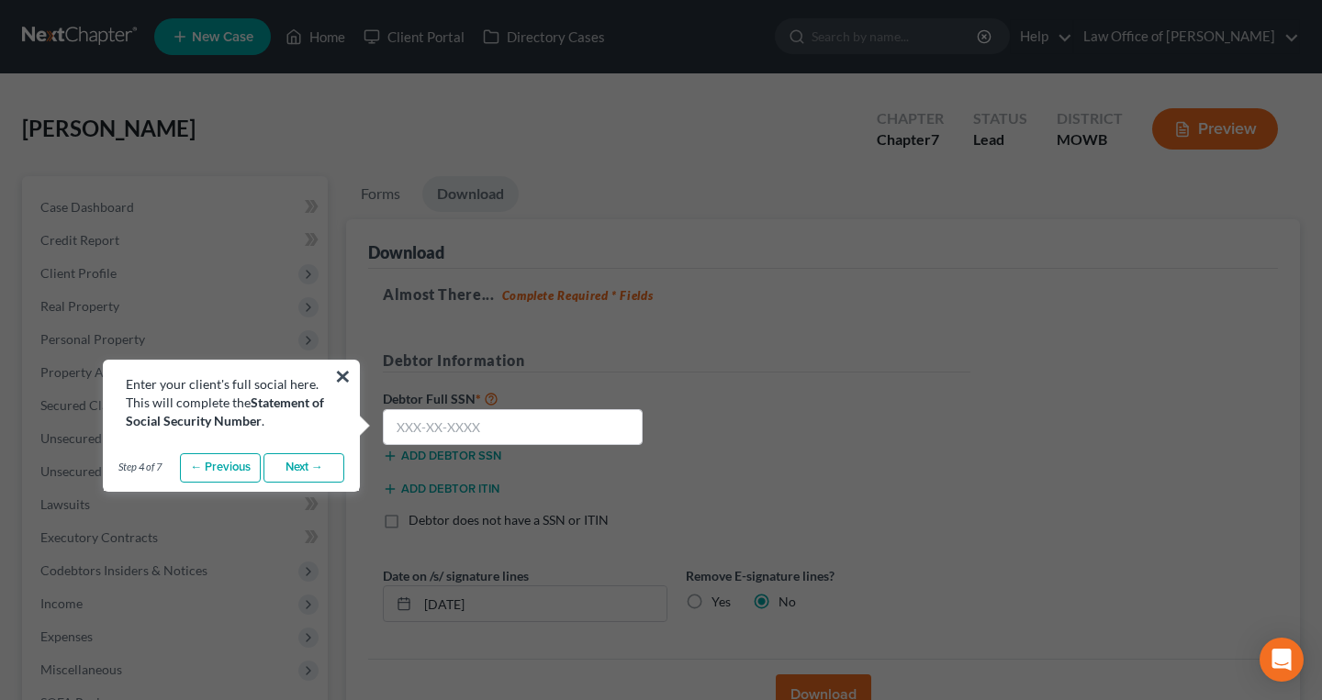
click at [300, 481] on link "Next →" at bounding box center [303, 467] width 81 height 29
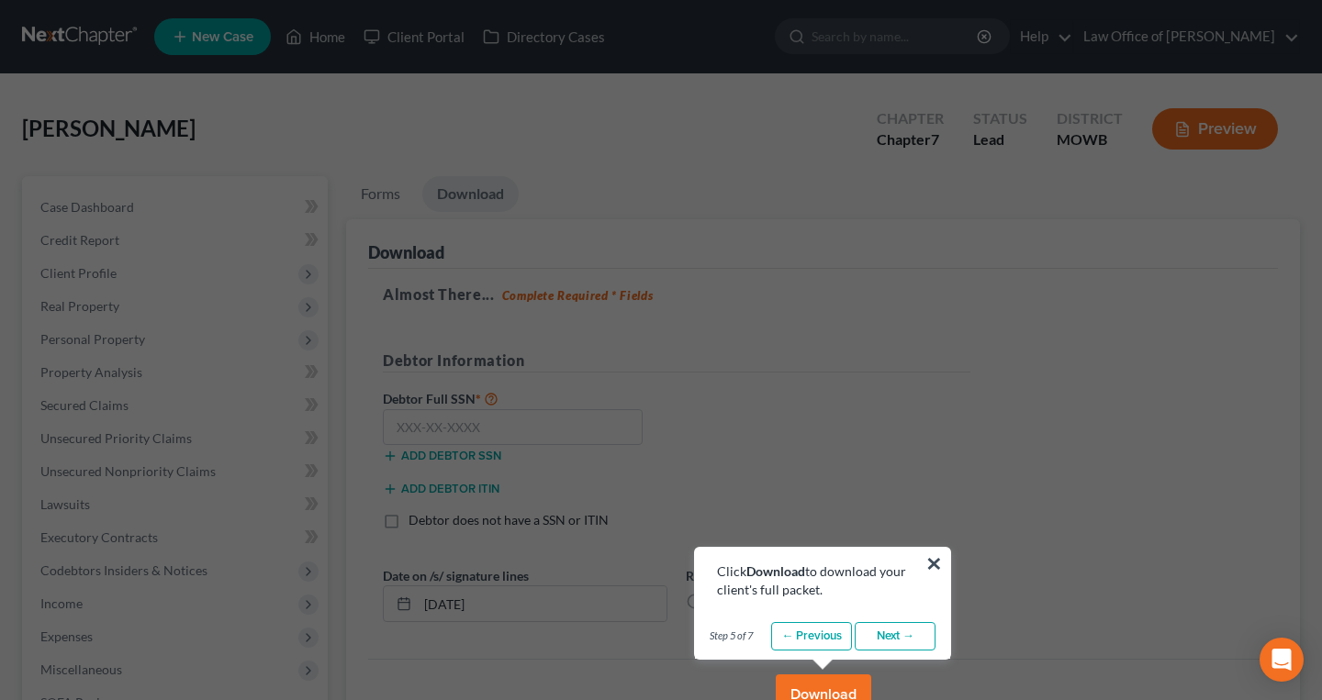
click at [883, 640] on link "Next →" at bounding box center [895, 636] width 81 height 29
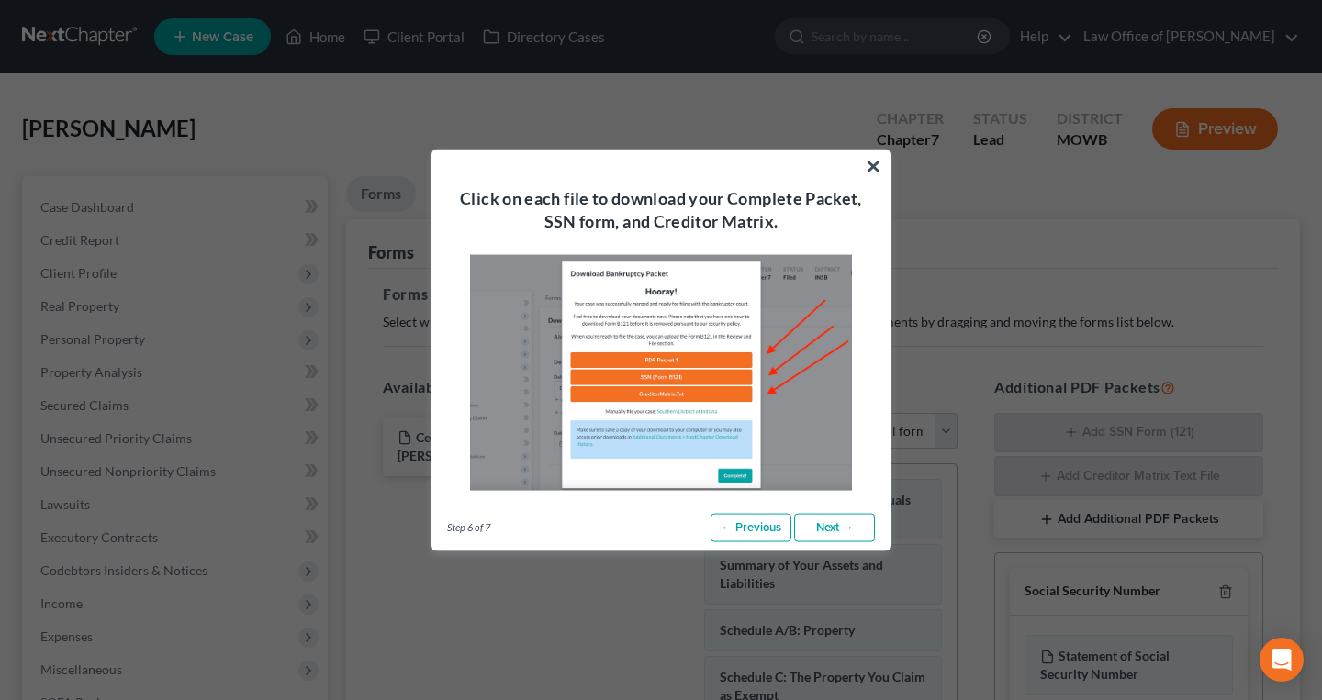
click at [835, 532] on link "Next →" at bounding box center [834, 527] width 81 height 29
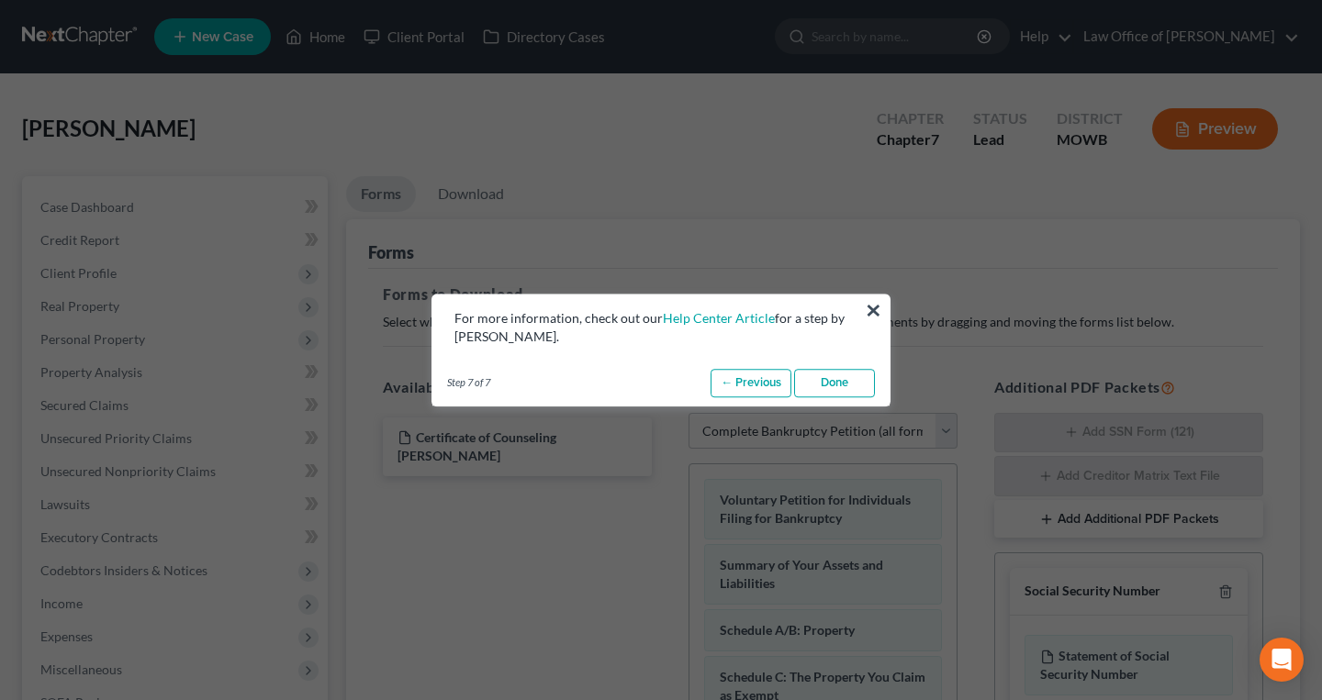
click at [835, 388] on link "Done" at bounding box center [834, 383] width 81 height 29
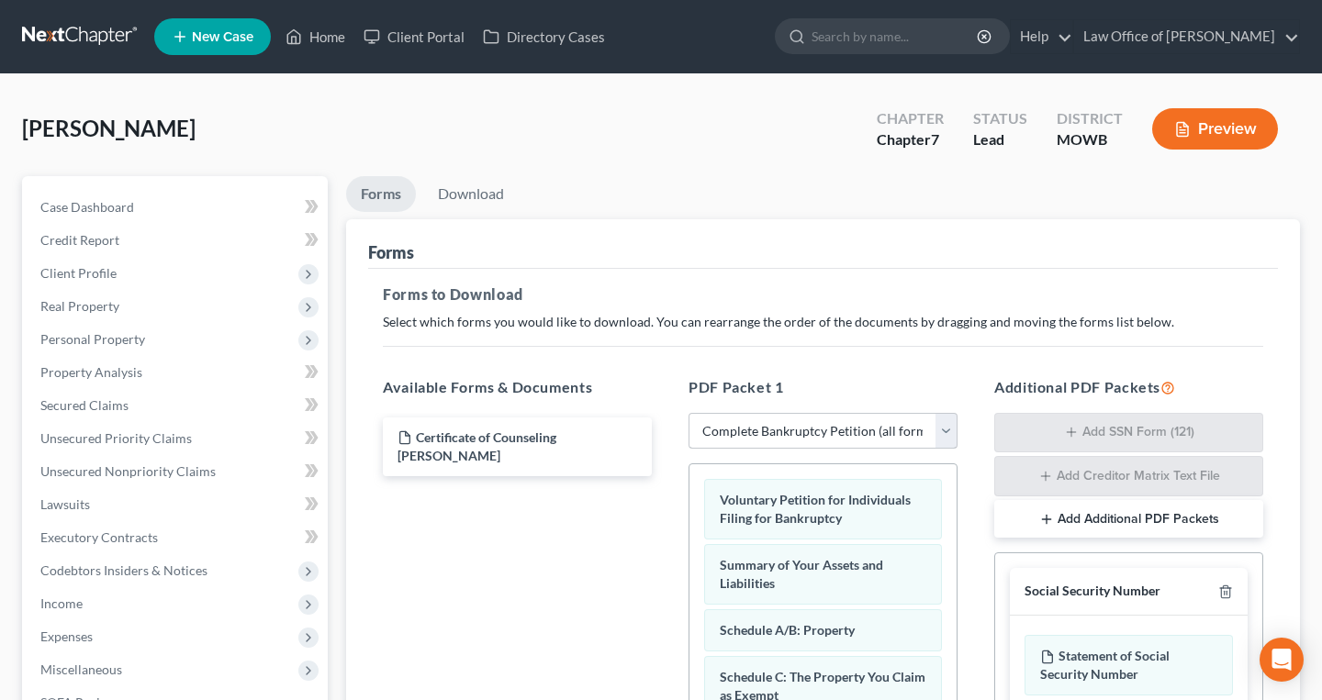
scroll to position [434, 0]
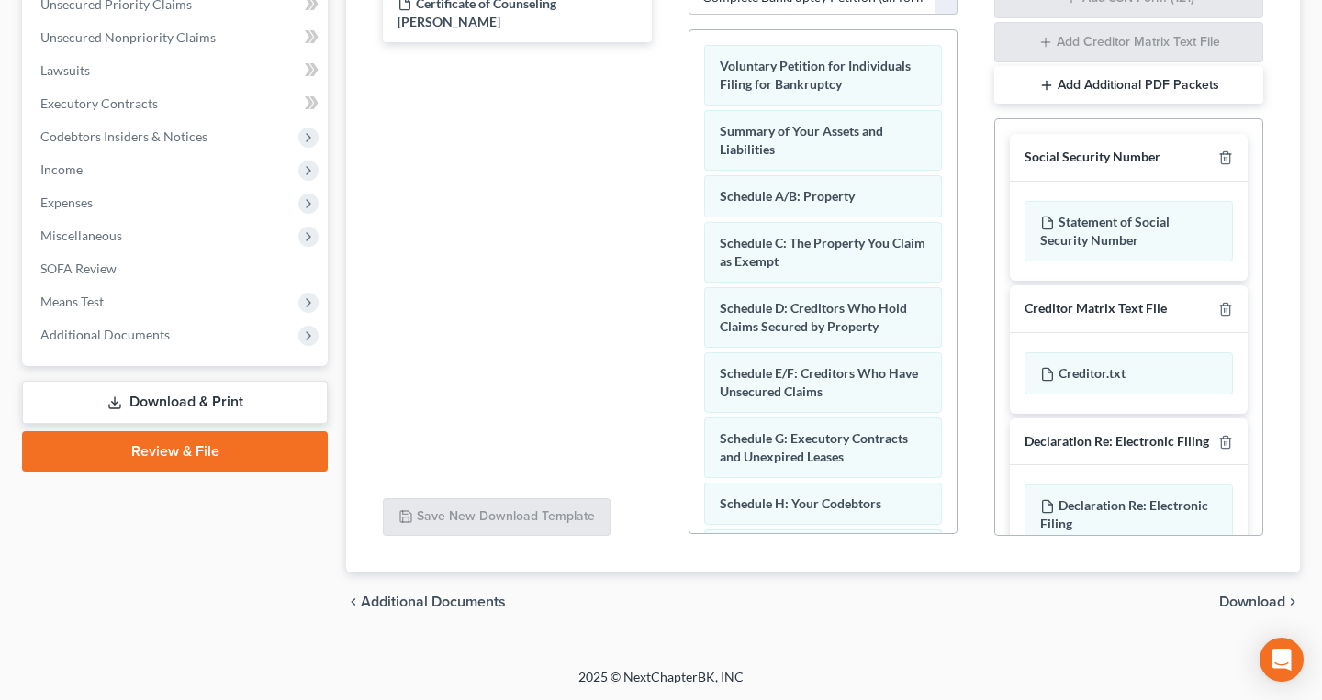
click at [262, 390] on link "Download & Print" at bounding box center [175, 402] width 306 height 43
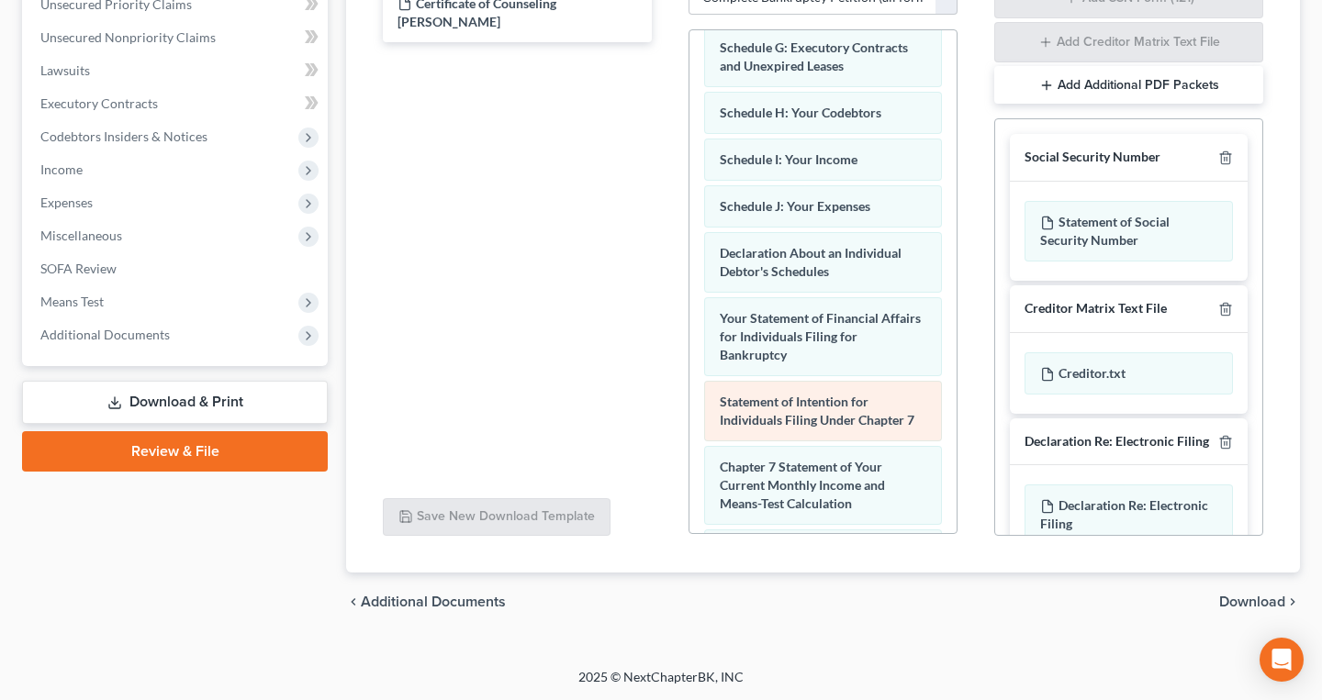
scroll to position [710, 0]
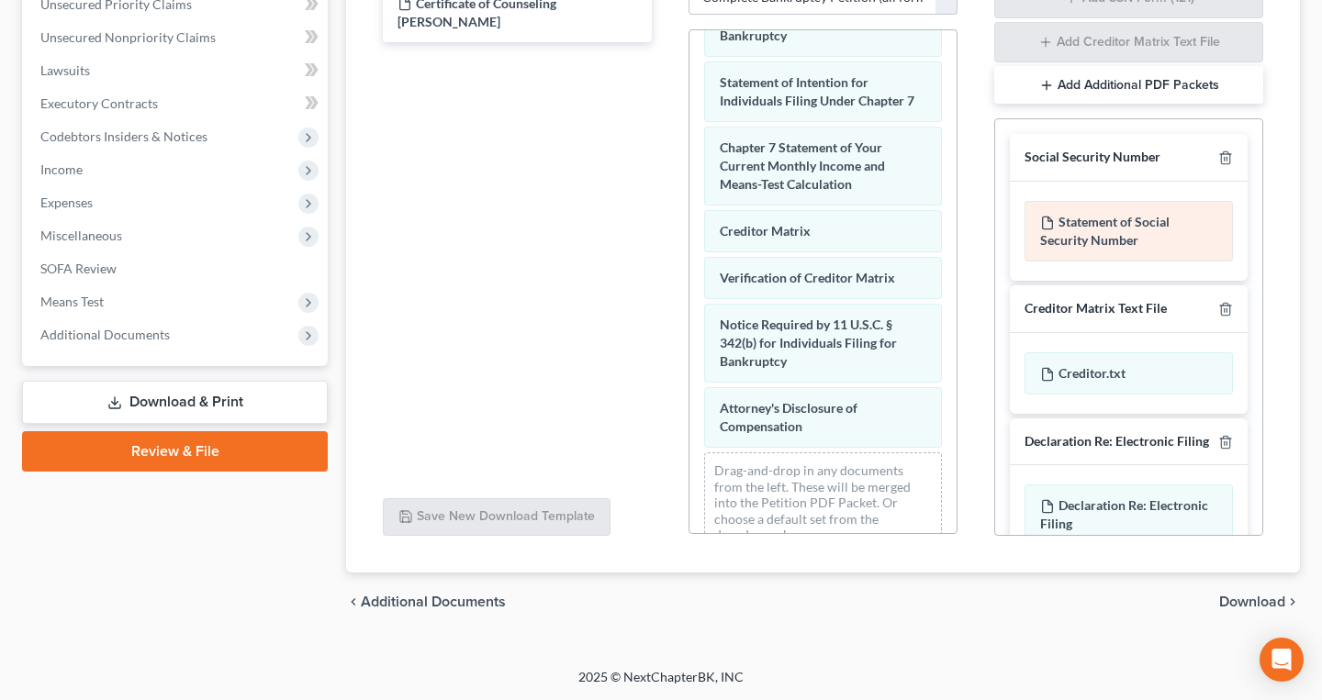
click at [1103, 242] on div "Statement of Social Security Number" at bounding box center [1128, 231] width 208 height 61
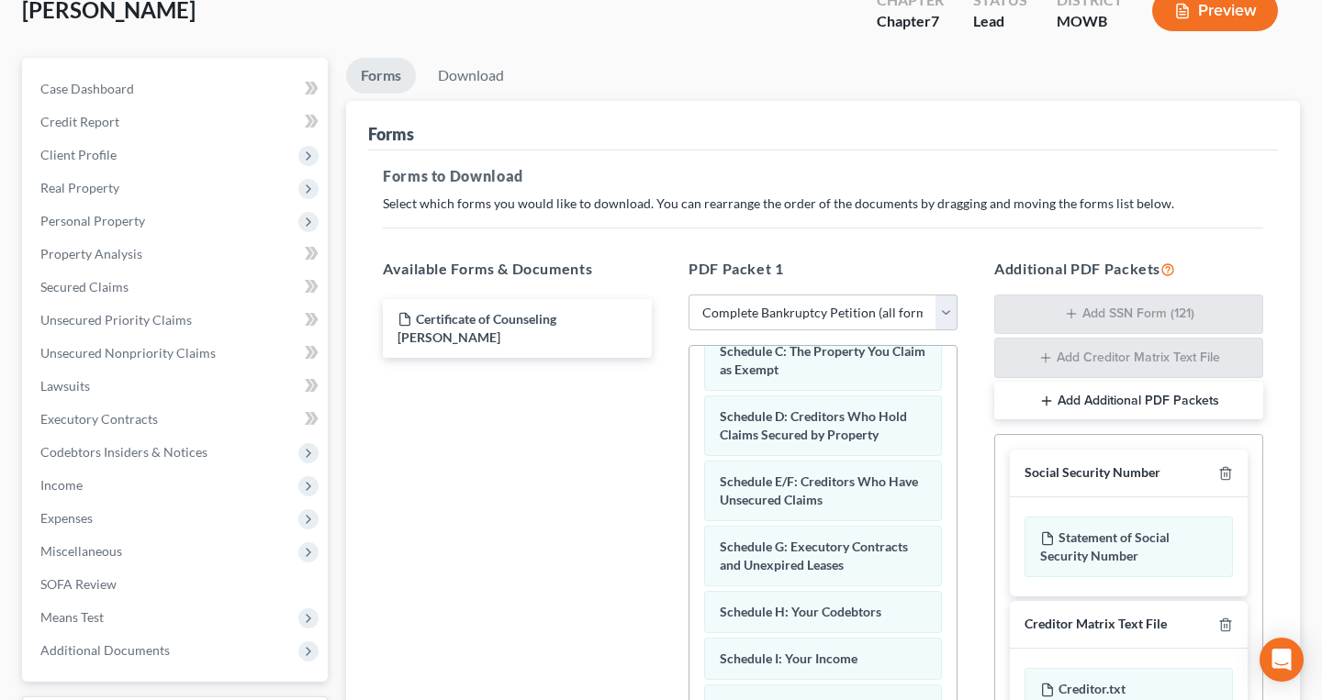
scroll to position [0, 0]
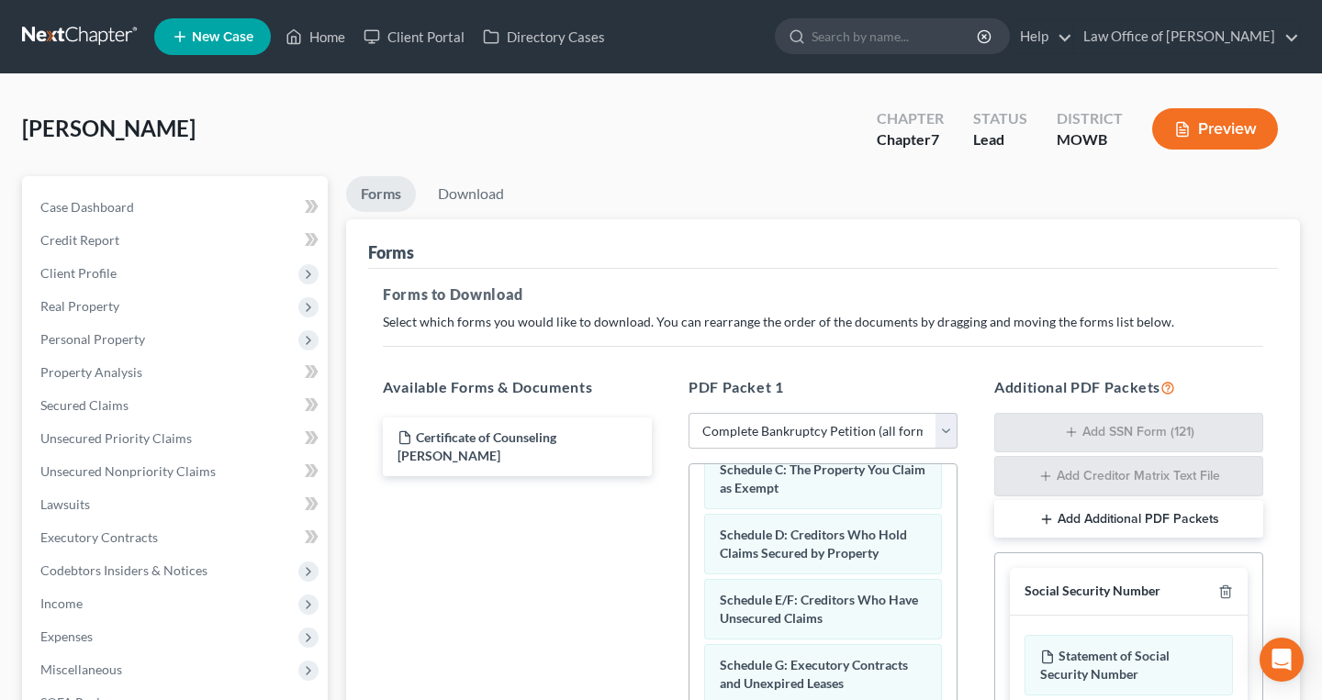
click at [1231, 133] on button "Preview" at bounding box center [1215, 128] width 126 height 41
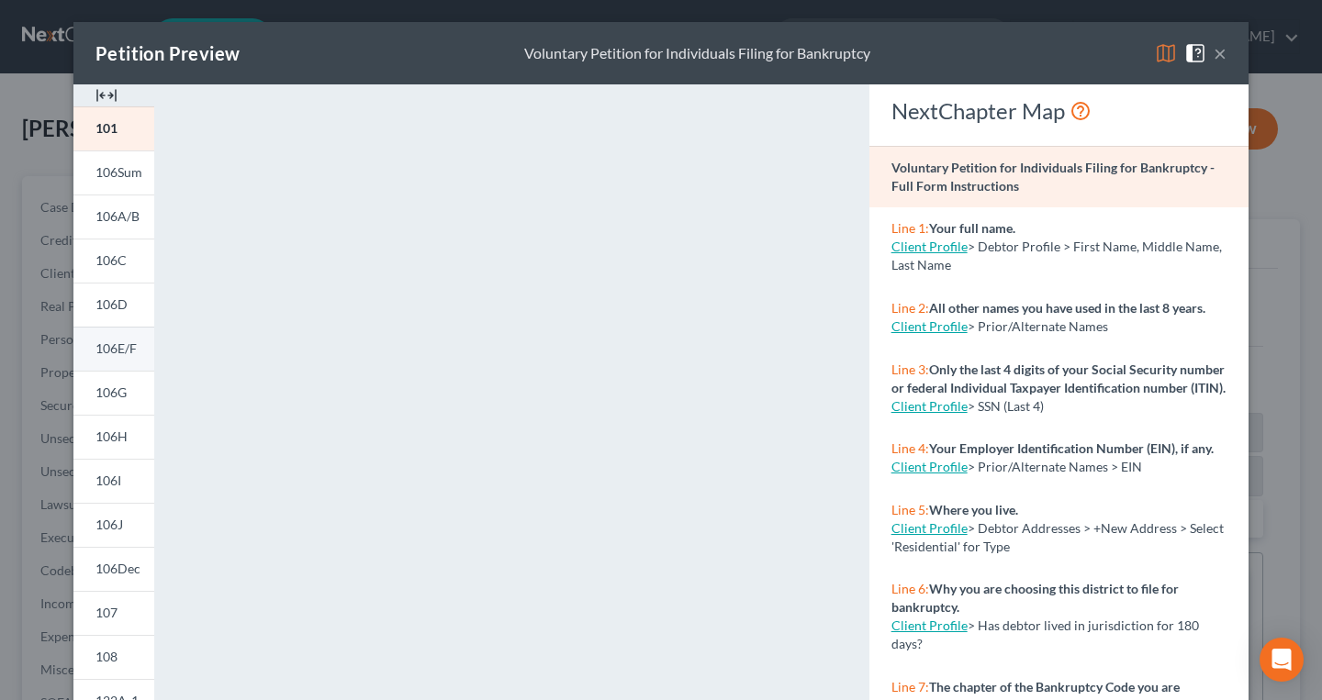
click at [106, 356] on span "106E/F" at bounding box center [115, 349] width 41 height 16
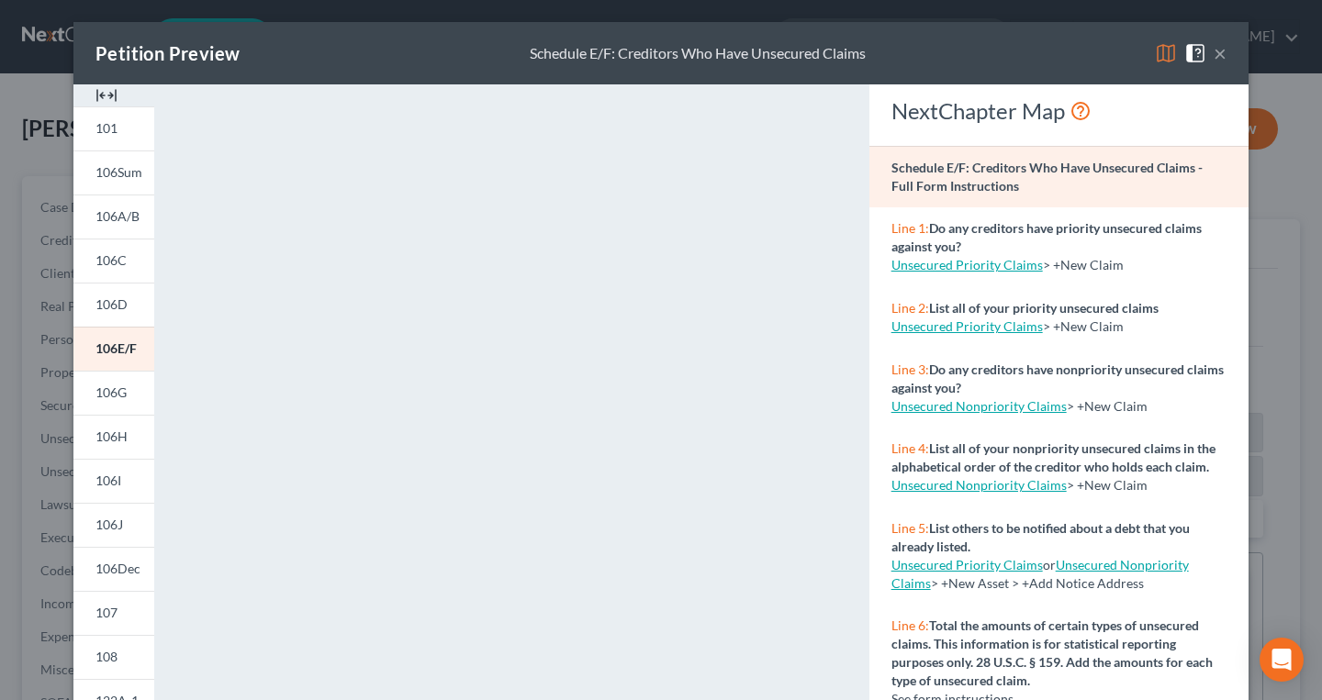
click at [1220, 48] on button "×" at bounding box center [1220, 53] width 13 height 22
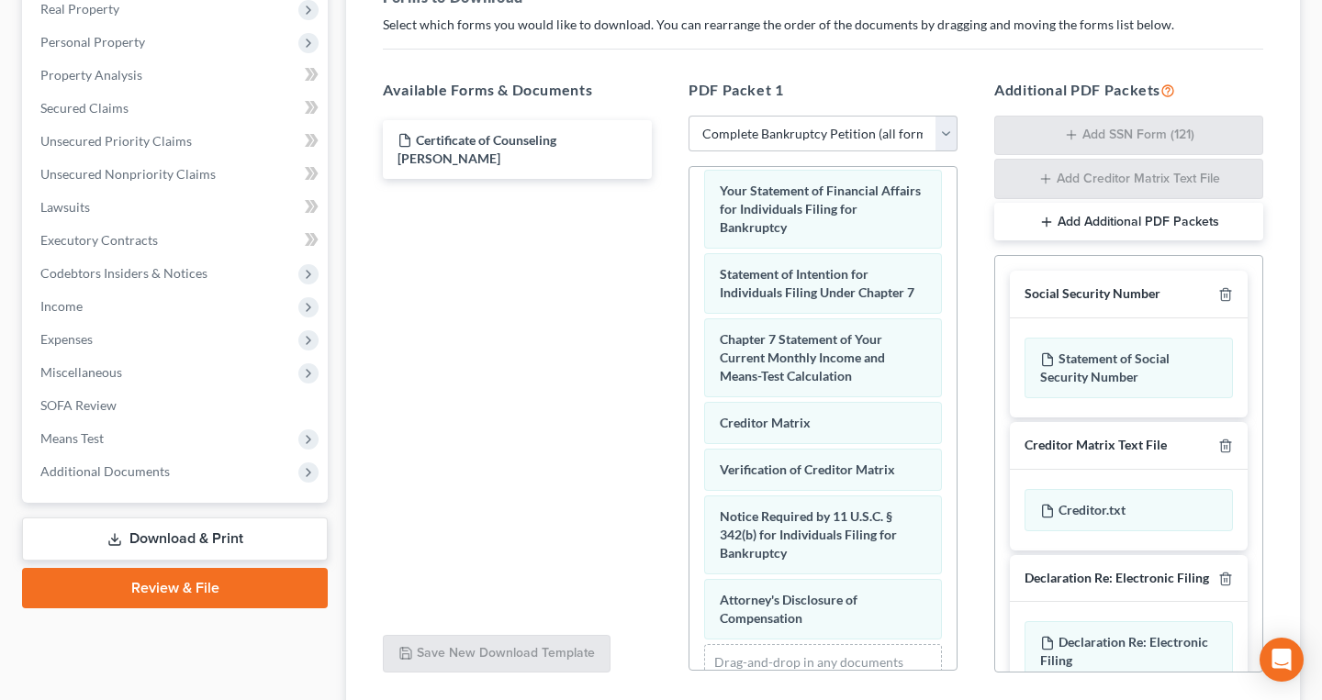
scroll to position [44, 0]
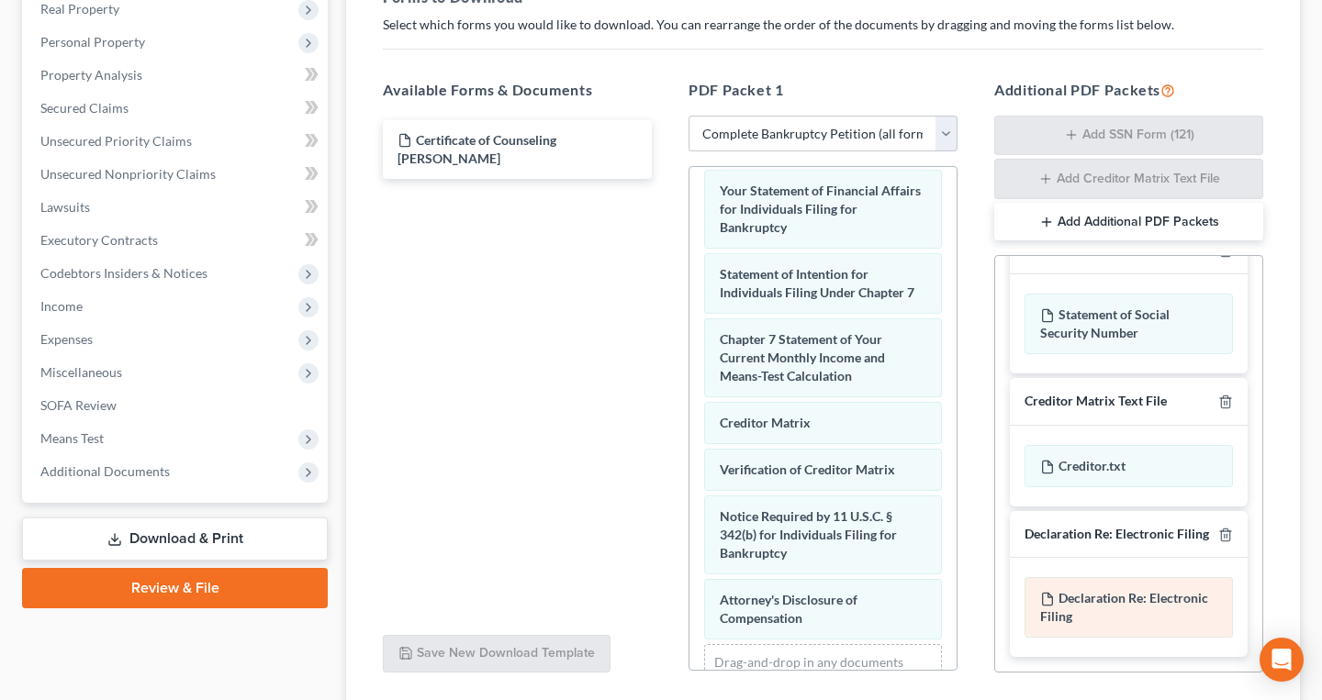
click at [1123, 610] on div "Declaration Re: Electronic Filing of Petition, Lists, Schedules and Statements …" at bounding box center [1128, 607] width 208 height 61
click at [1225, 541] on icon "button" at bounding box center [1225, 535] width 15 height 15
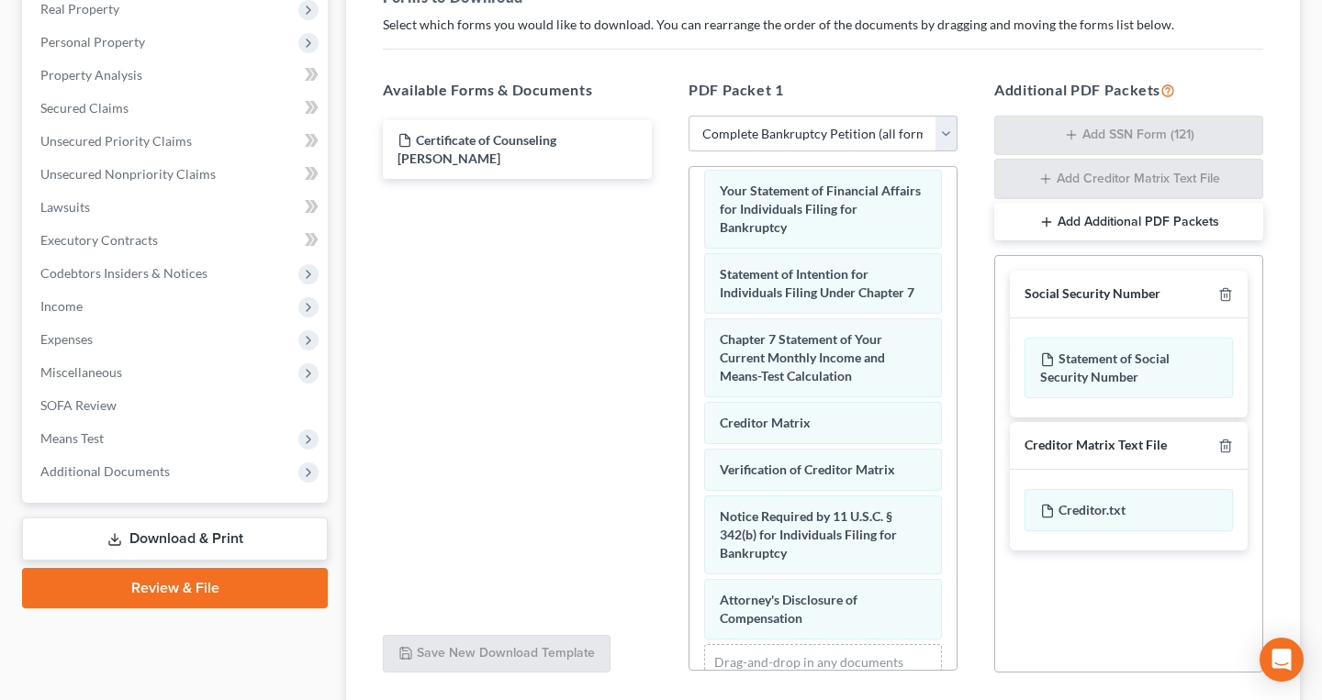
scroll to position [0, 0]
click at [1225, 454] on div "Creditor Matrix Text File" at bounding box center [1129, 446] width 238 height 48
click at [1231, 295] on icon "button" at bounding box center [1225, 294] width 15 height 15
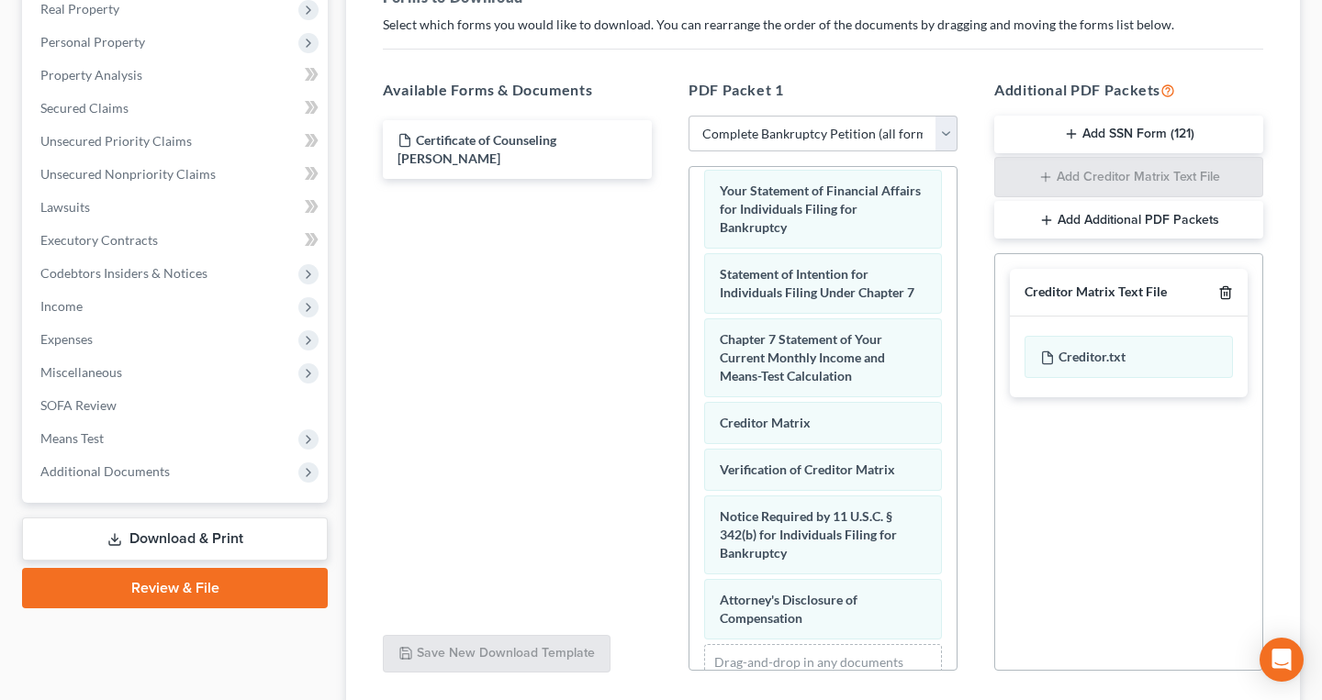
click at [1227, 297] on icon "button" at bounding box center [1225, 293] width 8 height 12
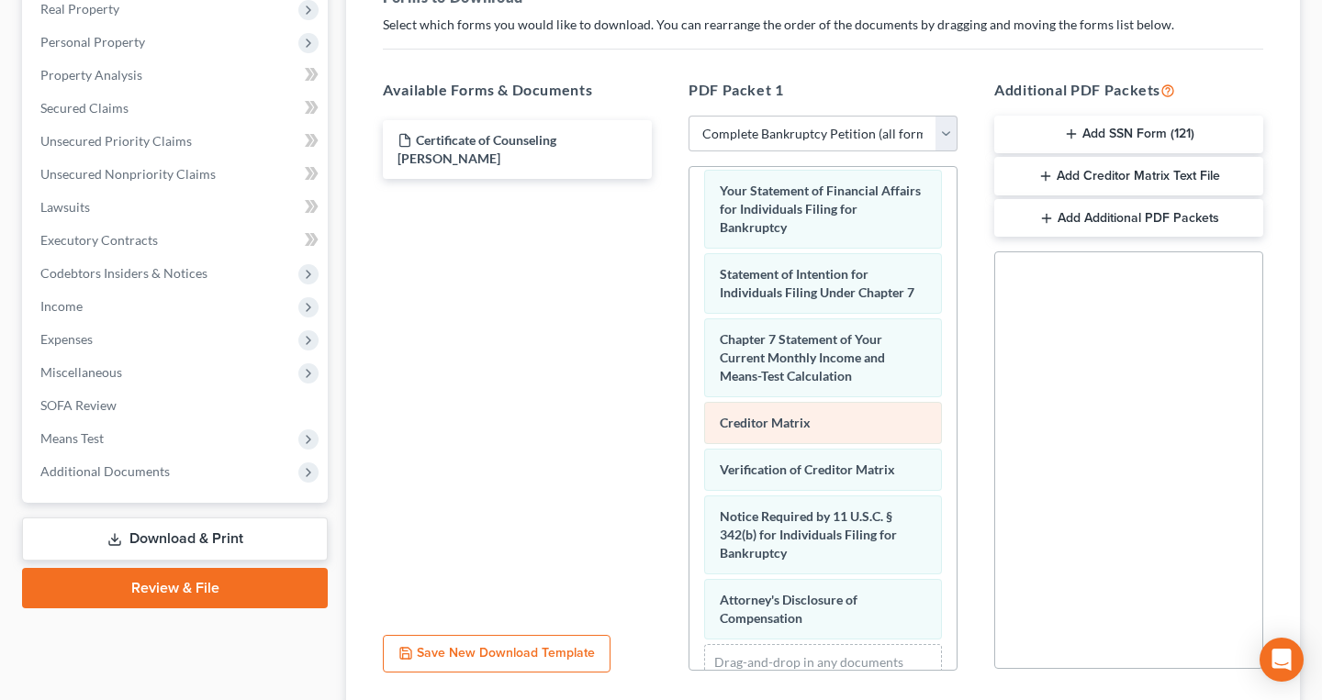
scroll to position [710, 0]
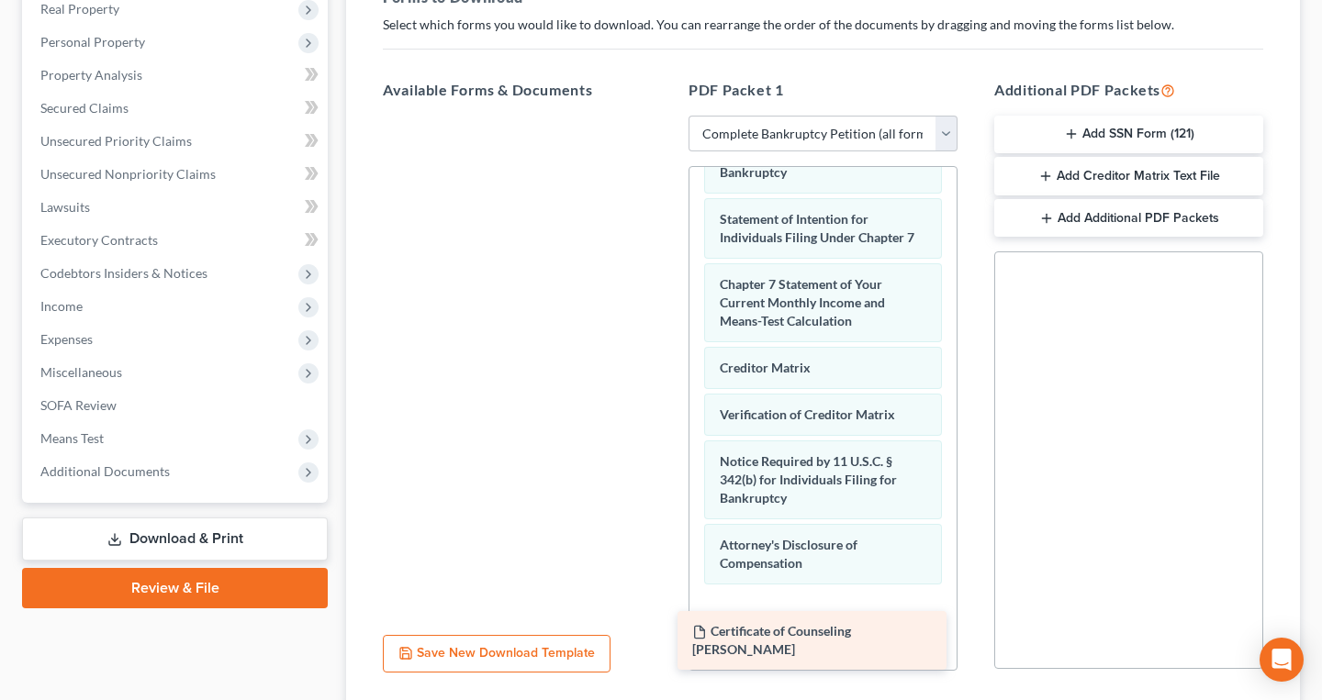
drag, startPoint x: 513, startPoint y: 122, endPoint x: 808, endPoint y: 613, distance: 572.7
click at [666, 116] on div "Certificate of Counseling [PERSON_NAME] Certificate of Counseling [PERSON_NAME]" at bounding box center [517, 116] width 298 height 0
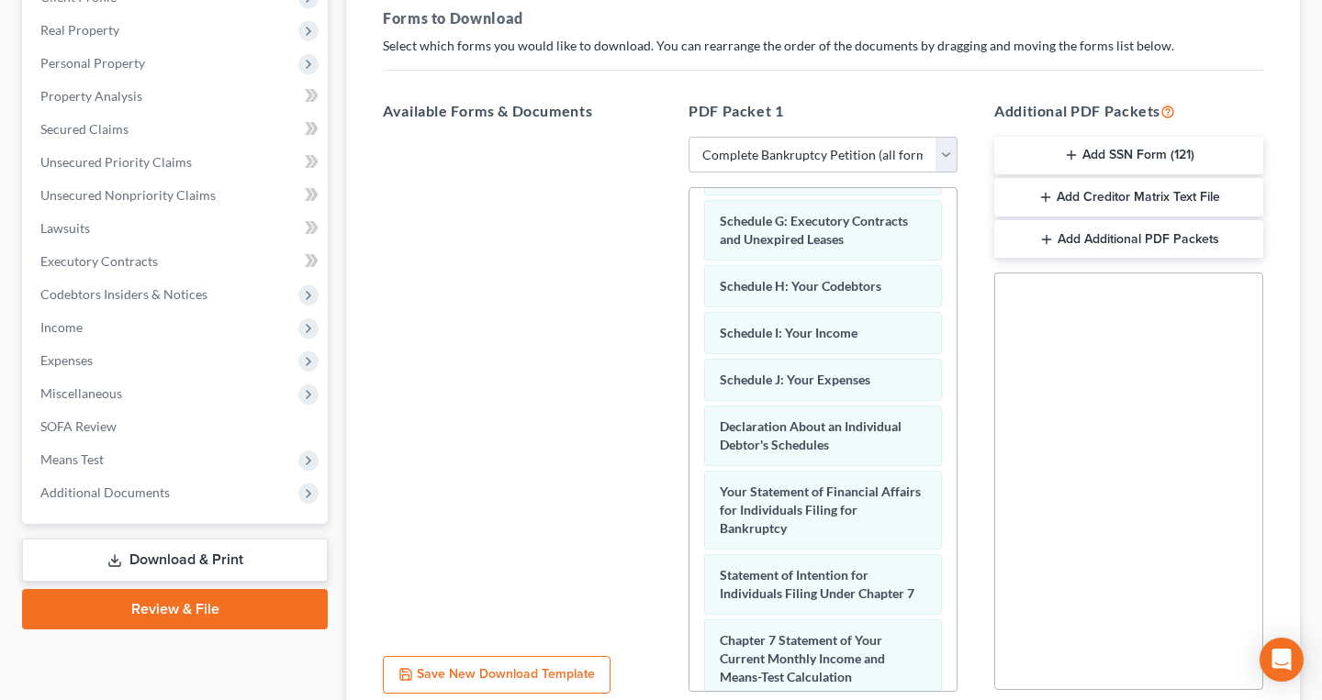
scroll to position [776, 0]
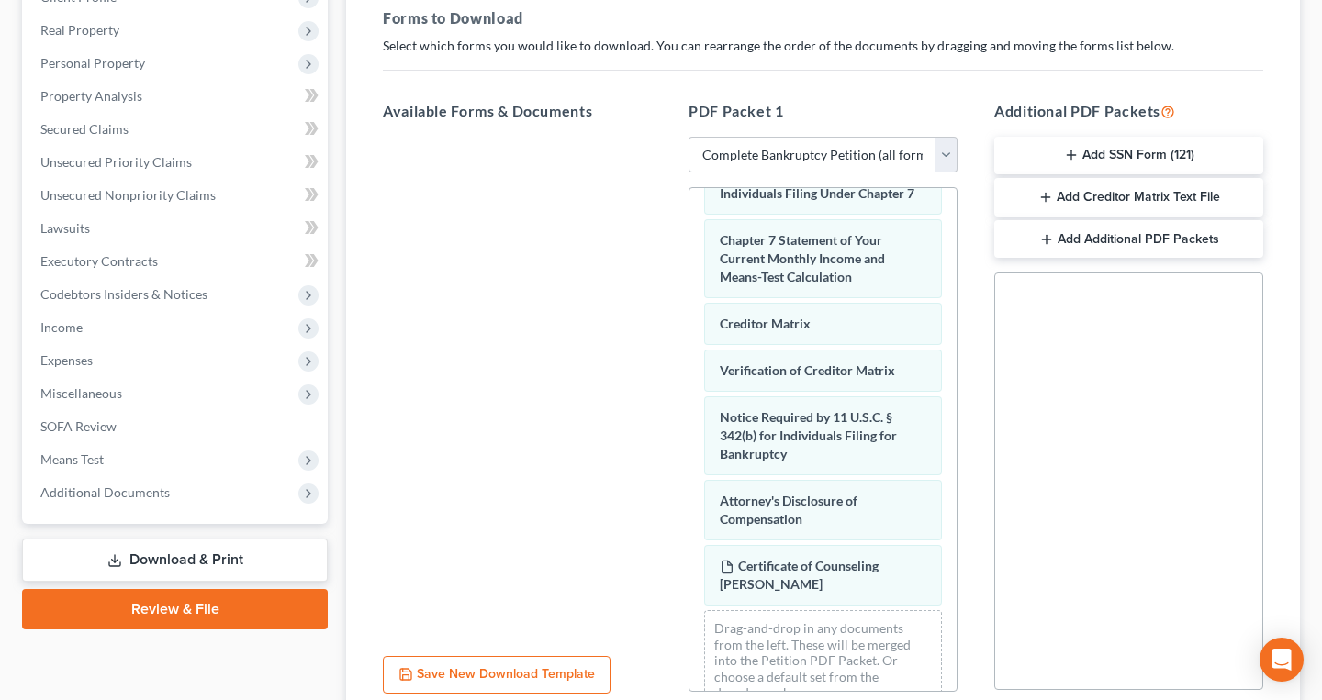
click at [1118, 164] on button "Add SSN Form (121)" at bounding box center [1128, 156] width 269 height 39
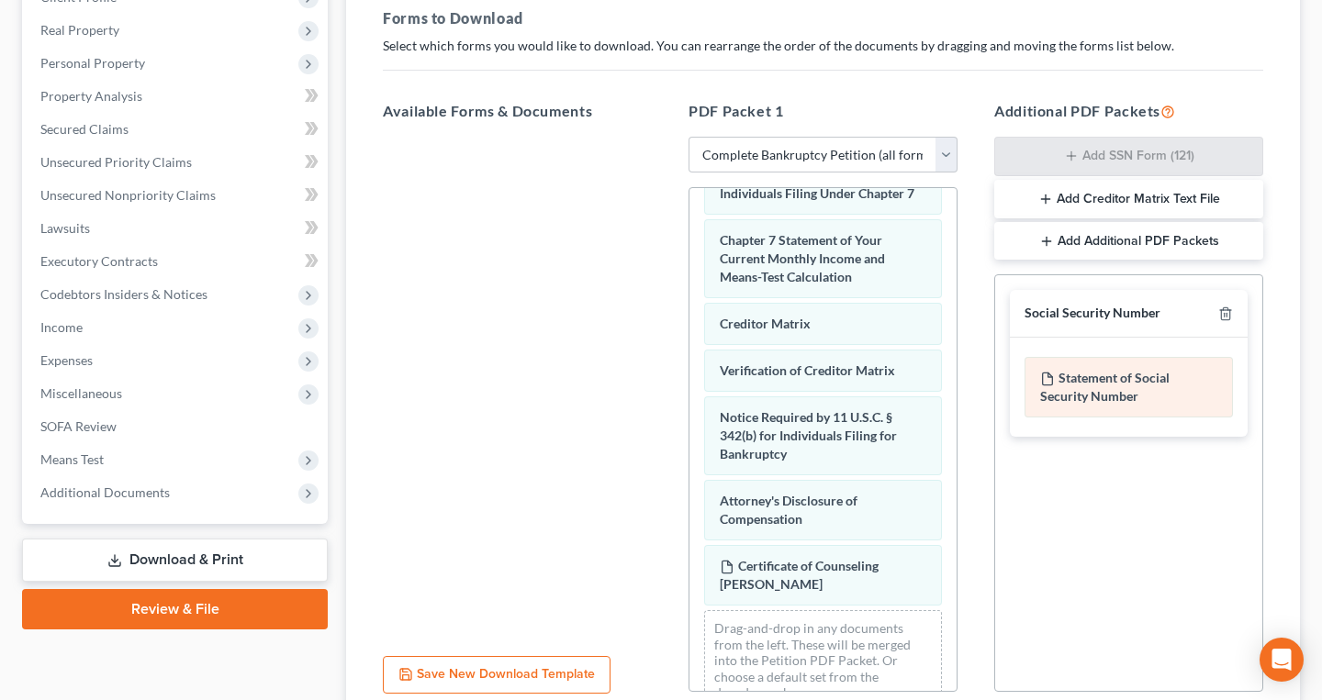
click at [1129, 395] on div "Statement of Social Security Number" at bounding box center [1128, 387] width 208 height 61
click at [1086, 387] on div "Statement of Social Security Number" at bounding box center [1128, 387] width 208 height 61
drag, startPoint x: 1225, startPoint y: 321, endPoint x: 1090, endPoint y: 299, distance: 136.7
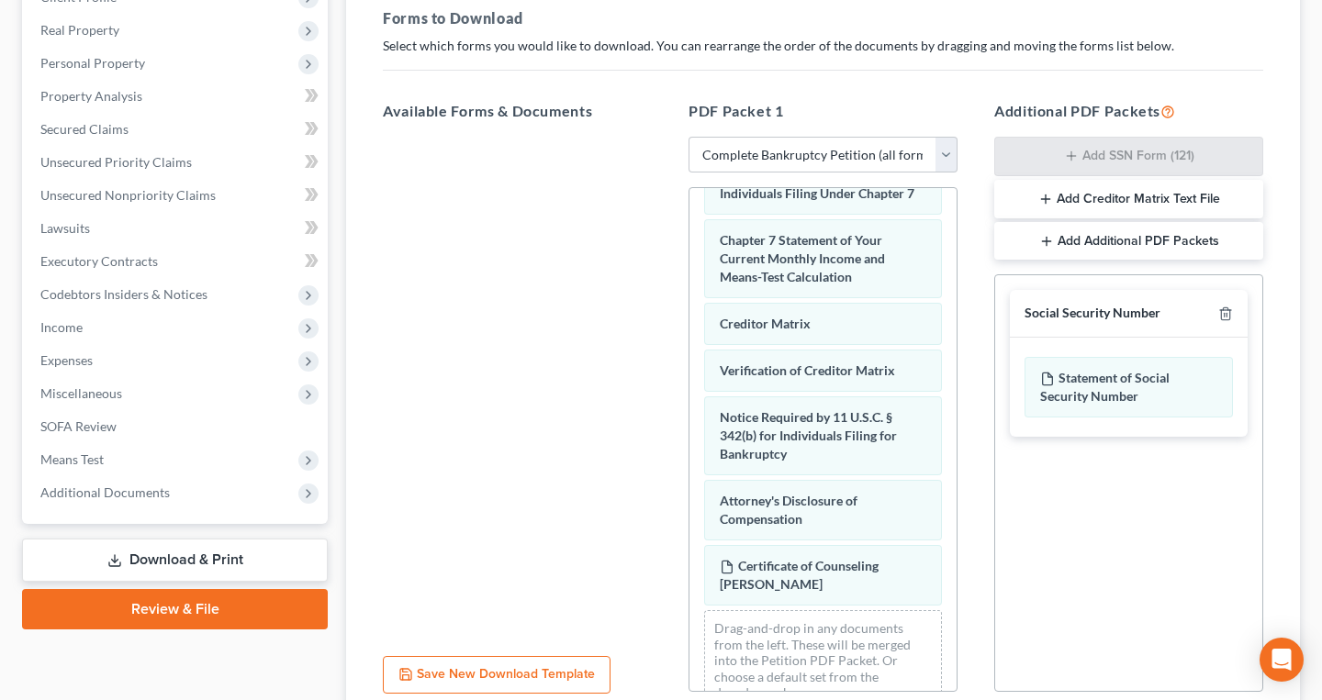
click at [1090, 299] on div "Social Security Number" at bounding box center [1129, 314] width 238 height 48
click at [1035, 197] on button "Add Creditor Matrix Text File" at bounding box center [1128, 199] width 269 height 39
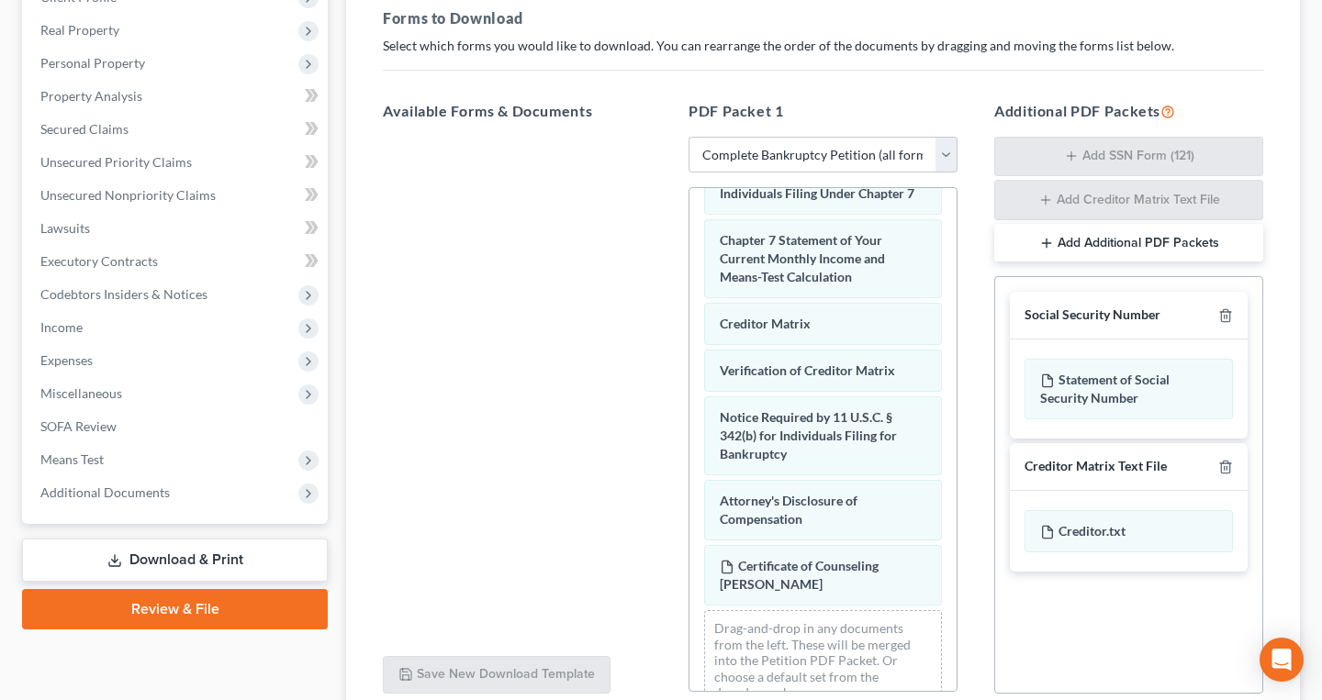
click at [1236, 464] on div "Creditor Matrix Text File" at bounding box center [1129, 467] width 238 height 48
click at [1233, 467] on div "Creditor Matrix Text File" at bounding box center [1129, 467] width 238 height 48
click at [1229, 468] on icon "button" at bounding box center [1225, 467] width 15 height 15
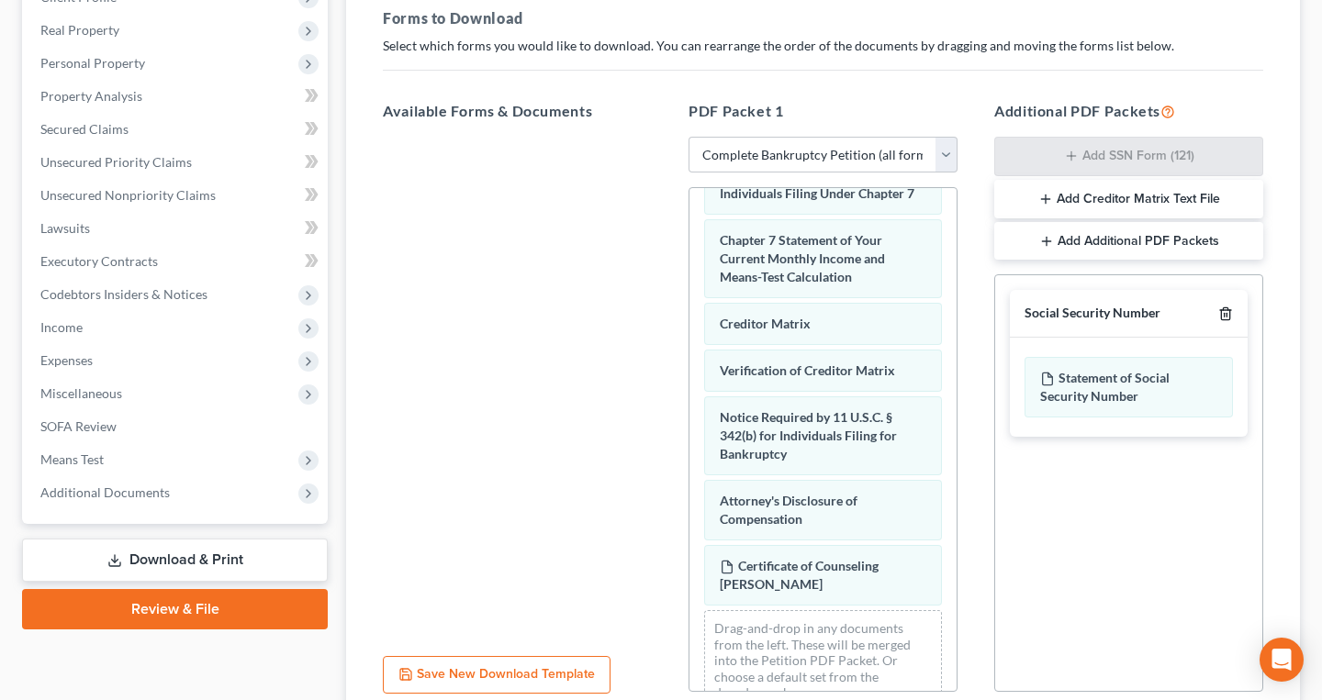
click at [1224, 320] on icon "button" at bounding box center [1225, 314] width 15 height 15
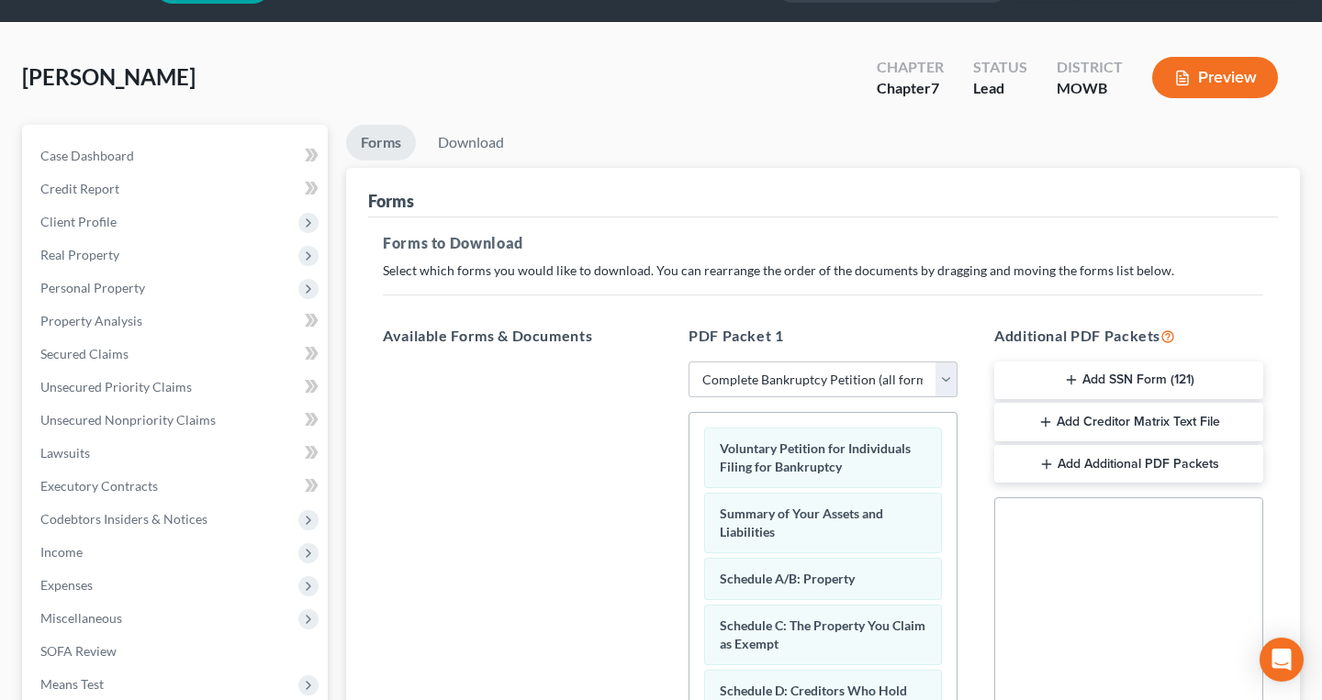
scroll to position [57, 0]
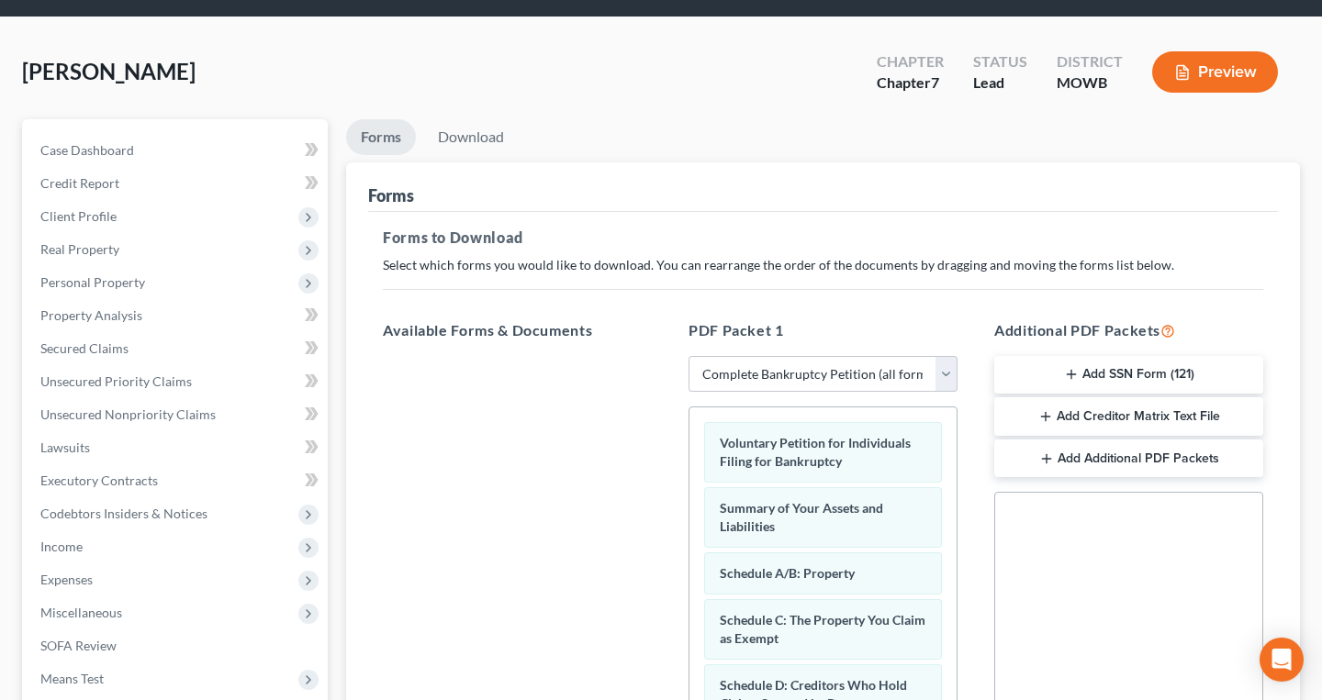
click at [1202, 73] on button "Preview" at bounding box center [1215, 71] width 126 height 41
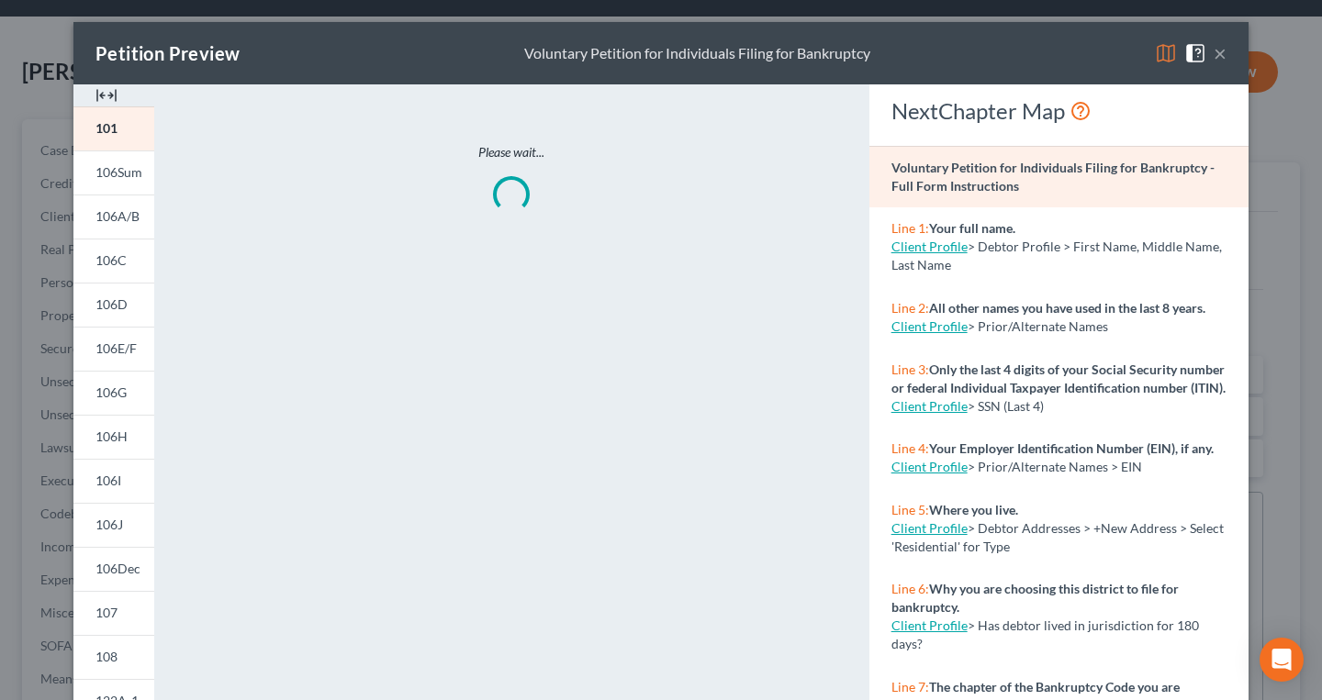
click at [1225, 56] on button "×" at bounding box center [1220, 53] width 13 height 22
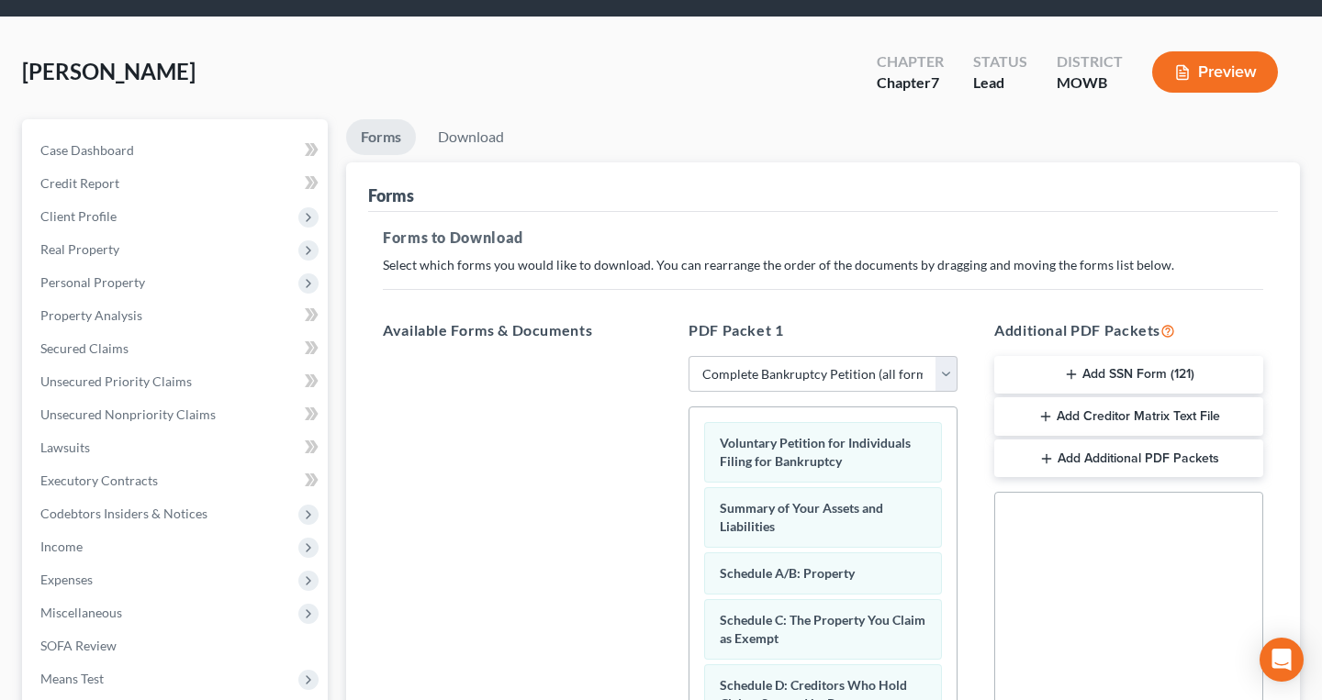
click at [1226, 76] on button "Preview" at bounding box center [1215, 71] width 126 height 41
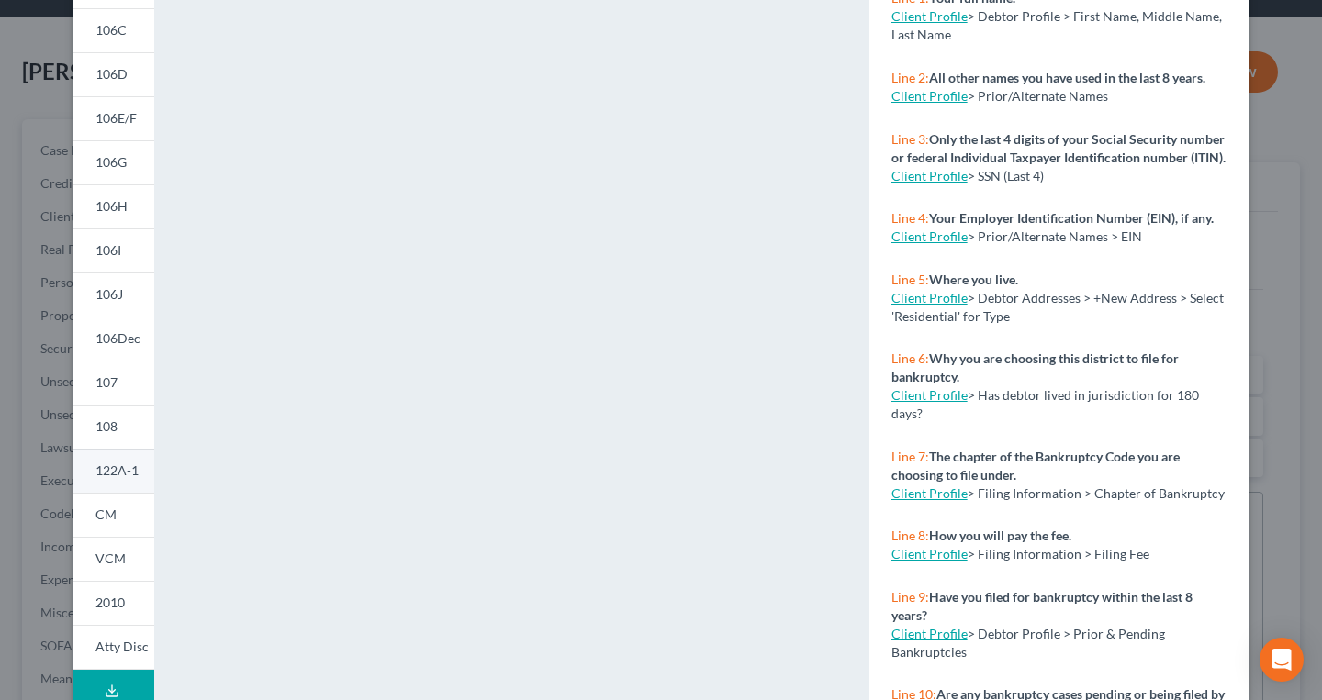
scroll to position [49, 0]
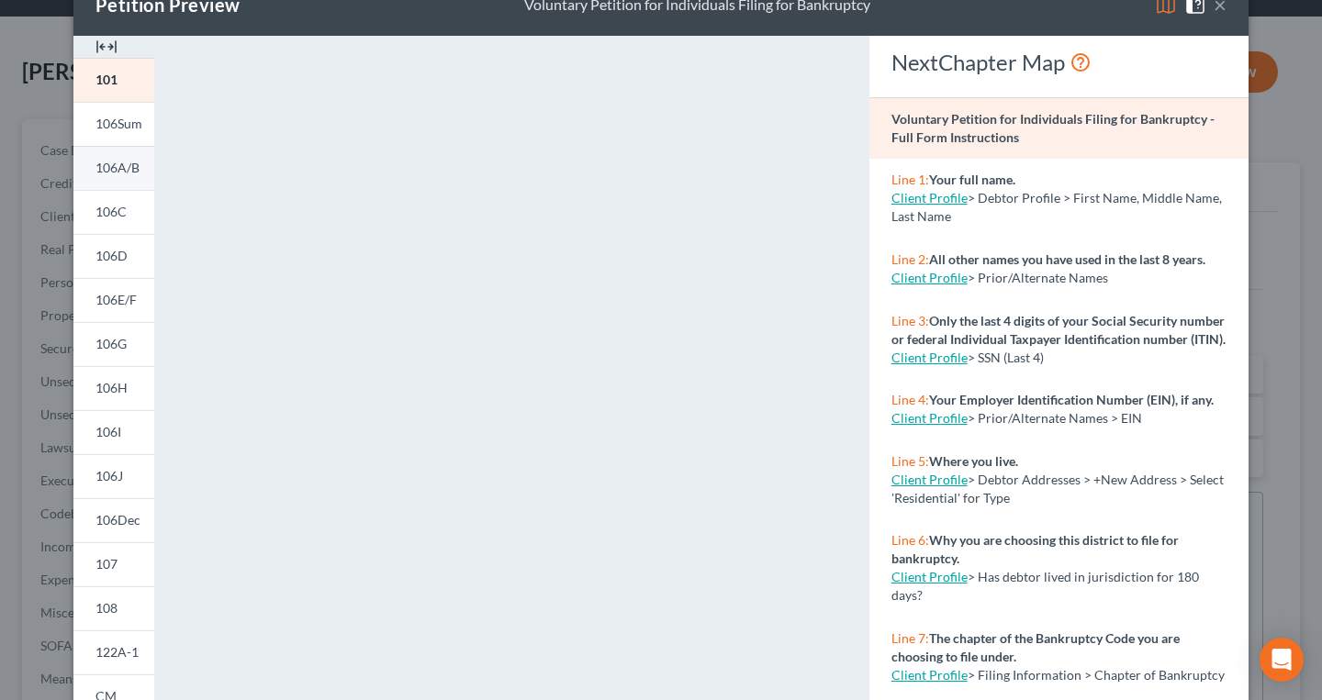
click at [126, 175] on span "106A/B" at bounding box center [117, 168] width 44 height 16
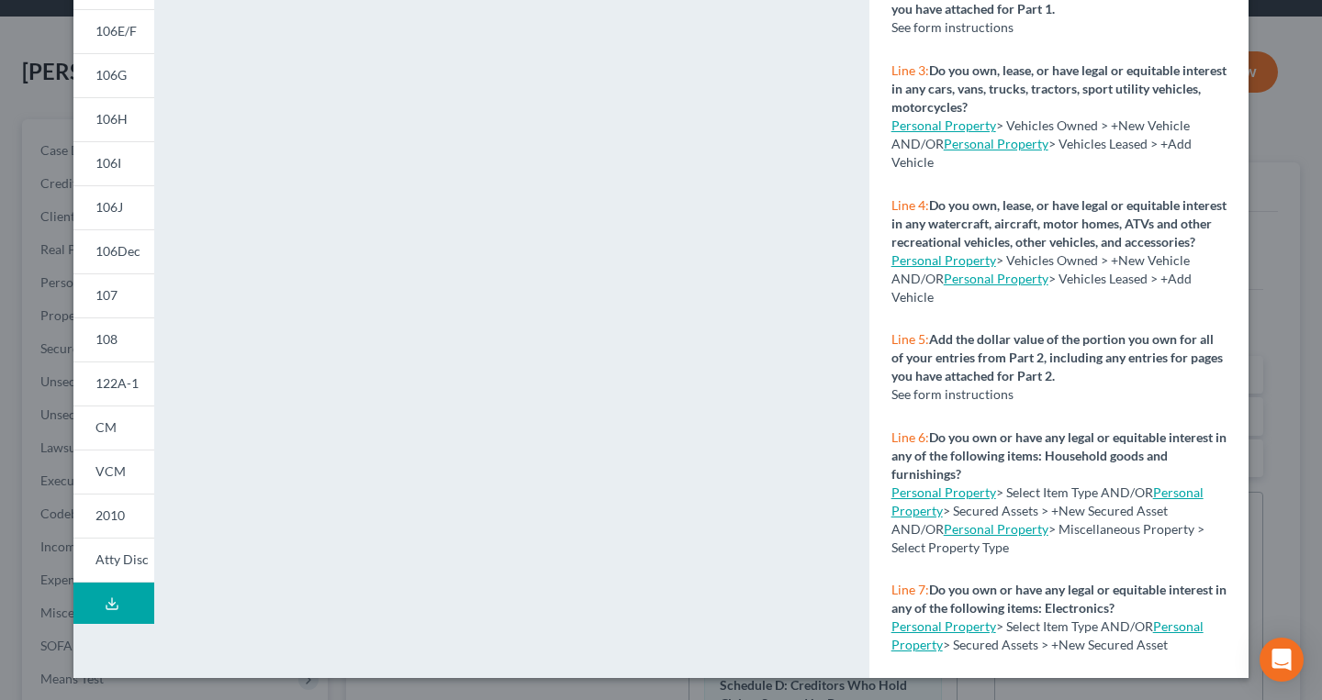
scroll to position [0, 0]
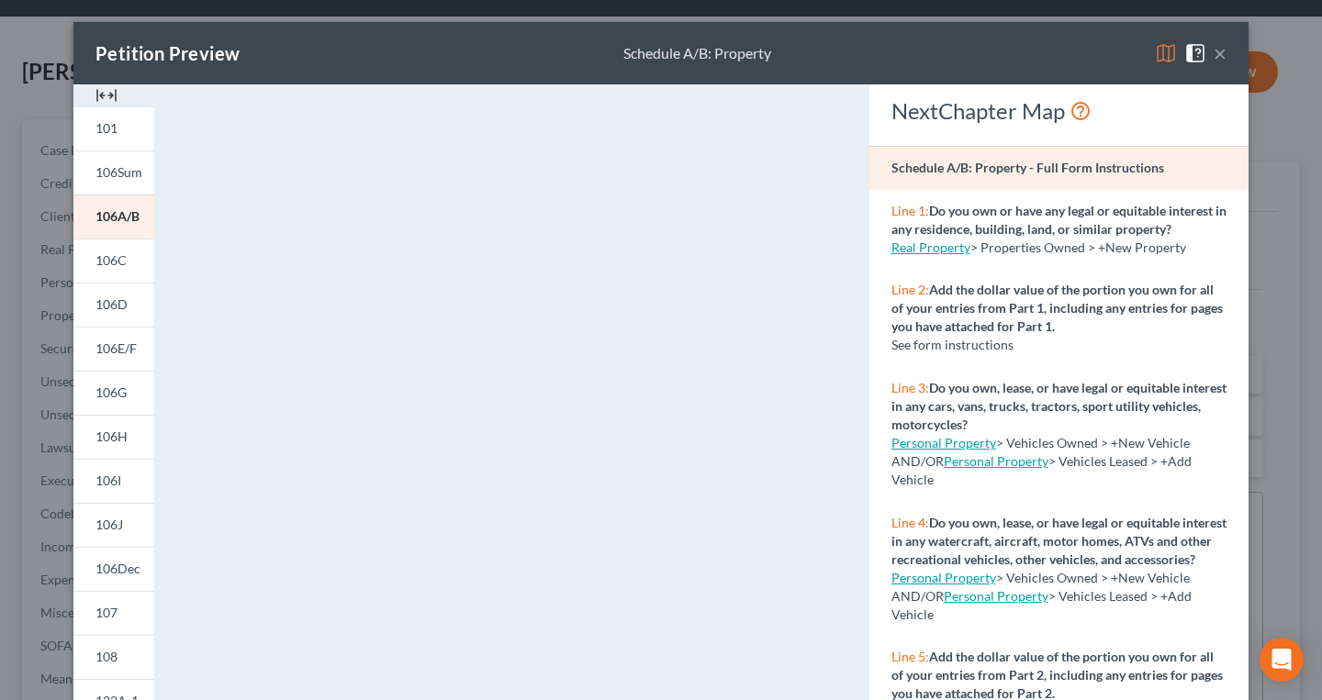
click at [1221, 62] on button "×" at bounding box center [1220, 53] width 13 height 22
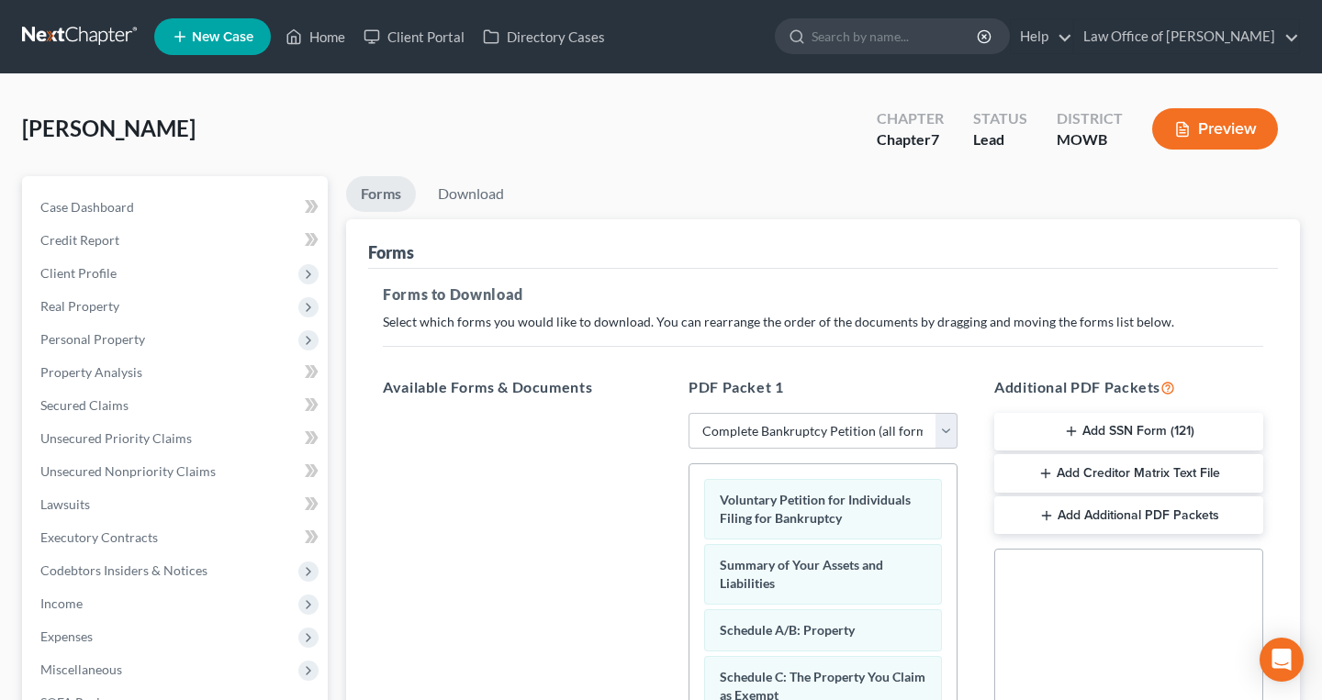
click at [1225, 140] on button "Preview" at bounding box center [1215, 128] width 126 height 41
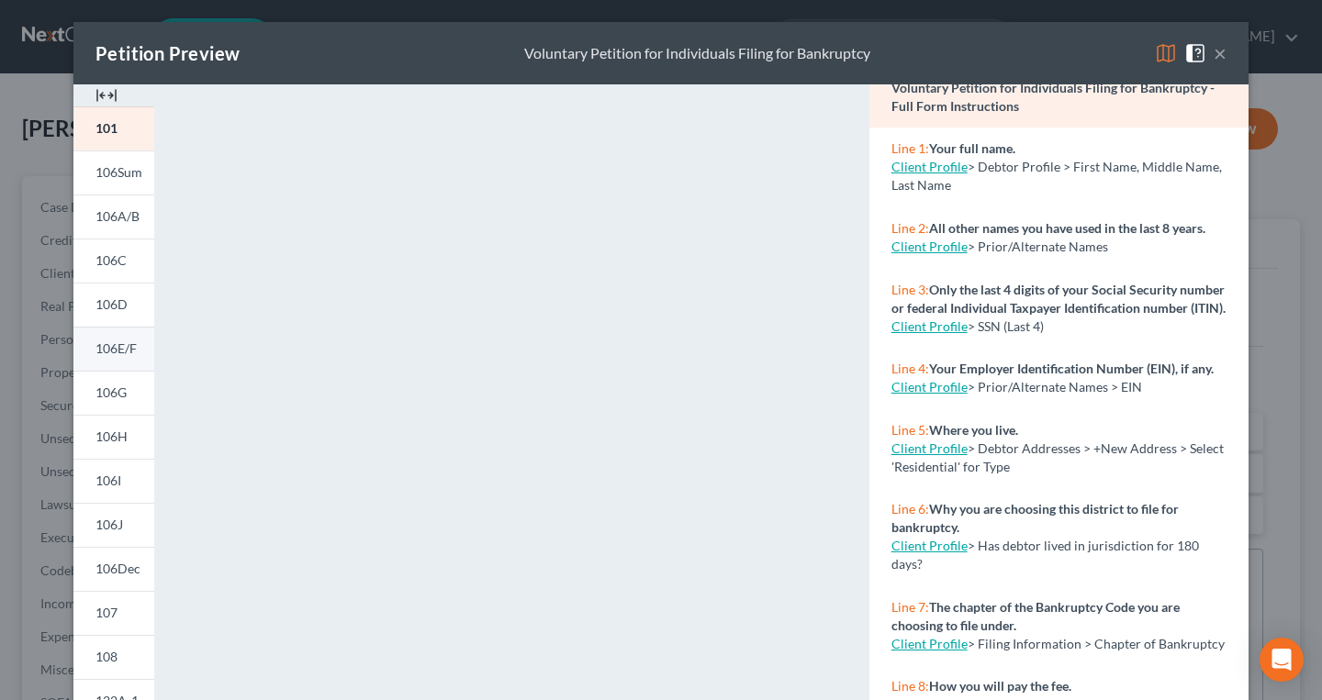
click at [119, 344] on span "106E/F" at bounding box center [115, 349] width 41 height 16
